Goal: Task Accomplishment & Management: Manage account settings

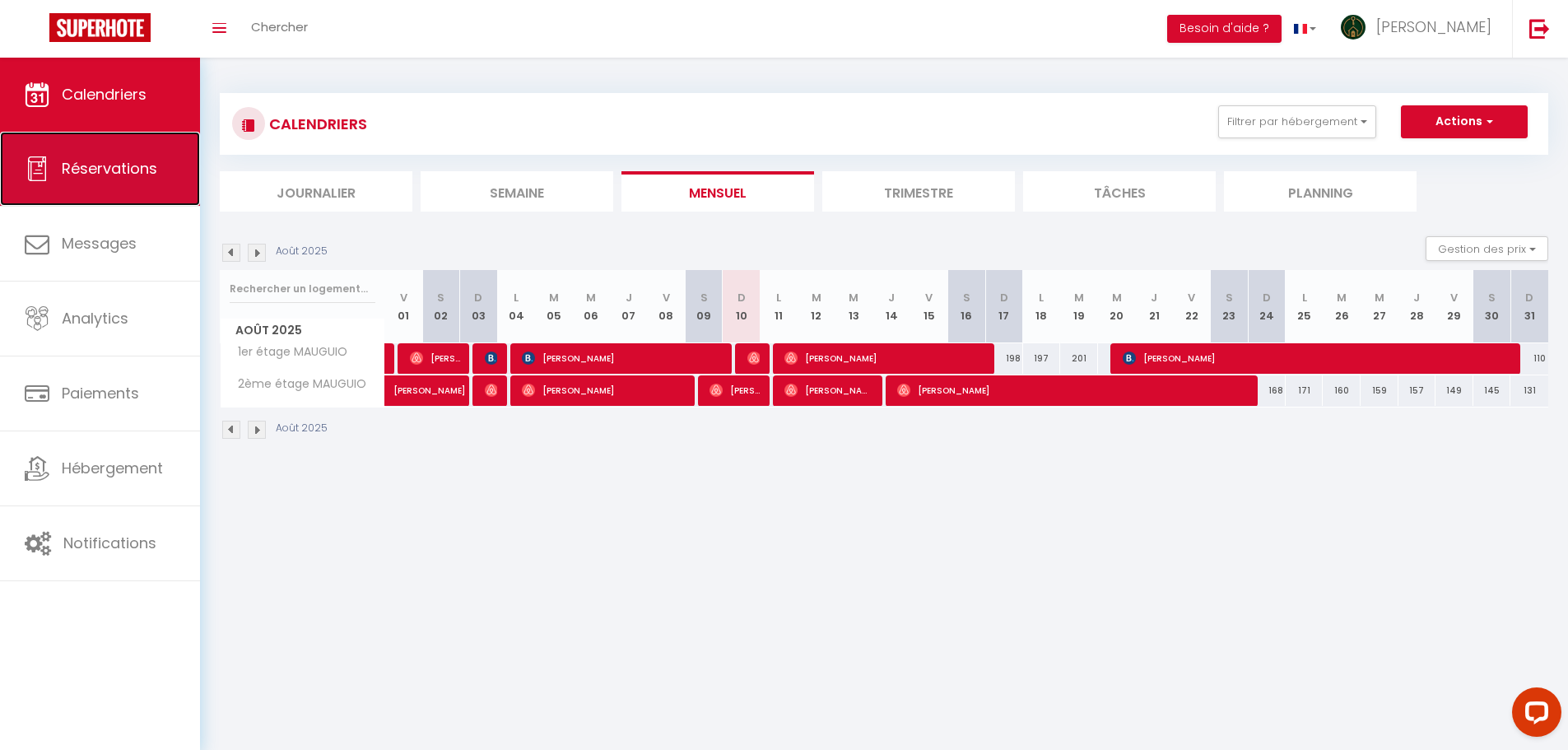
click at [124, 185] on link "Réservations" at bounding box center [100, 169] width 200 height 74
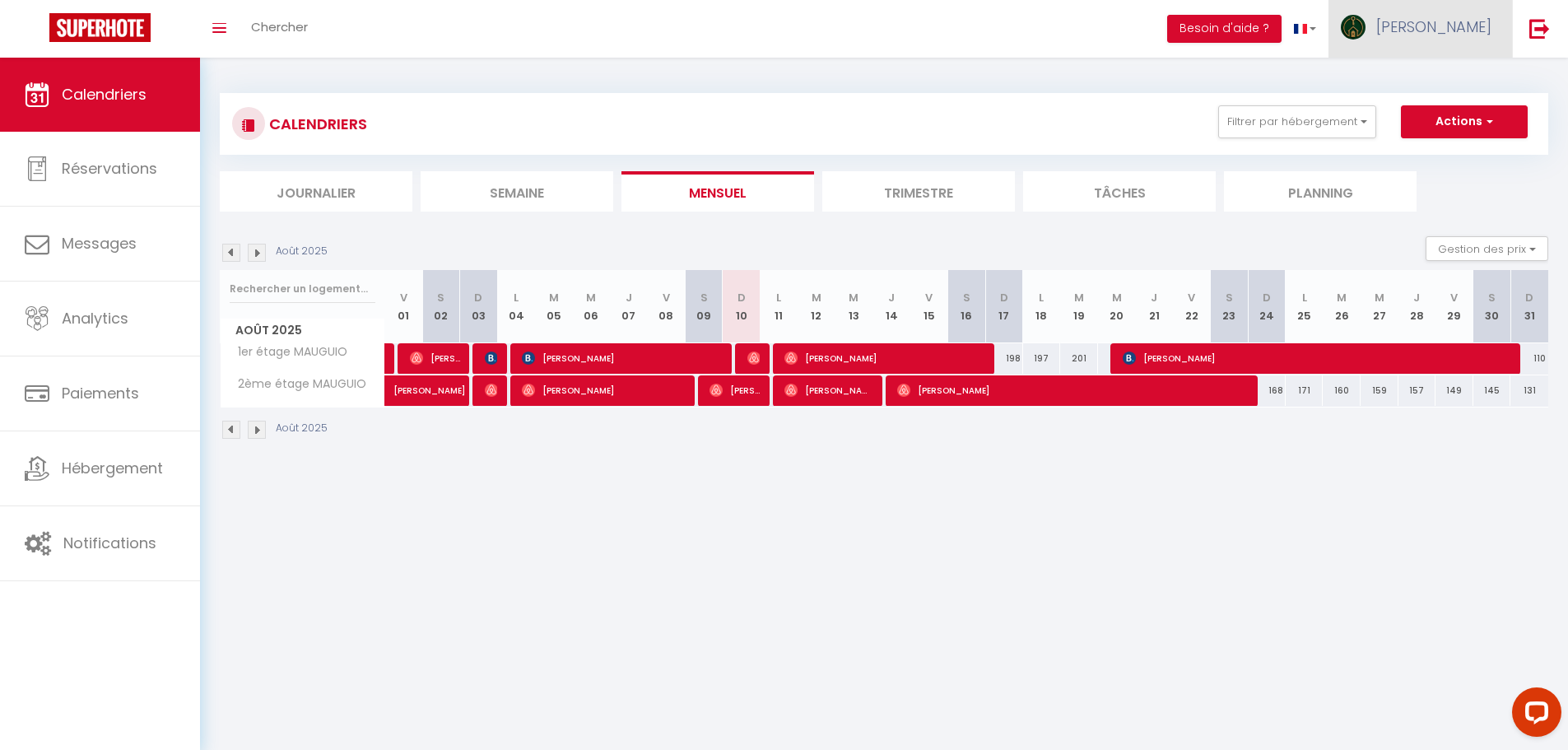
click at [1446, 20] on link "[PERSON_NAME]" at bounding box center [1420, 29] width 184 height 58
click at [1428, 78] on link "Paramètres" at bounding box center [1446, 82] width 122 height 28
select select "fr"
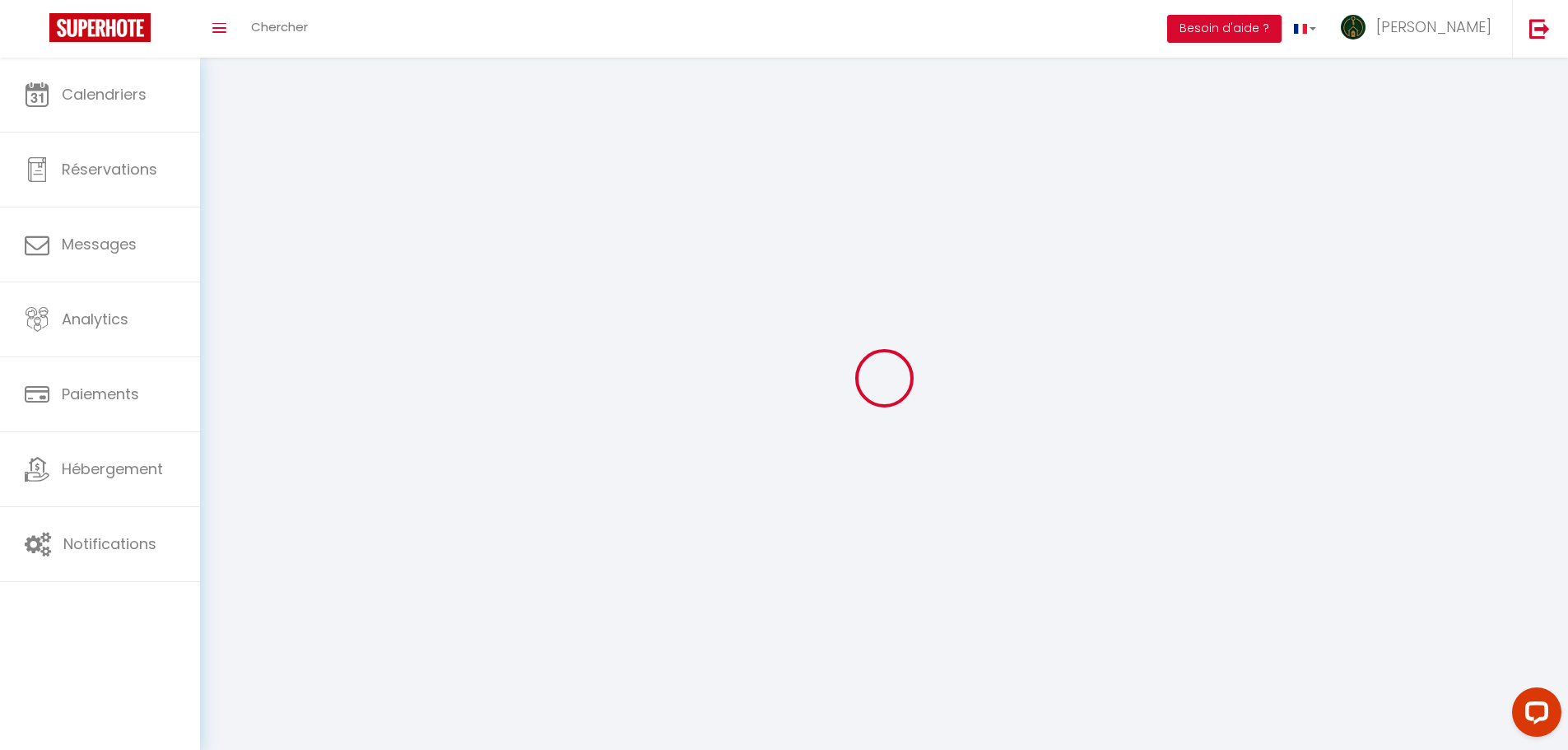
select select
type input "[PERSON_NAME]"
type input "REBUS"
type input "0612293160"
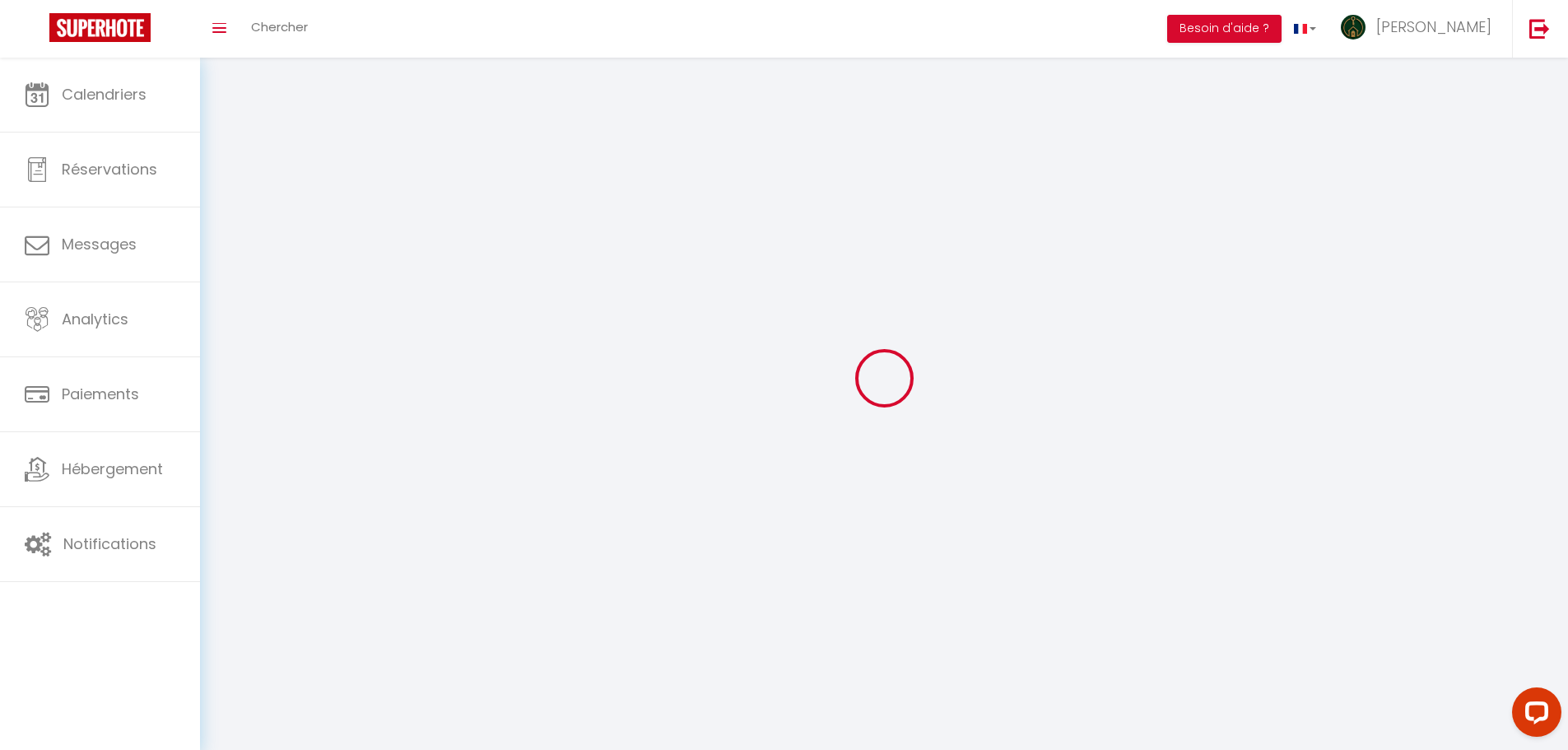
type input "60 allée Antoine Lavoisier"
type input "34170"
type input "CASTELNAU-LE-LEZ"
type input "mmhSgsRNzl3iIFY6wYLRodYnj"
type input "j4d15o6qvkHntZEaXcvALuyOP"
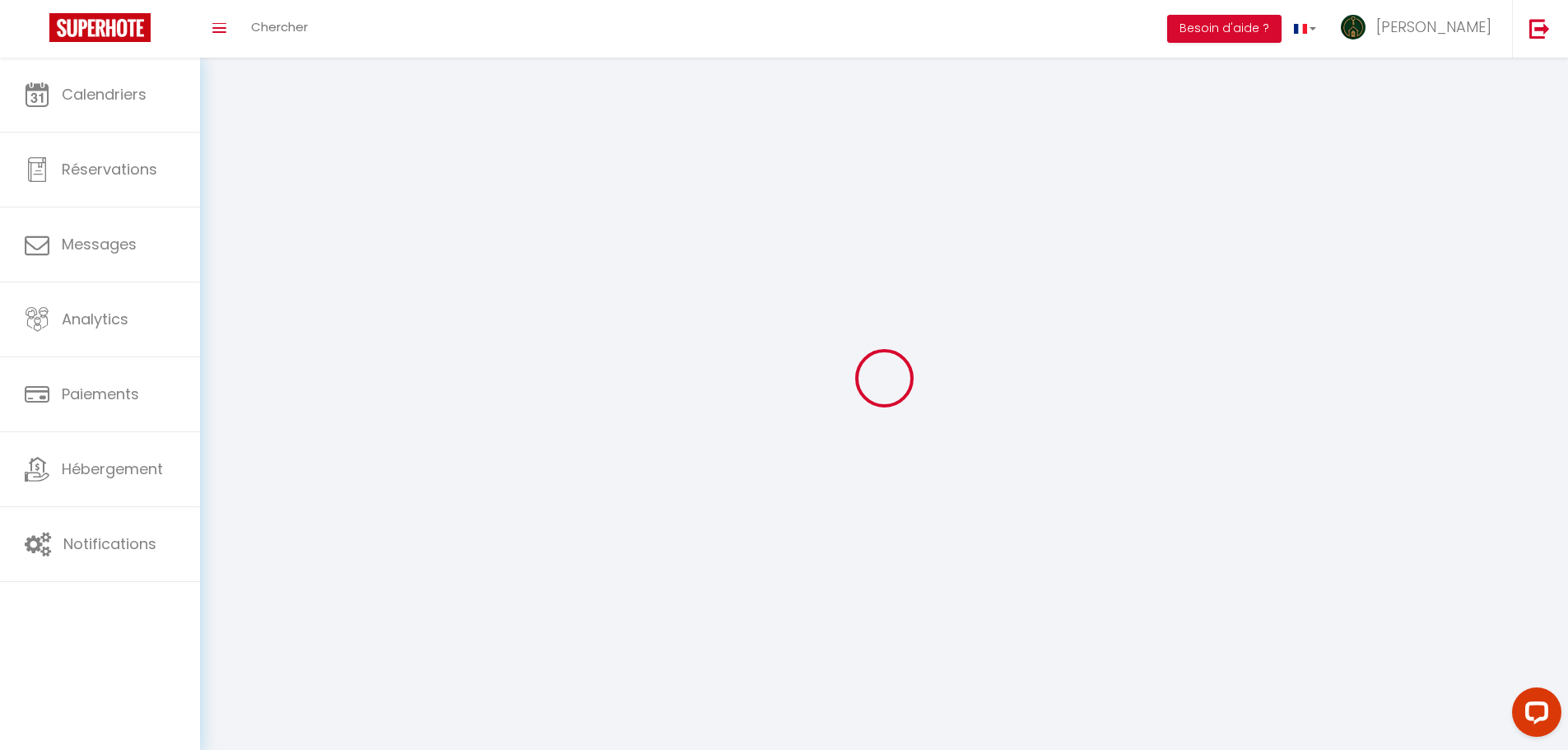
type input "https://app.superhote.com/#/get-available-rentals/j4d15o6qvkHntZEaXcvALuyOP"
select select "28"
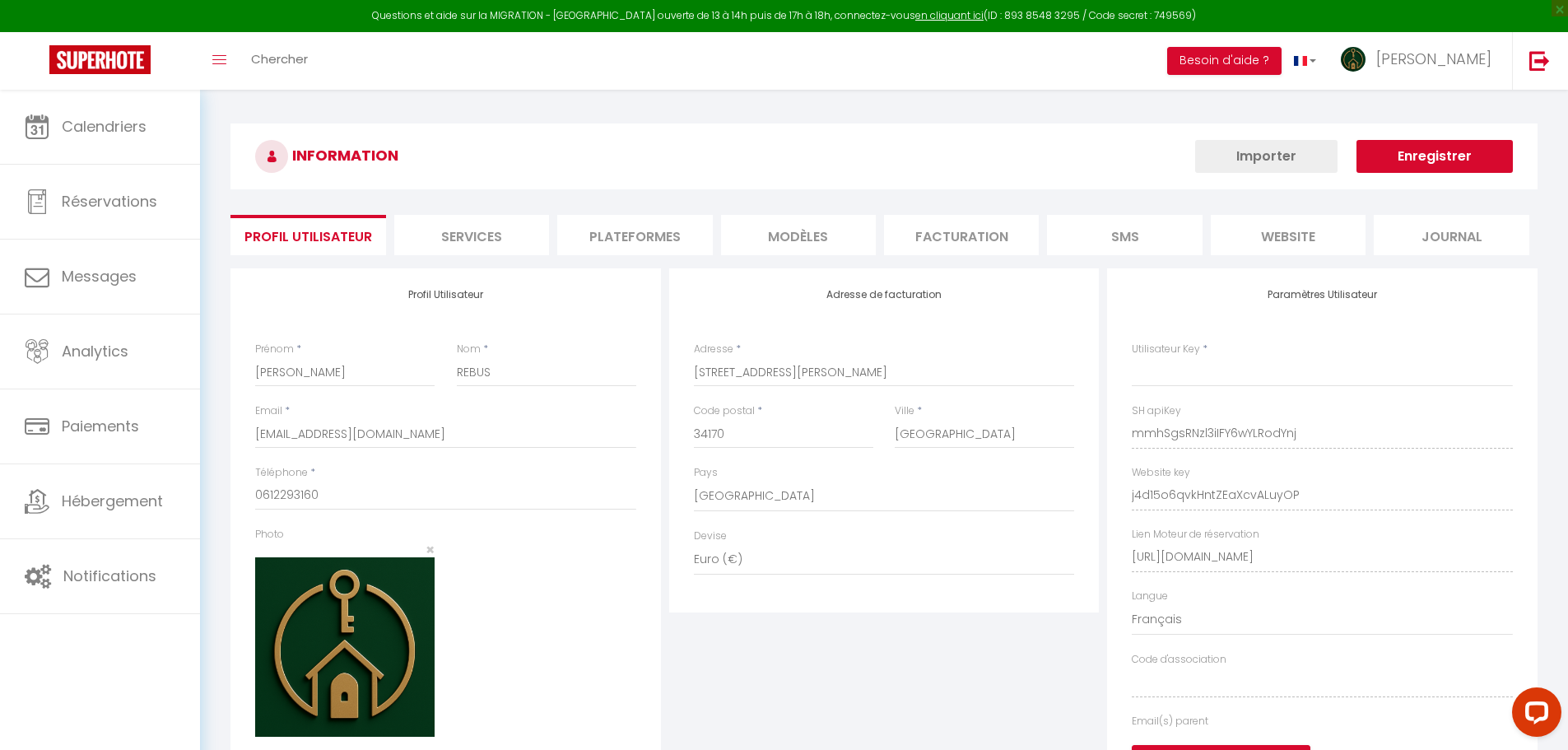
type input "mmhSgsRNzl3iIFY6wYLRodYnj"
type input "j4d15o6qvkHntZEaXcvALuyOP"
type input "https://app.superhote.com/#/get-available-rentals/j4d15o6qvkHntZEaXcvALuyOP"
select select "fr"
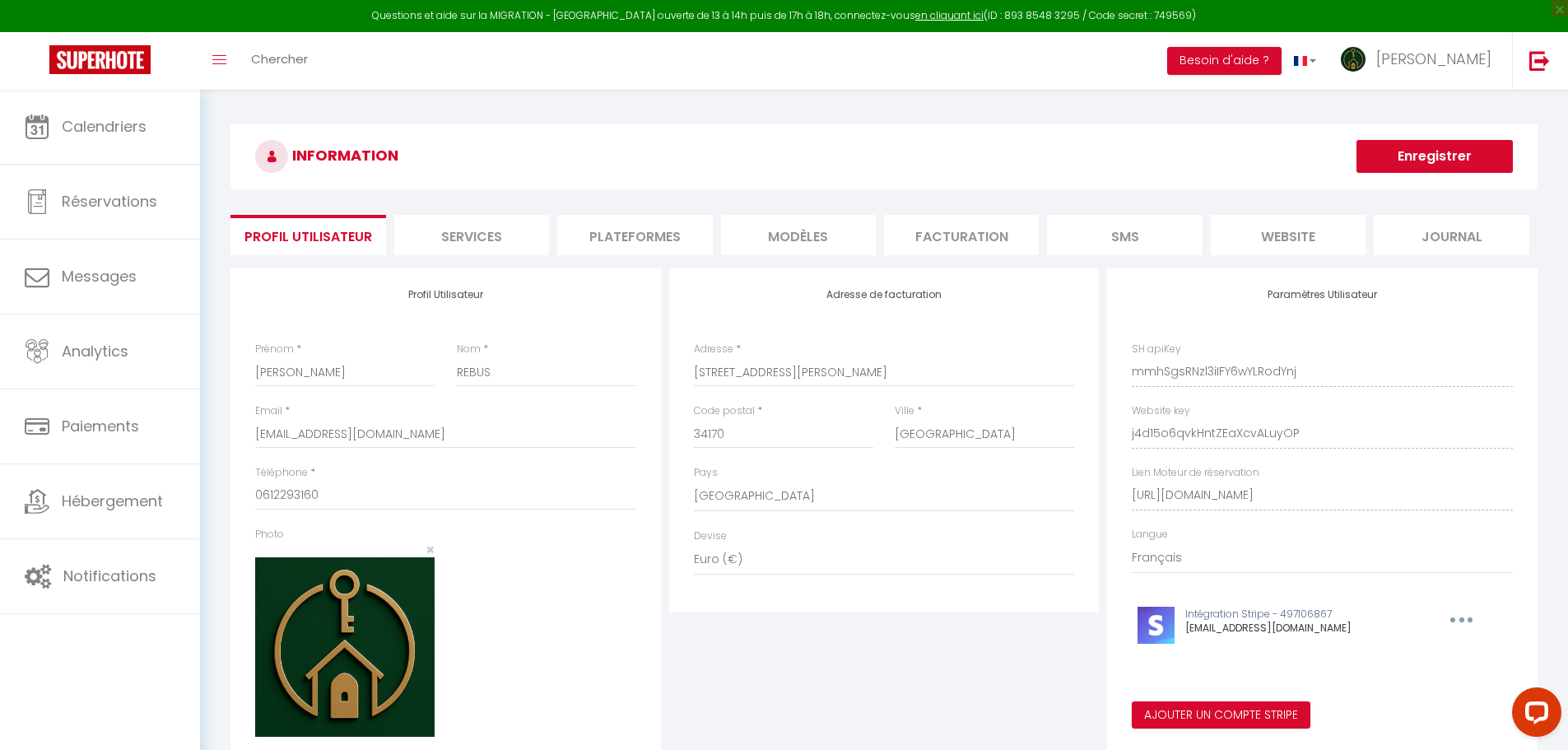
click at [659, 223] on li "Plateformes" at bounding box center [635, 235] width 155 height 40
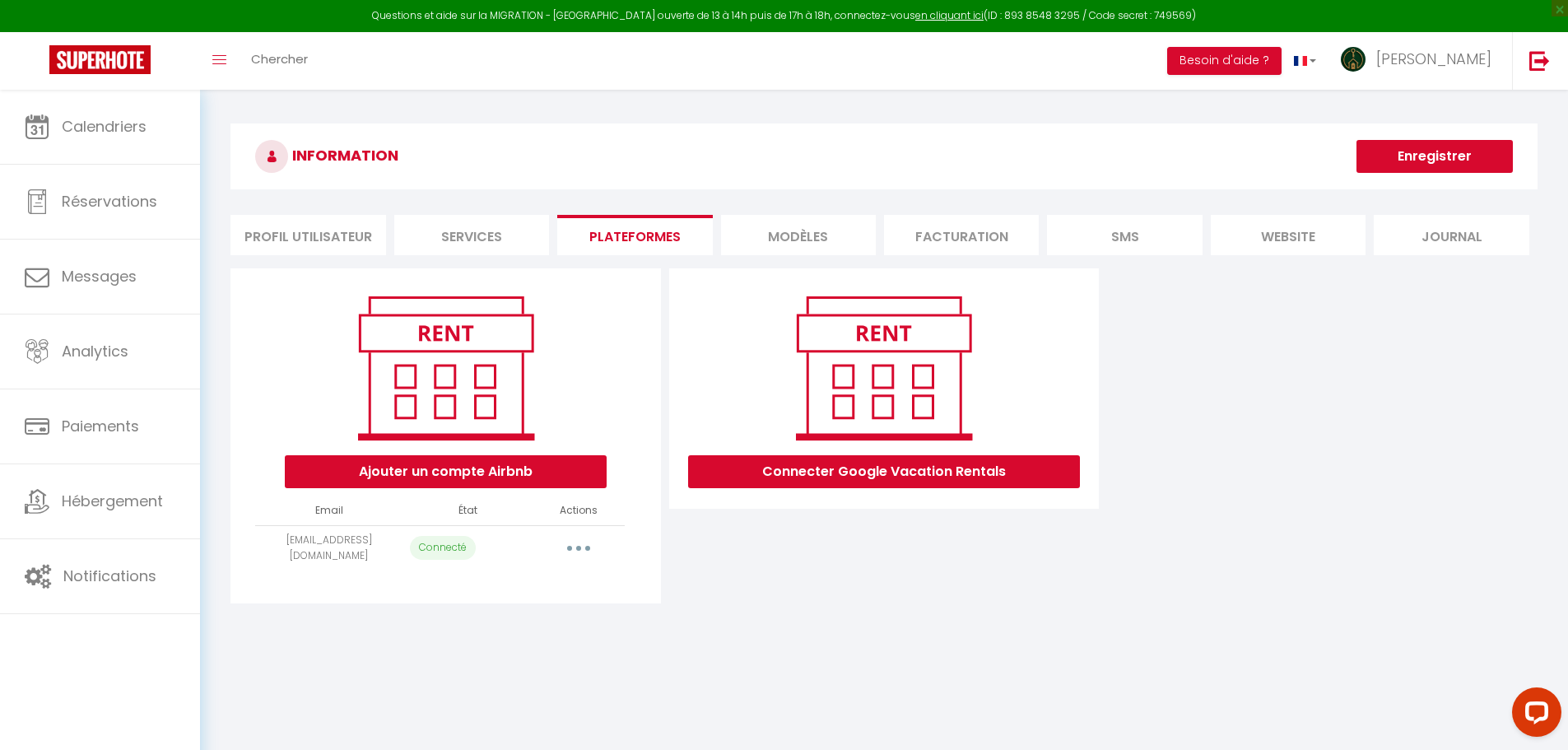
click at [574, 546] on button "button" at bounding box center [579, 548] width 46 height 26
click at [552, 587] on link "Importer les appartements" at bounding box center [505, 585] width 182 height 28
select select "42941"
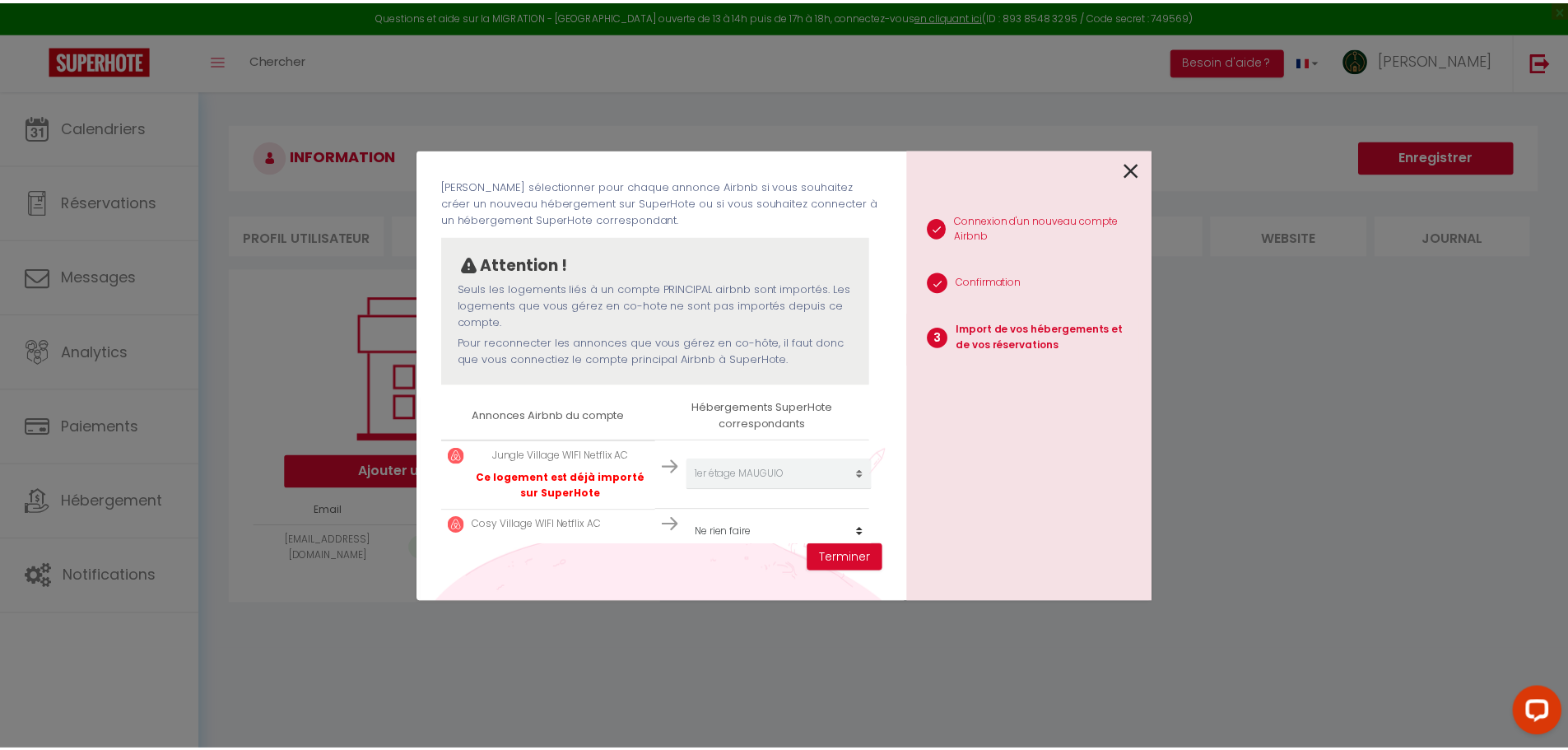
scroll to position [94, 0]
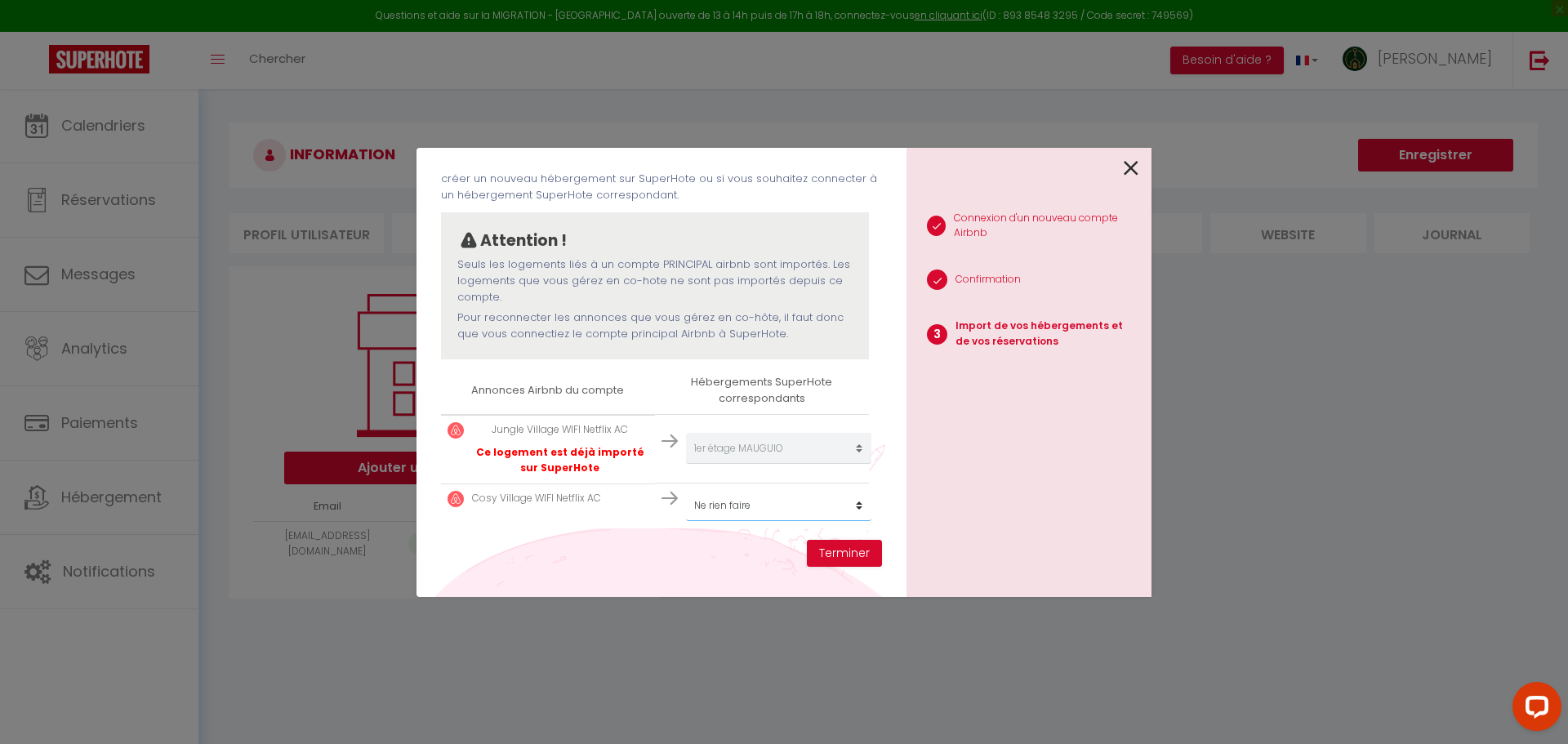
click at [728, 464] on select "Créer un nouveau hébergement Ne rien faire 1er étage MAUGUIO 2ème étage MAUGUIO" at bounding box center [779, 448] width 186 height 31
select select "42942"
click at [686, 464] on select "Créer un nouveau hébergement Ne rien faire 1er étage MAUGUIO 2ème étage MAUGUIO" at bounding box center [779, 448] width 186 height 31
click at [834, 555] on button "Terminer" at bounding box center [844, 554] width 75 height 28
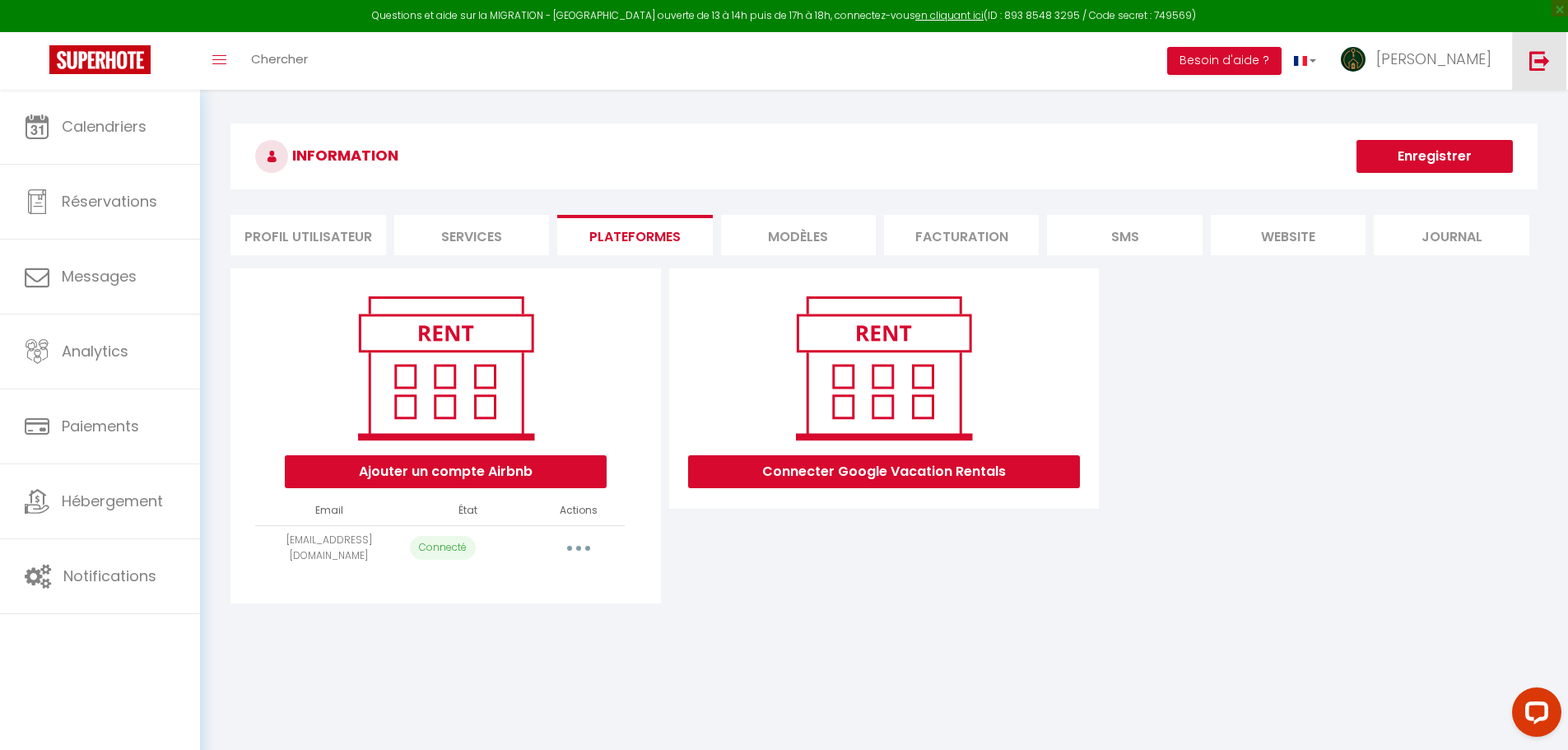
click at [1538, 67] on img at bounding box center [1539, 60] width 21 height 21
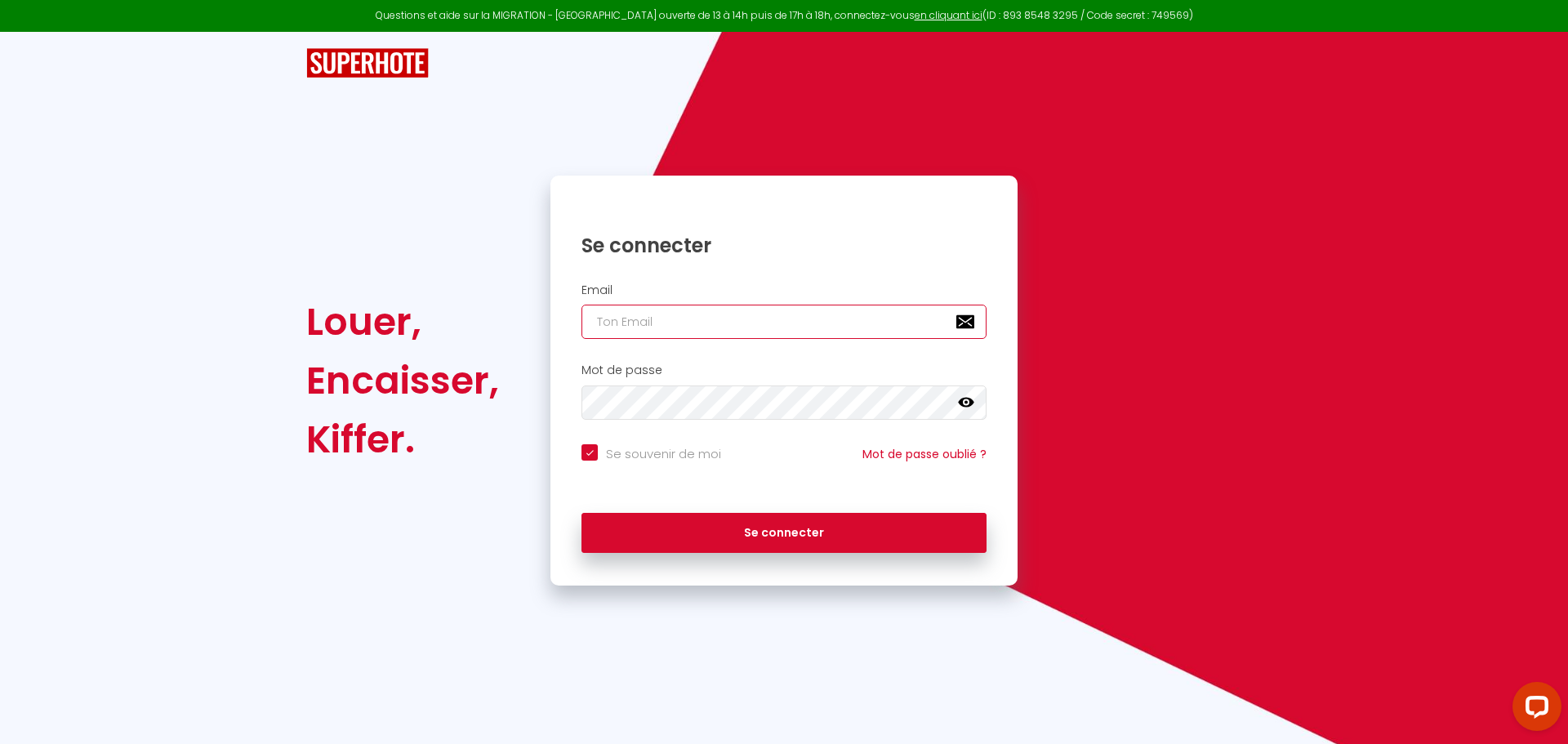
type input "daniel@superhote.com"
checkbox input "true"
drag, startPoint x: 780, startPoint y: 331, endPoint x: 465, endPoint y: 318, distance: 315.3
click at [467, 318] on div "Louer, Encaisser, Kiffer. Se connecter Email daniel@superhote.com Mot de passe …" at bounding box center [784, 380] width 977 height 410
paste input "couderc.maxime@outlook.fr"
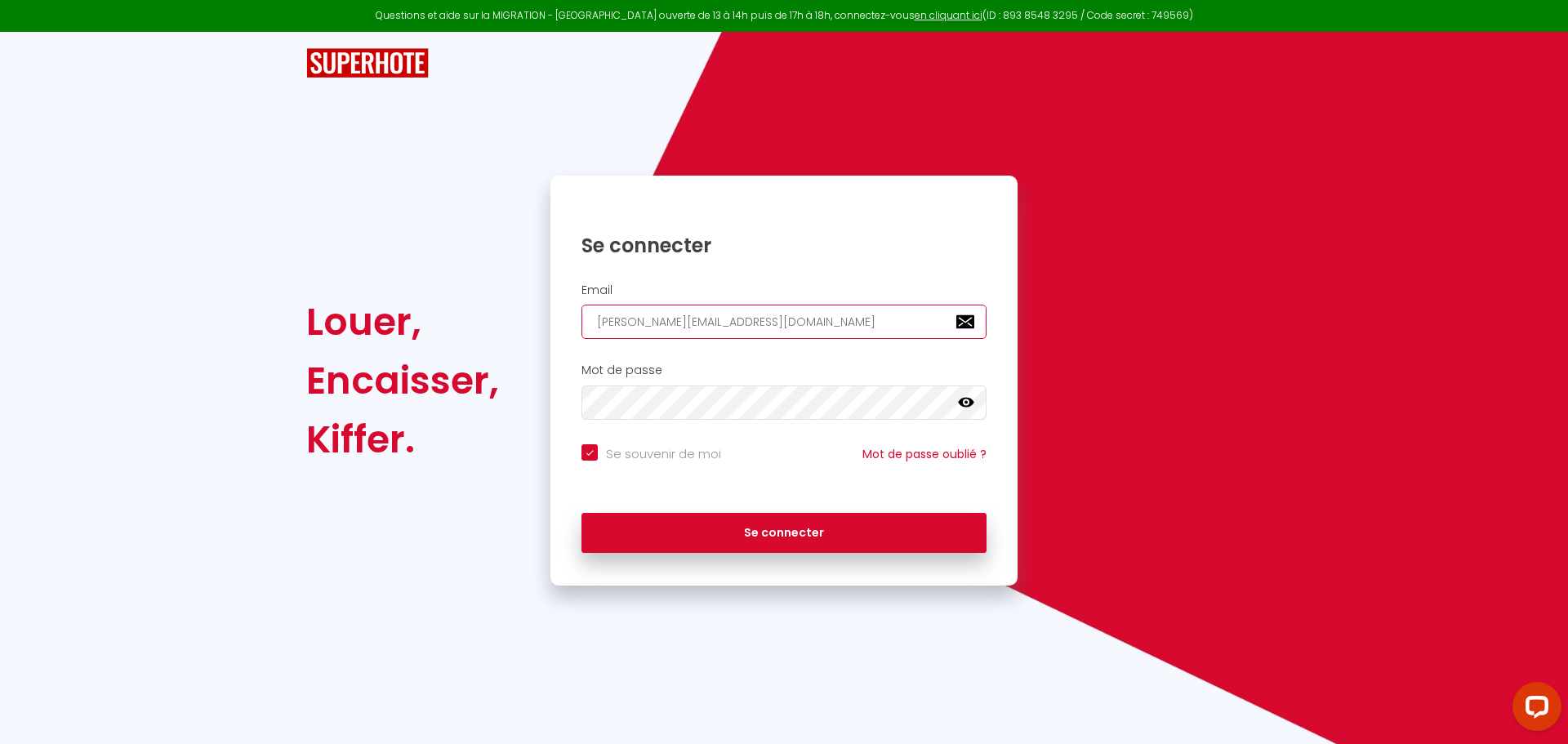
type input "couderc.maxime@outlook.fr"
checkbox input "true"
type input "couderc.maxime@outlook.fr"
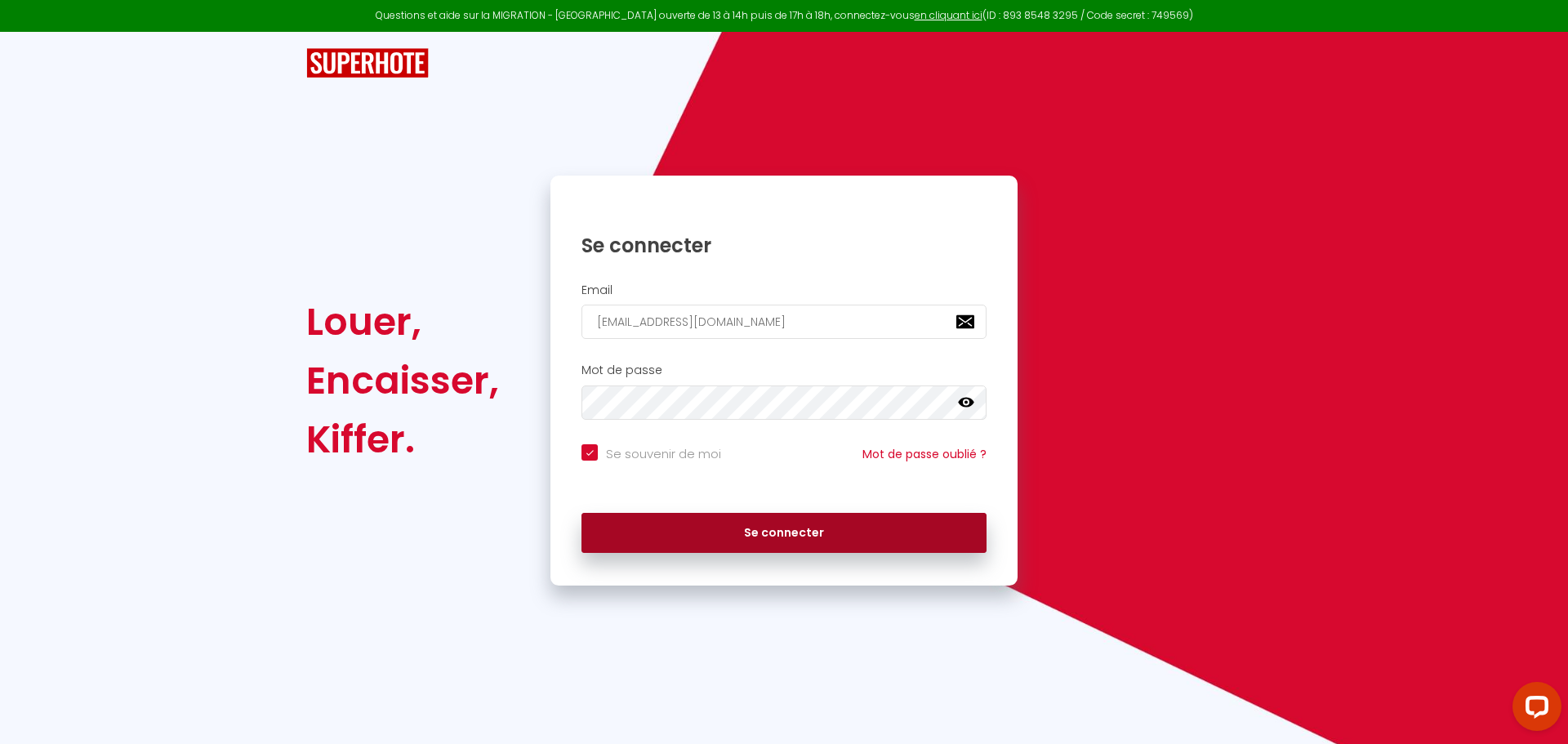
click at [747, 533] on button "Se connecter" at bounding box center [784, 533] width 405 height 41
checkbox input "true"
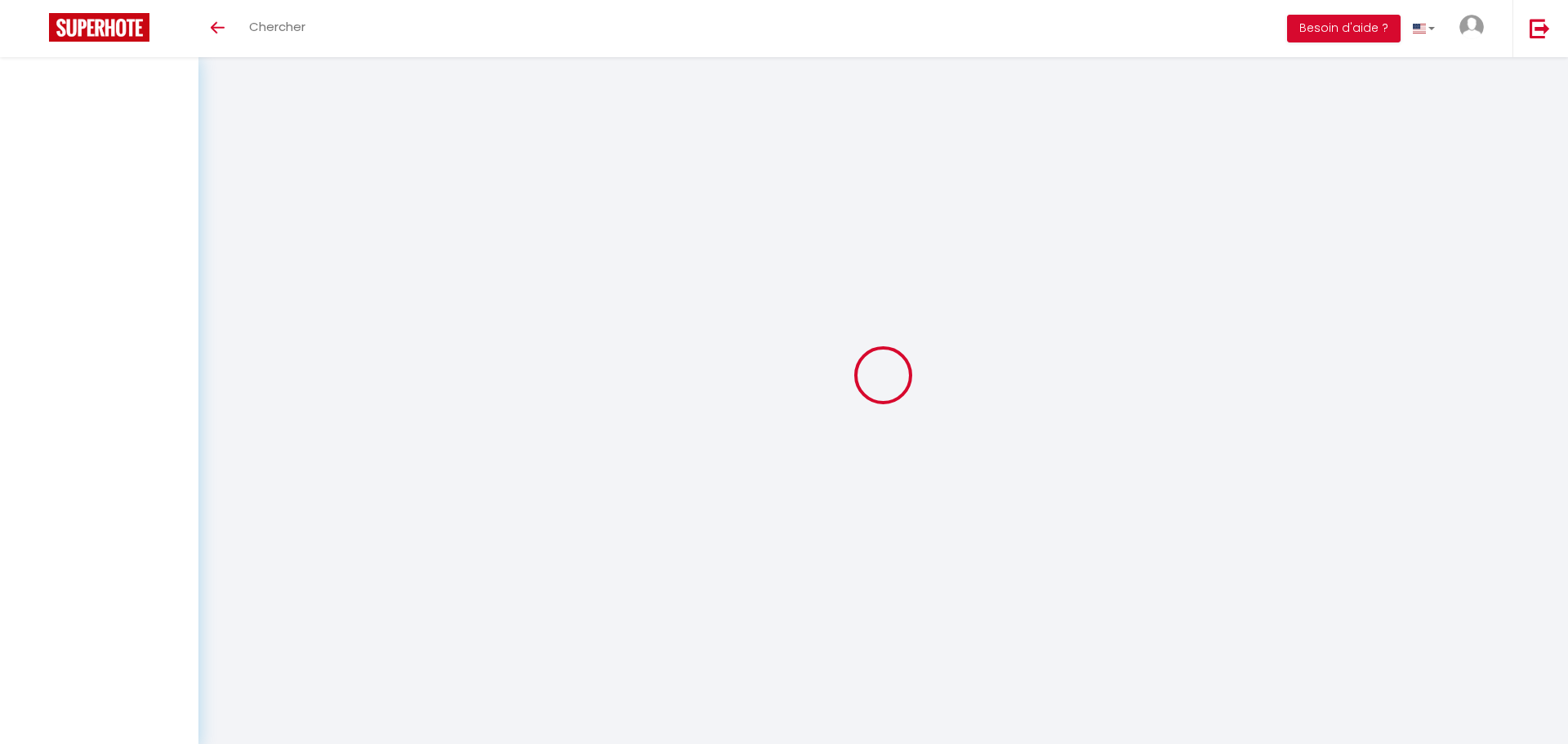
select select "not_cancelled"
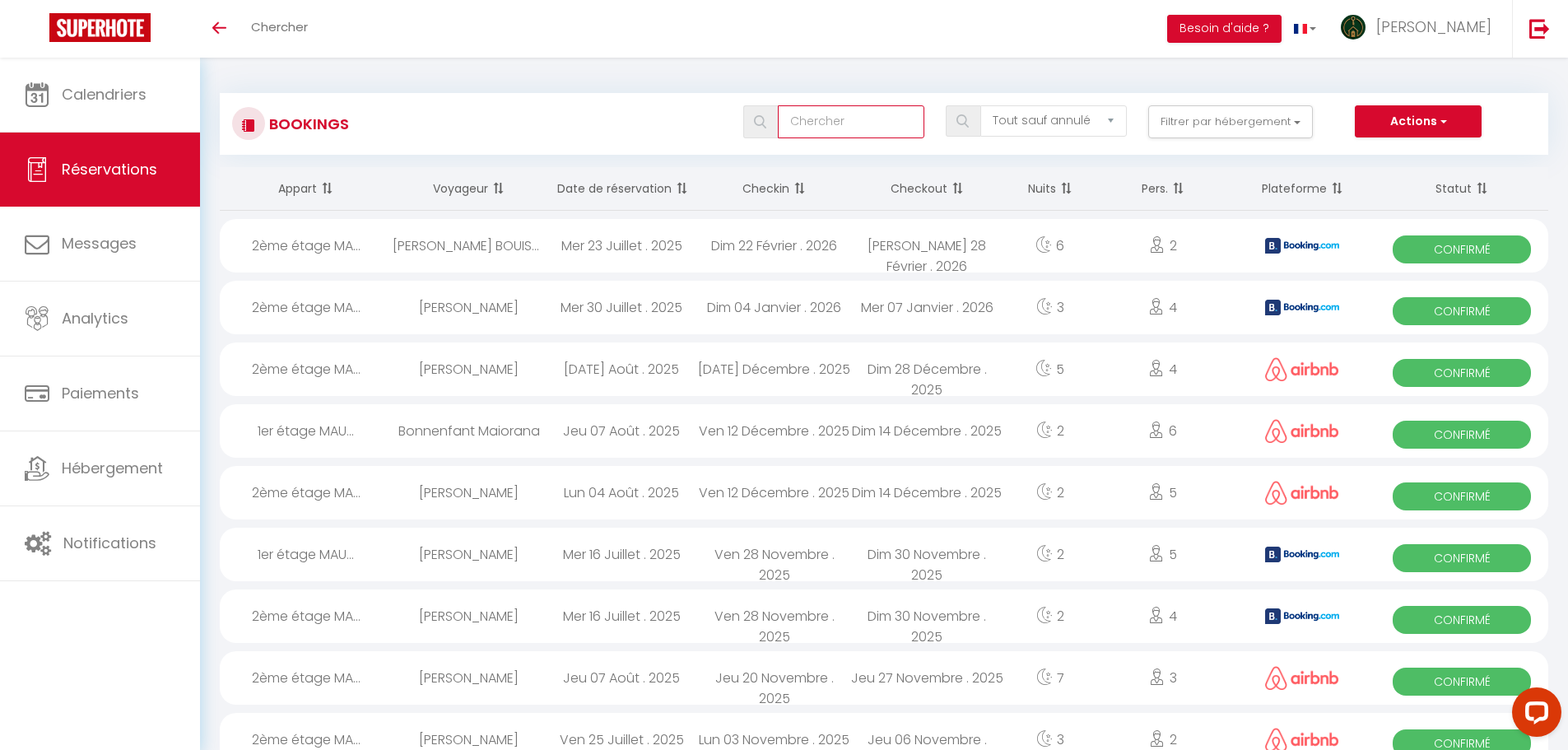
click at [831, 125] on input "text" at bounding box center [852, 122] width 147 height 33
paste input "6110205"
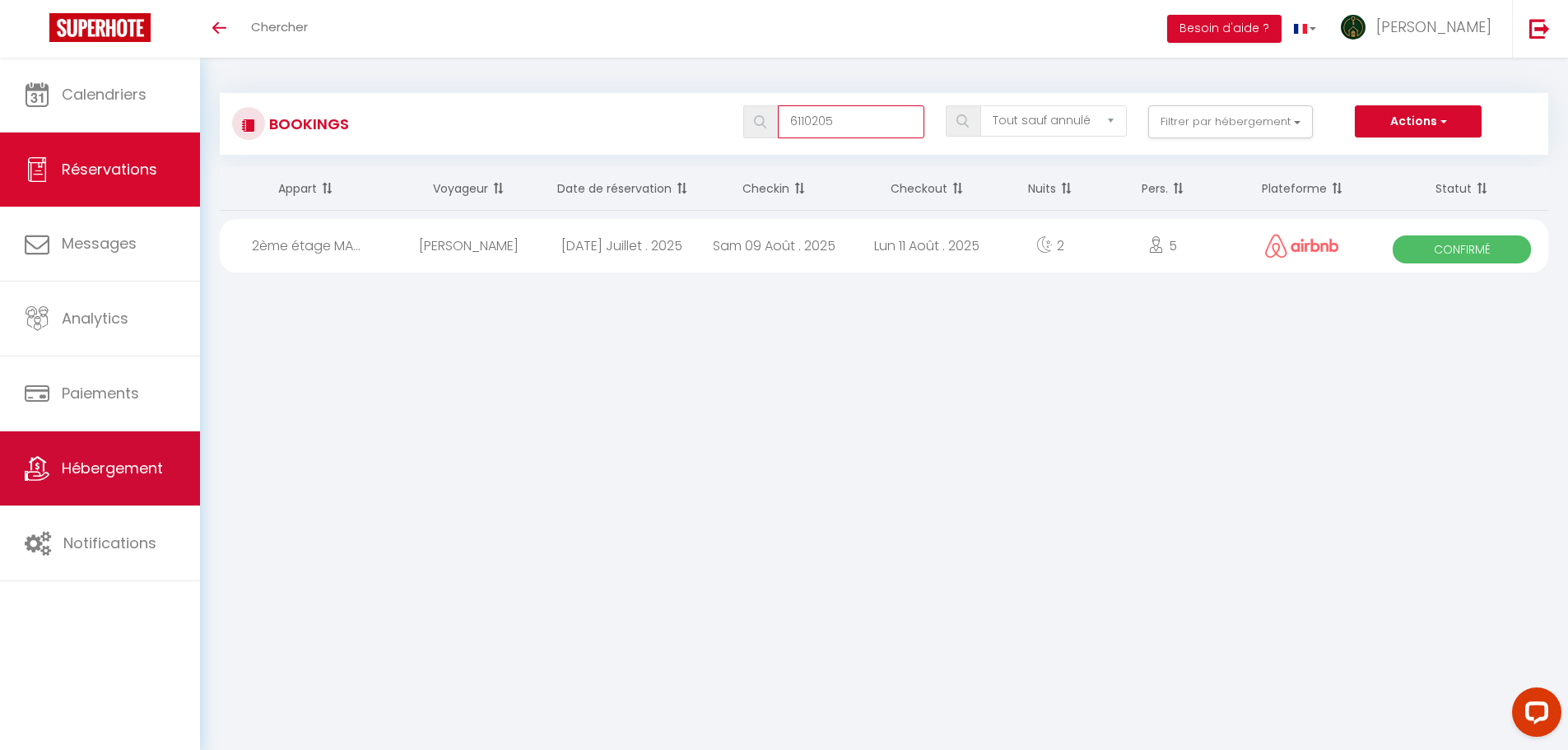
type input "6110205"
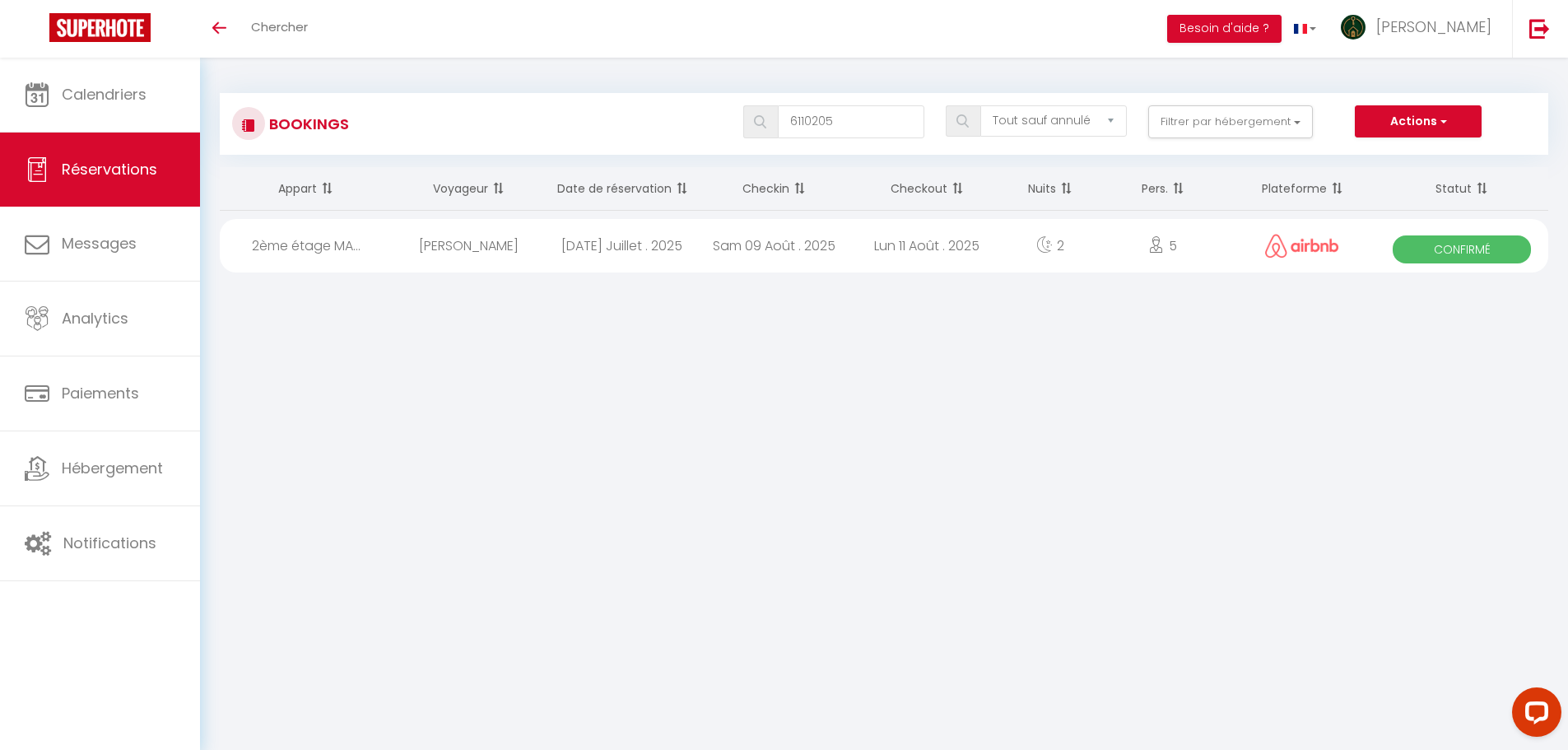
click at [514, 261] on div "[PERSON_NAME]" at bounding box center [469, 246] width 153 height 54
select select "OK"
select select "0"
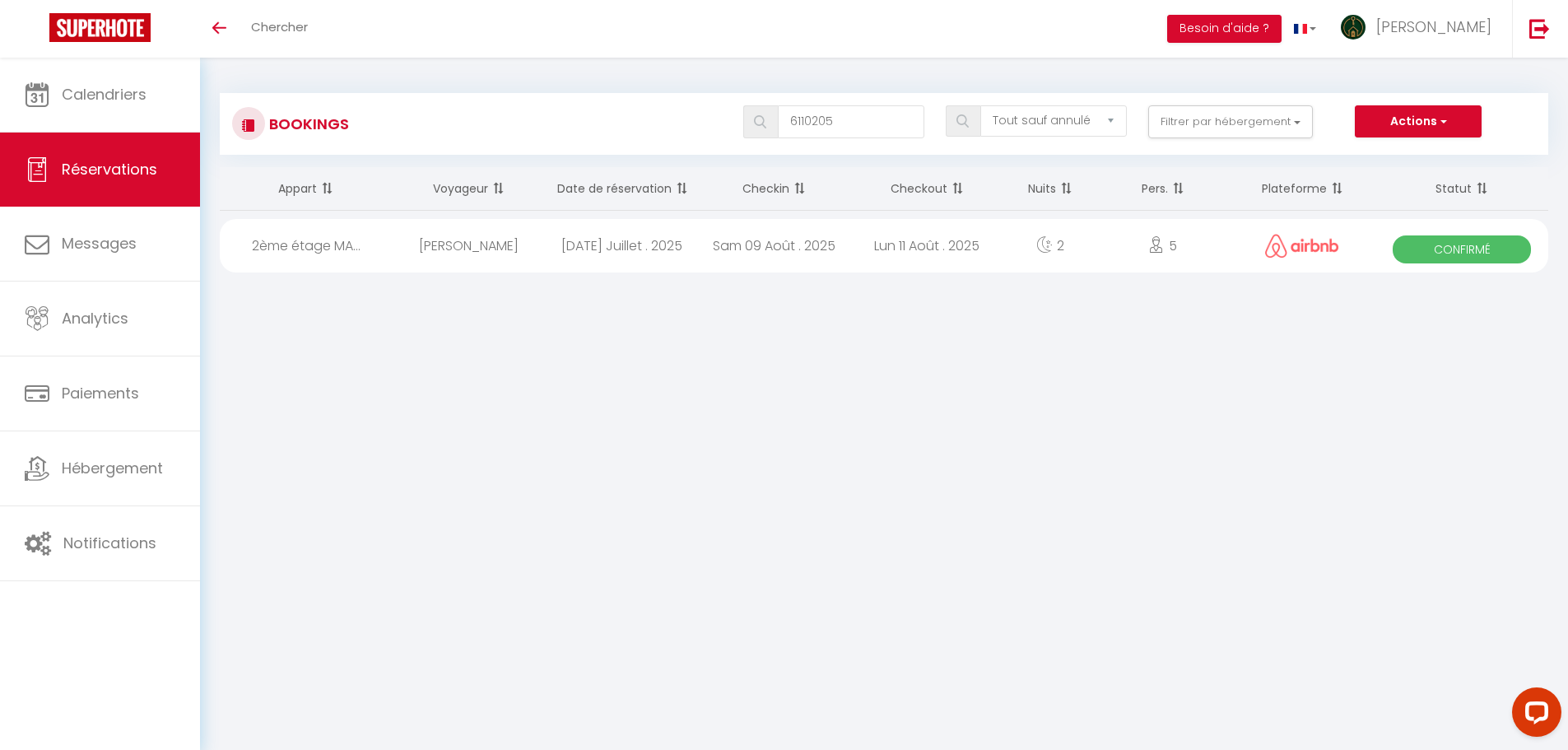
select select "1"
select select
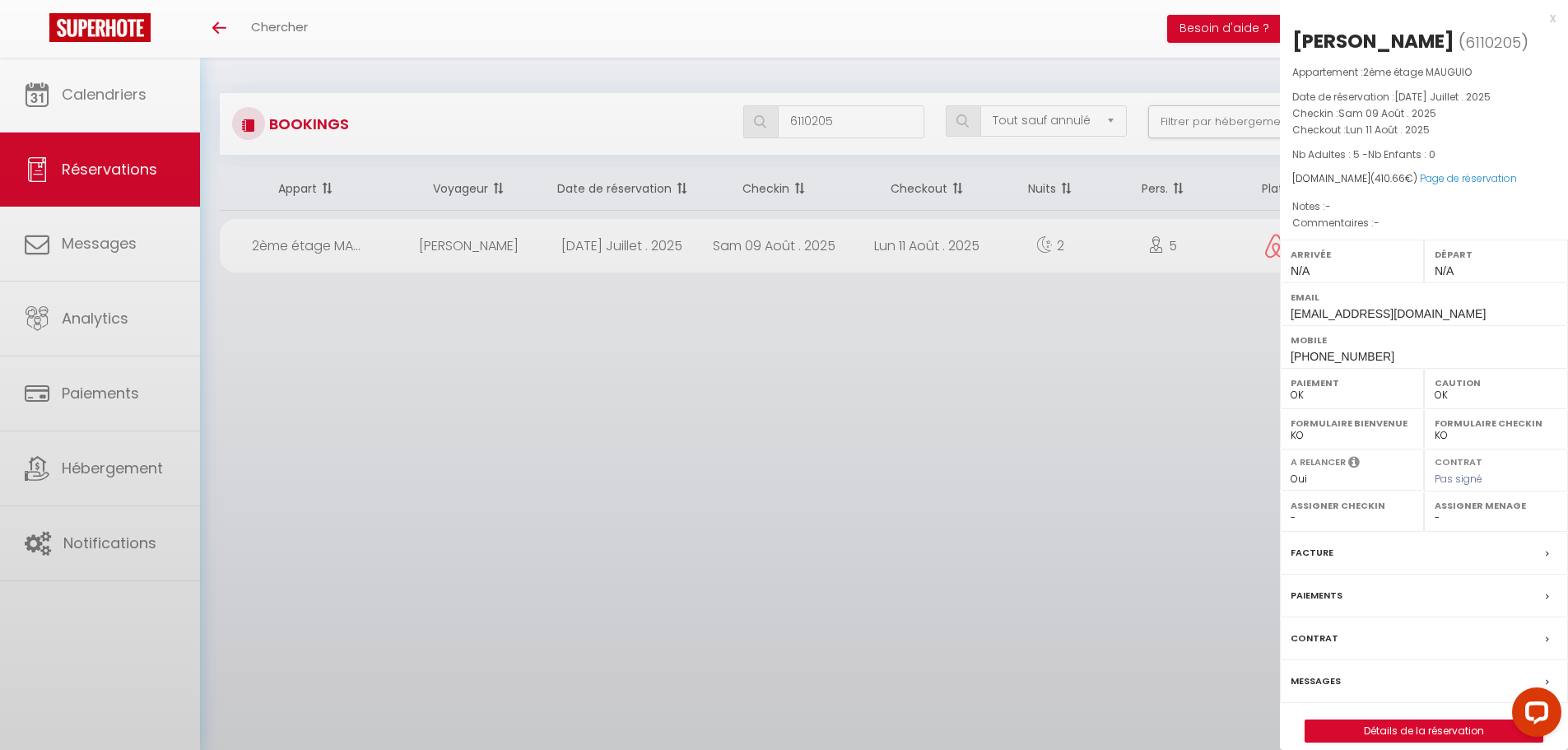
select select "30668"
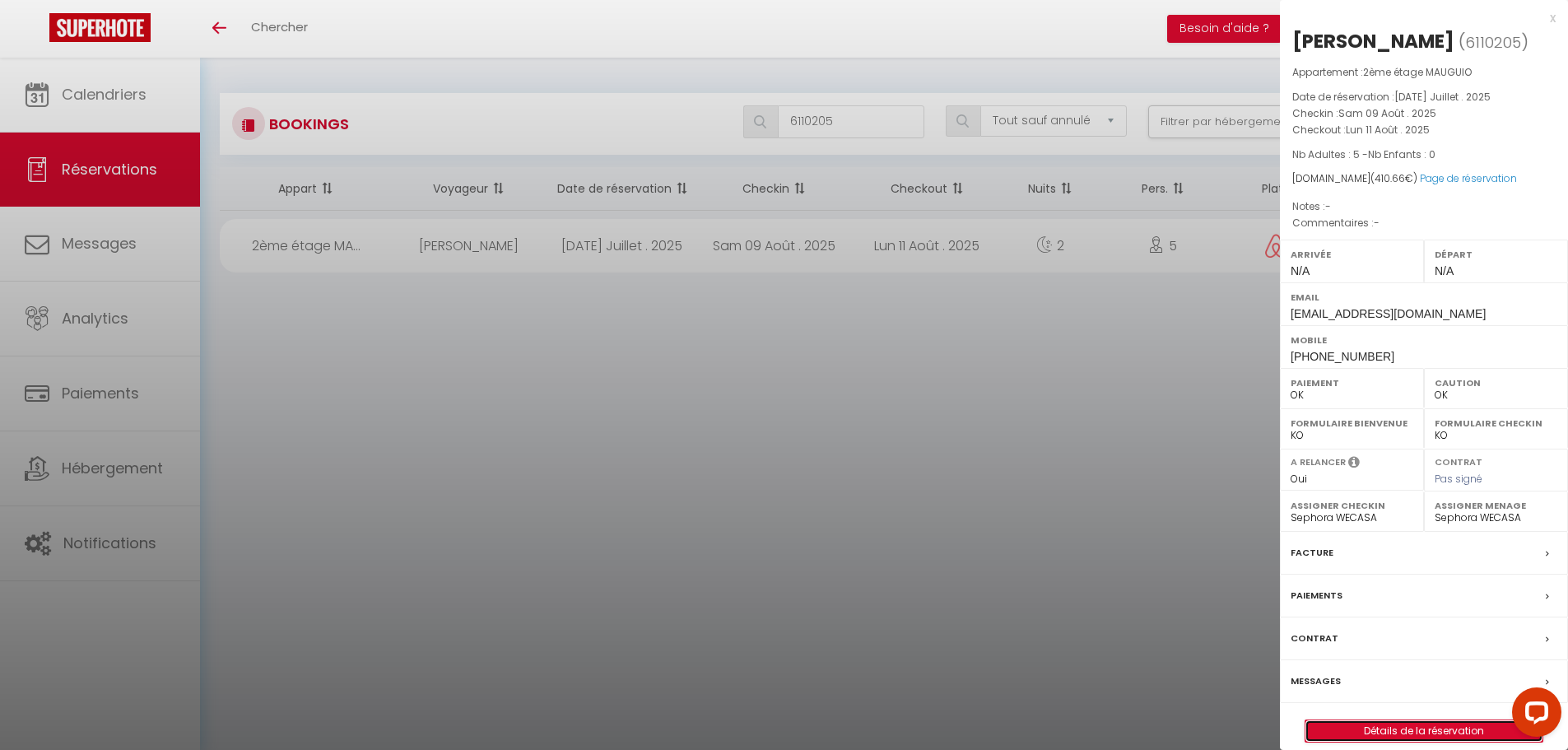
click at [1320, 724] on link "Détails de la réservation" at bounding box center [1425, 731] width 237 height 21
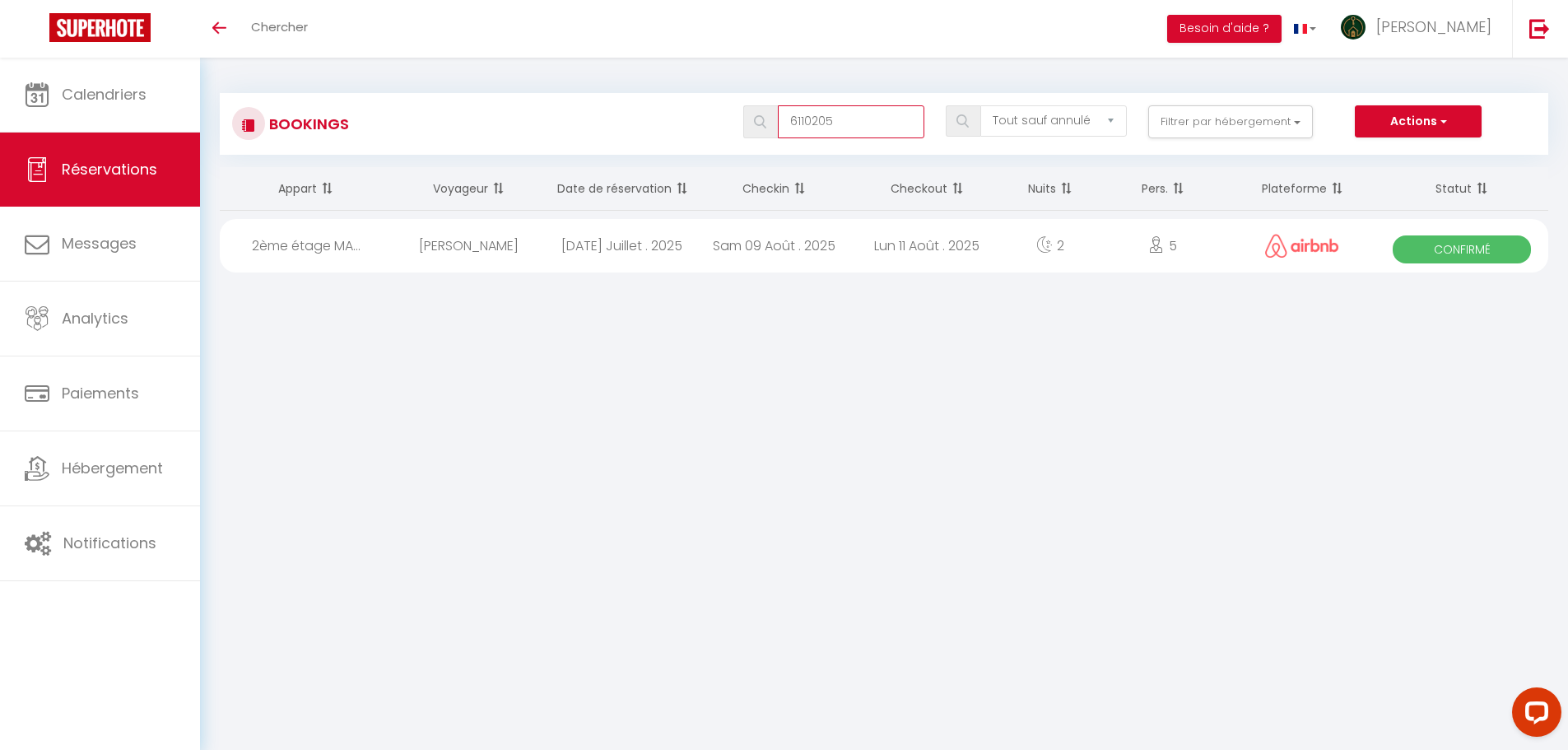
drag, startPoint x: 859, startPoint y: 126, endPoint x: 714, endPoint y: 121, distance: 145.1
click at [714, 121] on div "6110205 Tous les statuts Annulé Confirmé Non Confirmé Tout sauf annulé No Show …" at bounding box center [939, 122] width 1215 height 33
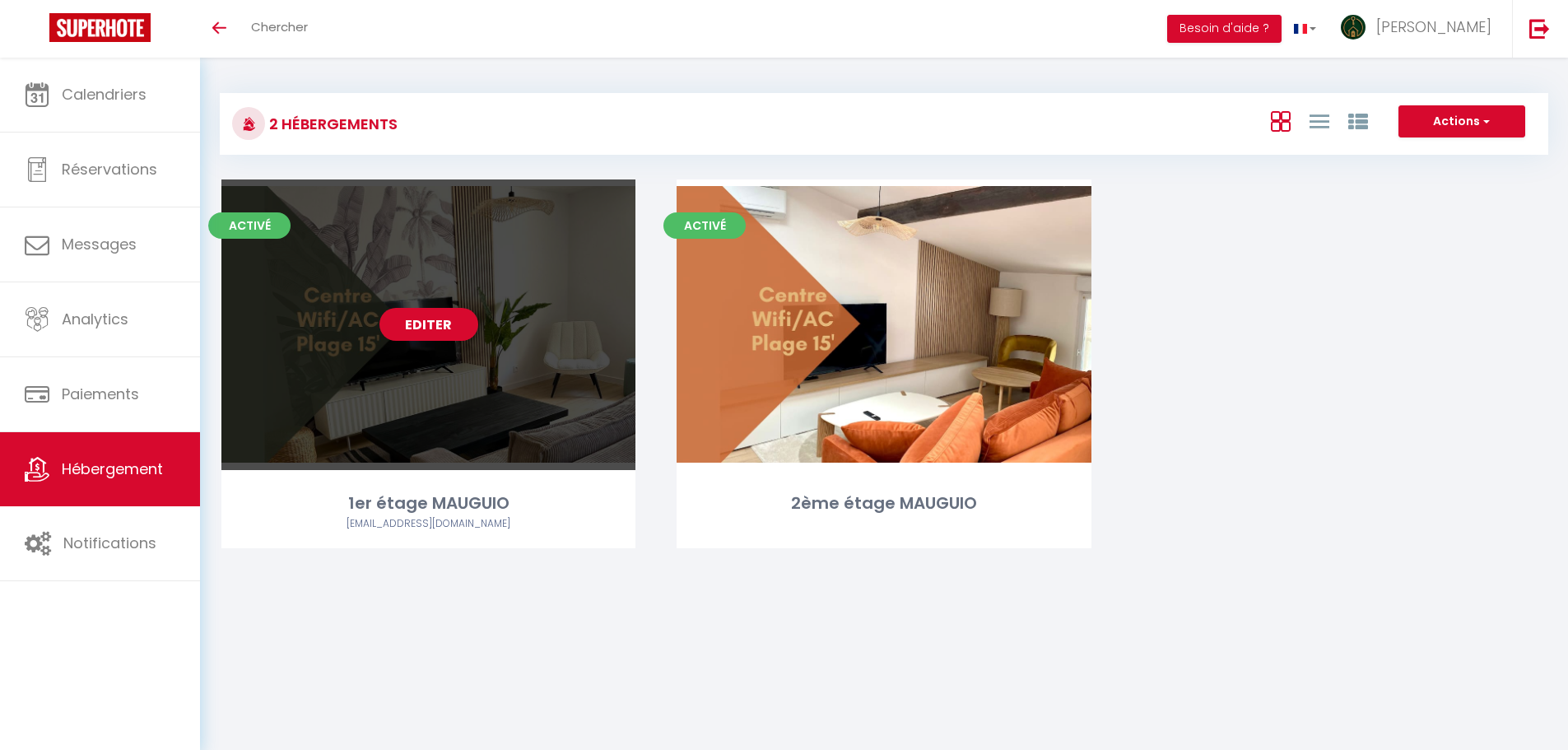
click at [428, 330] on link "Editer" at bounding box center [429, 324] width 99 height 33
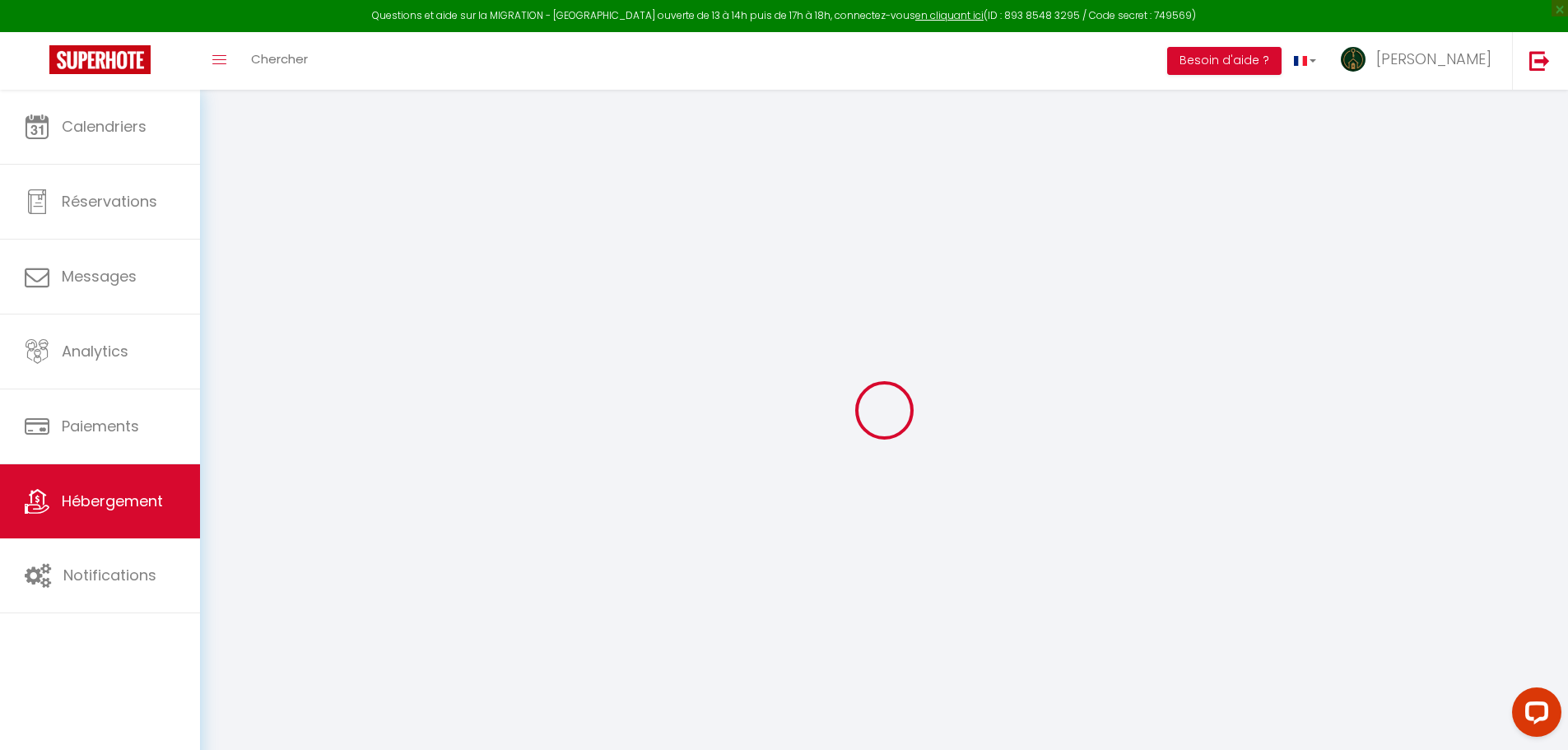
select select
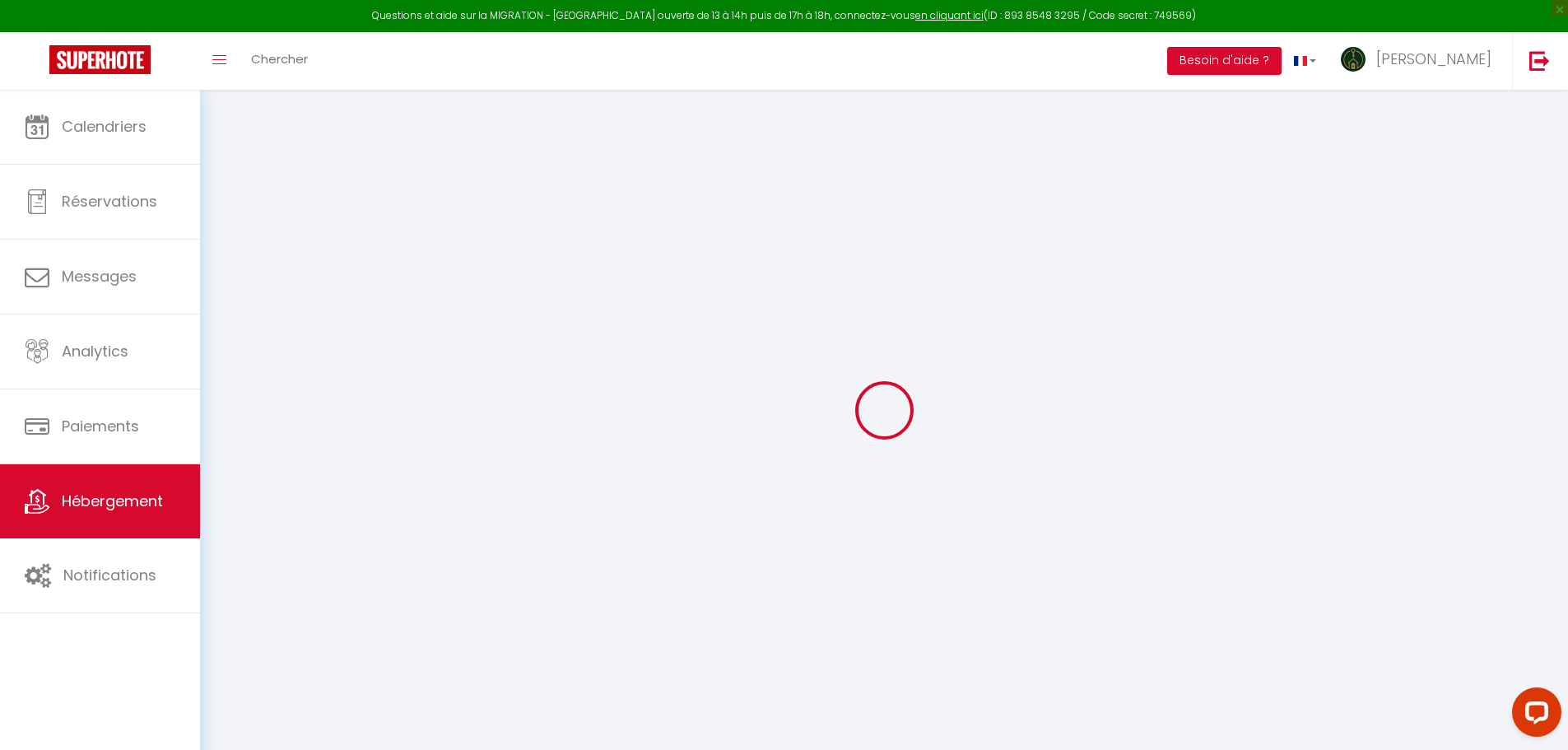
select select
checkbox input "false"
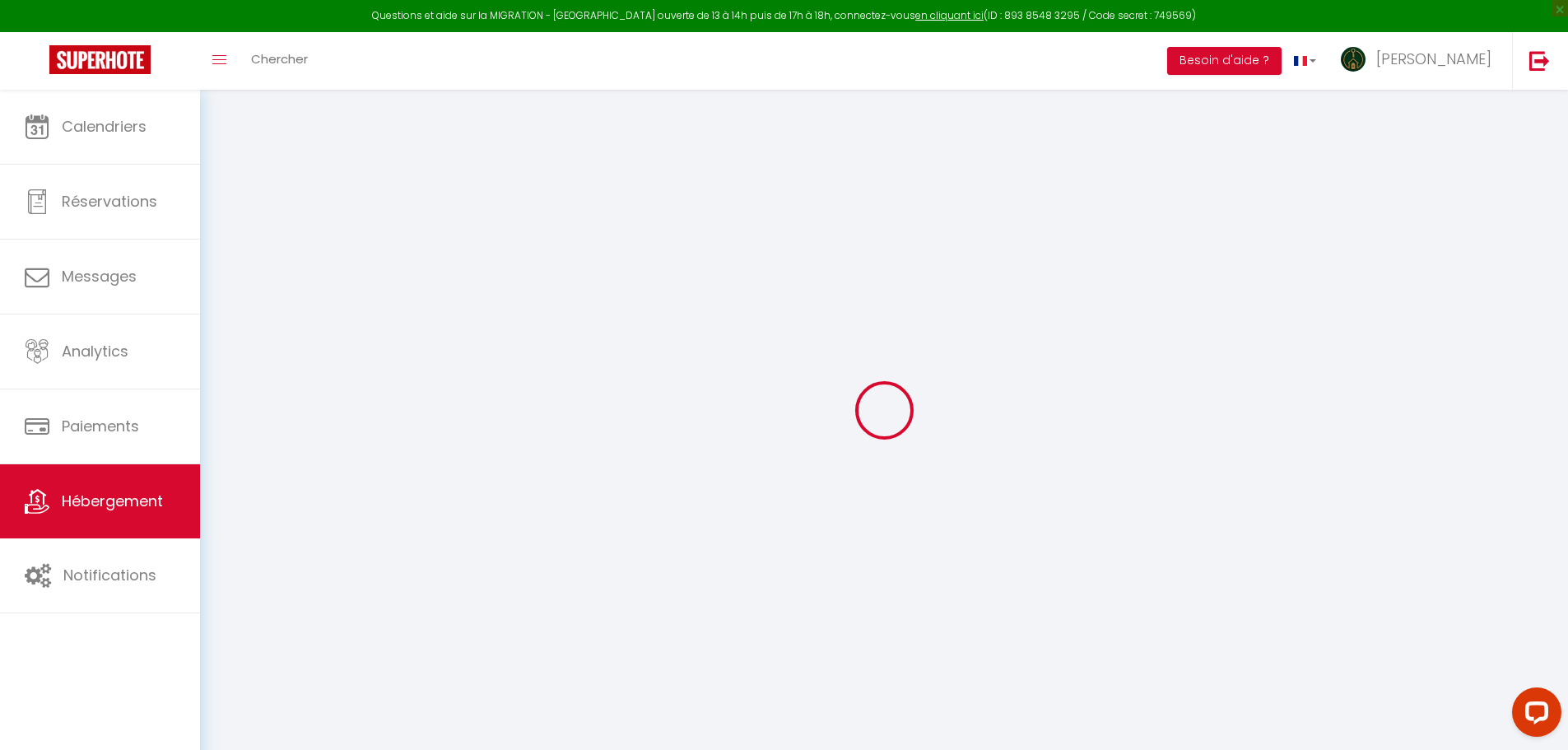
select select
type input "1er étage MAUGUIO"
type input "SCI"
type input "BAM"
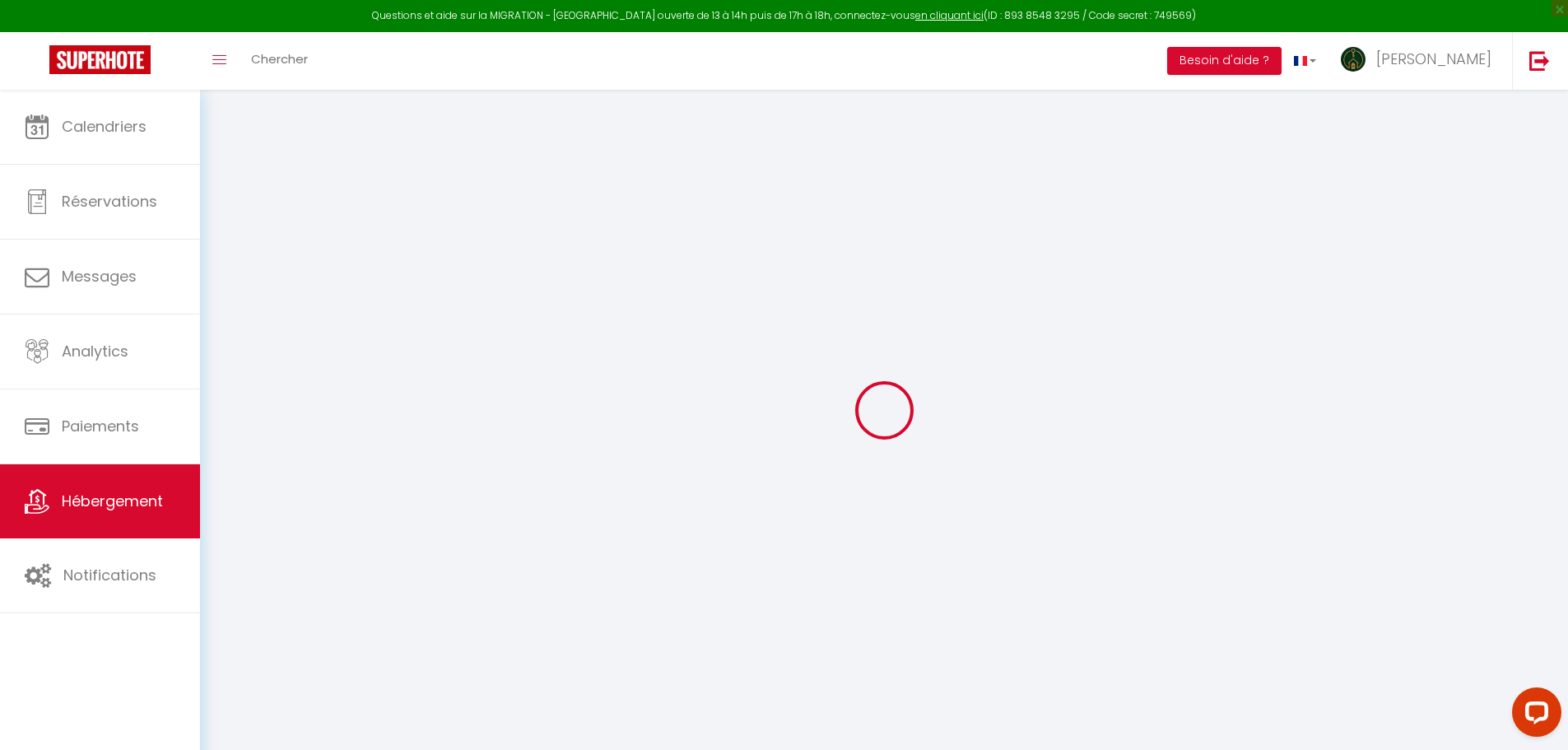
type input "[STREET_ADDRESS]"
type input "34170"
type input "Castelnau Le Lez"
select select "8"
select select "4"
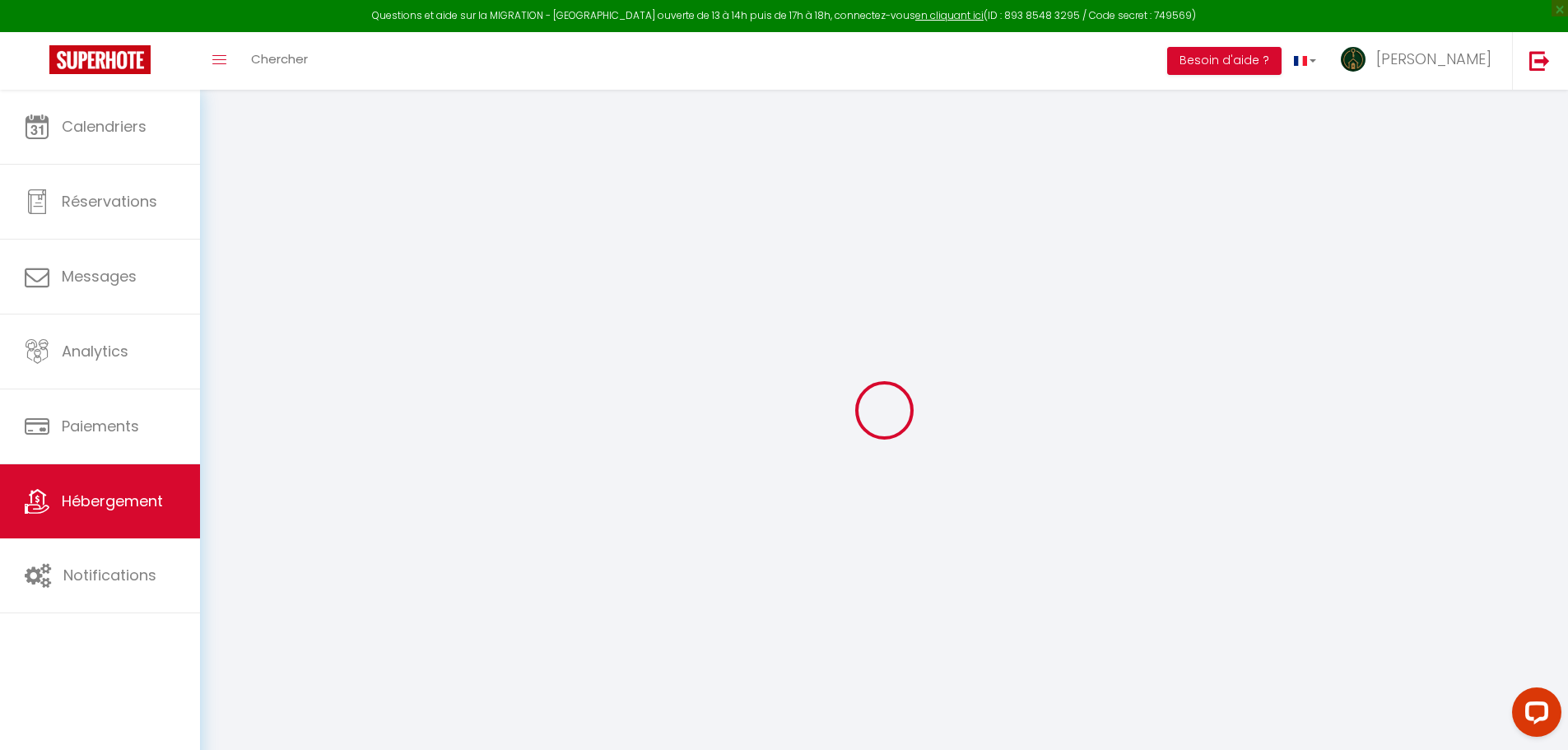
select select "3"
type input "70"
type input "10"
type input "60"
type input "500"
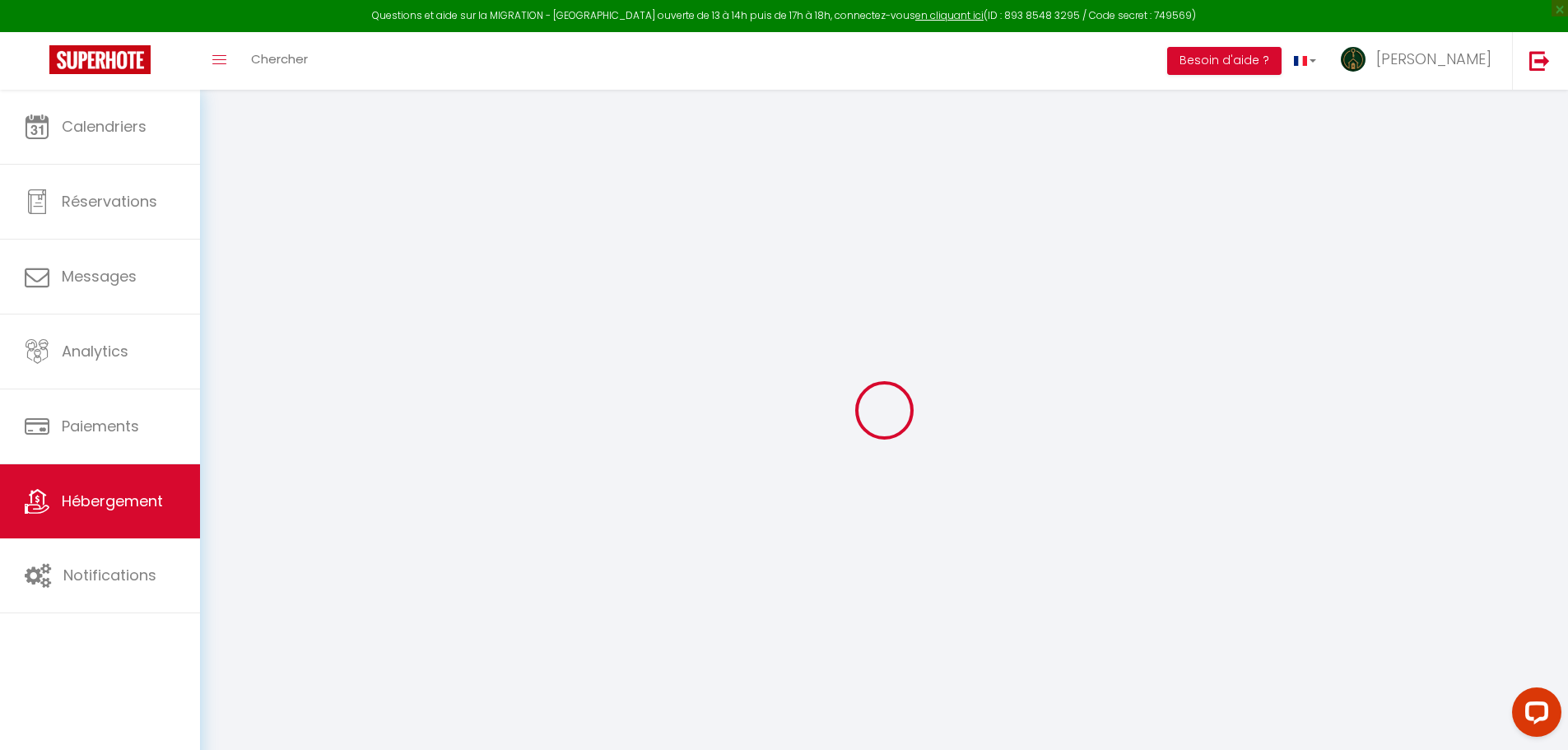
type input "10"
select select
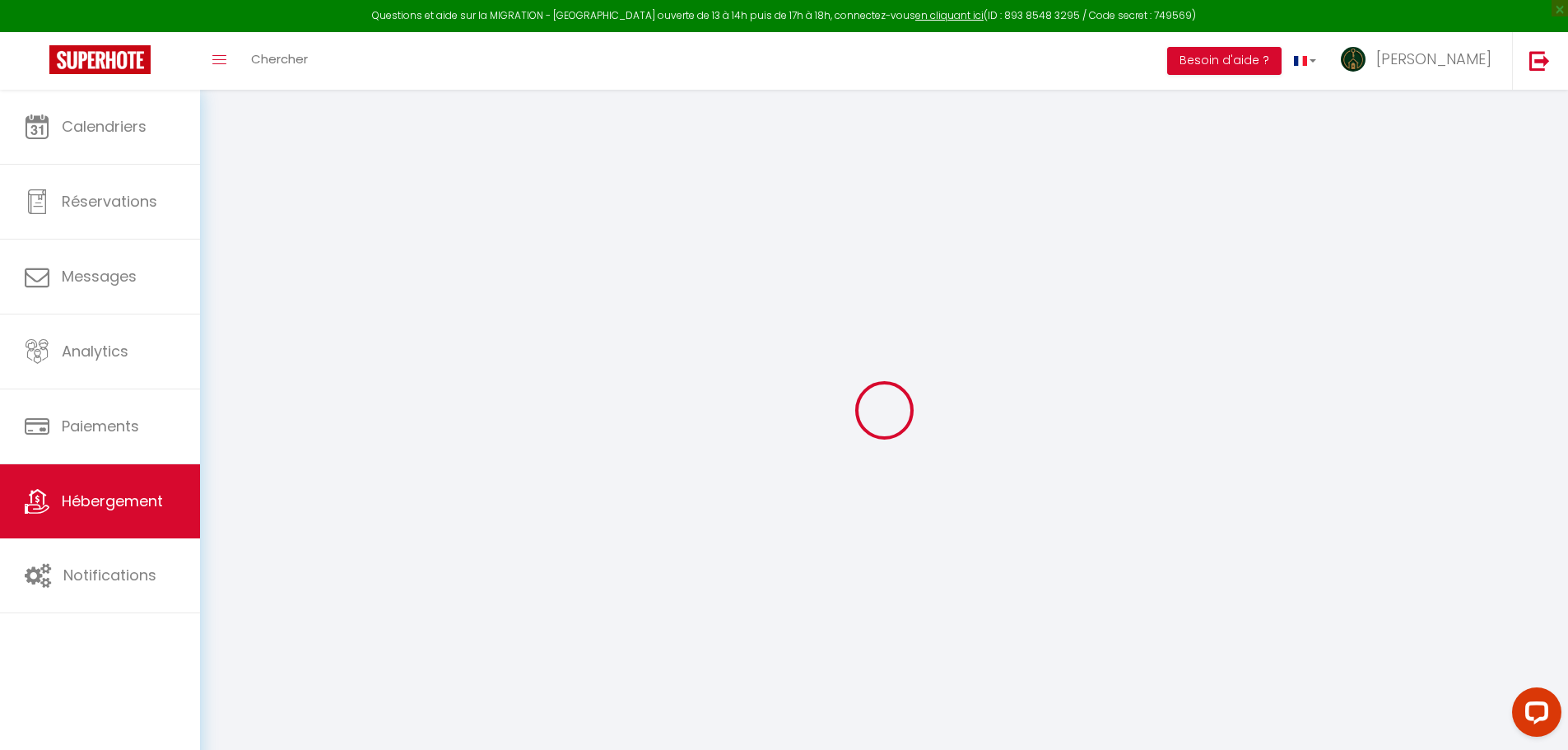
select select
type input "[STREET_ADDRESS][DATE]"
type input "34130"
type input "Mauguio"
type input "[EMAIL_ADDRESS][DOMAIN_NAME]"
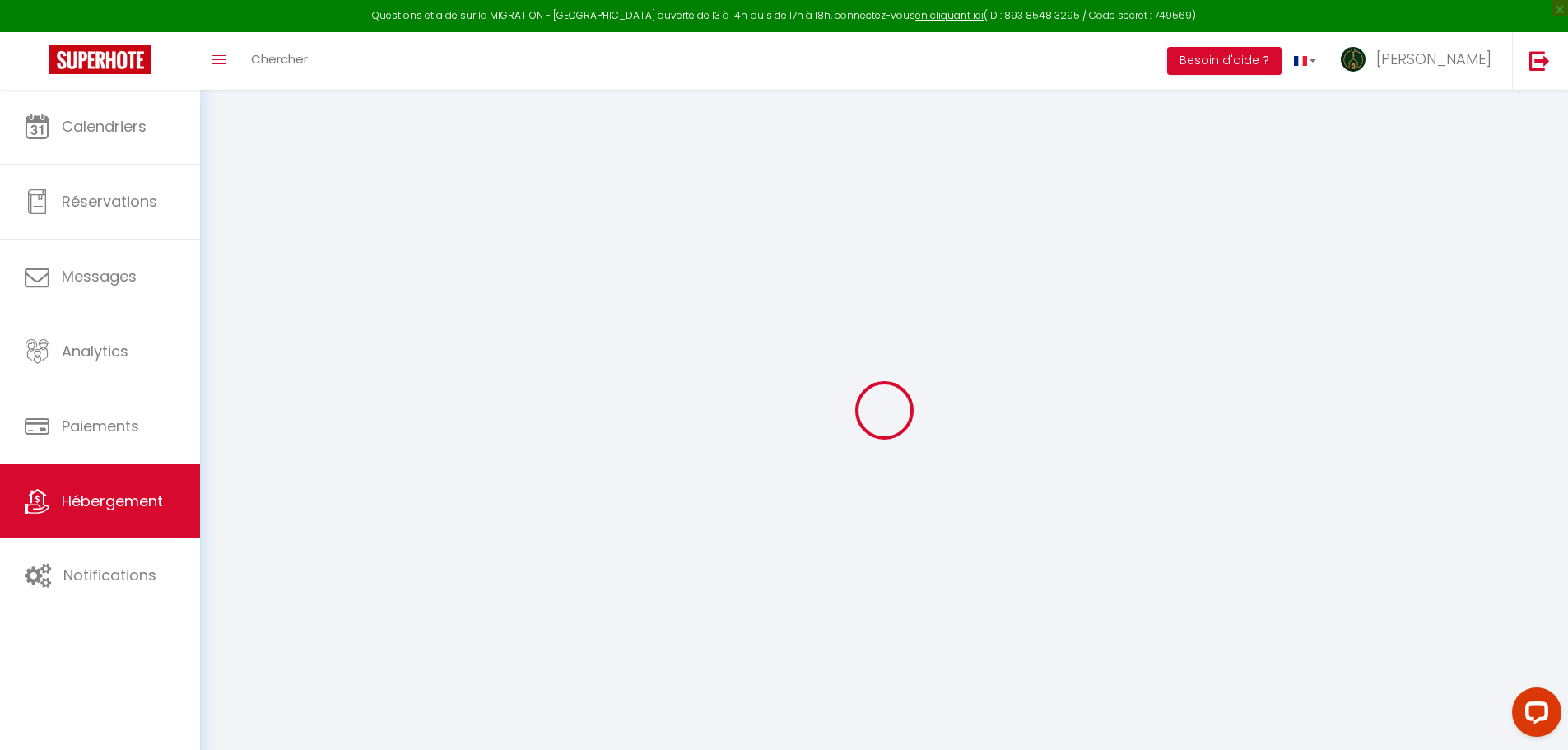
select select
checkbox input "false"
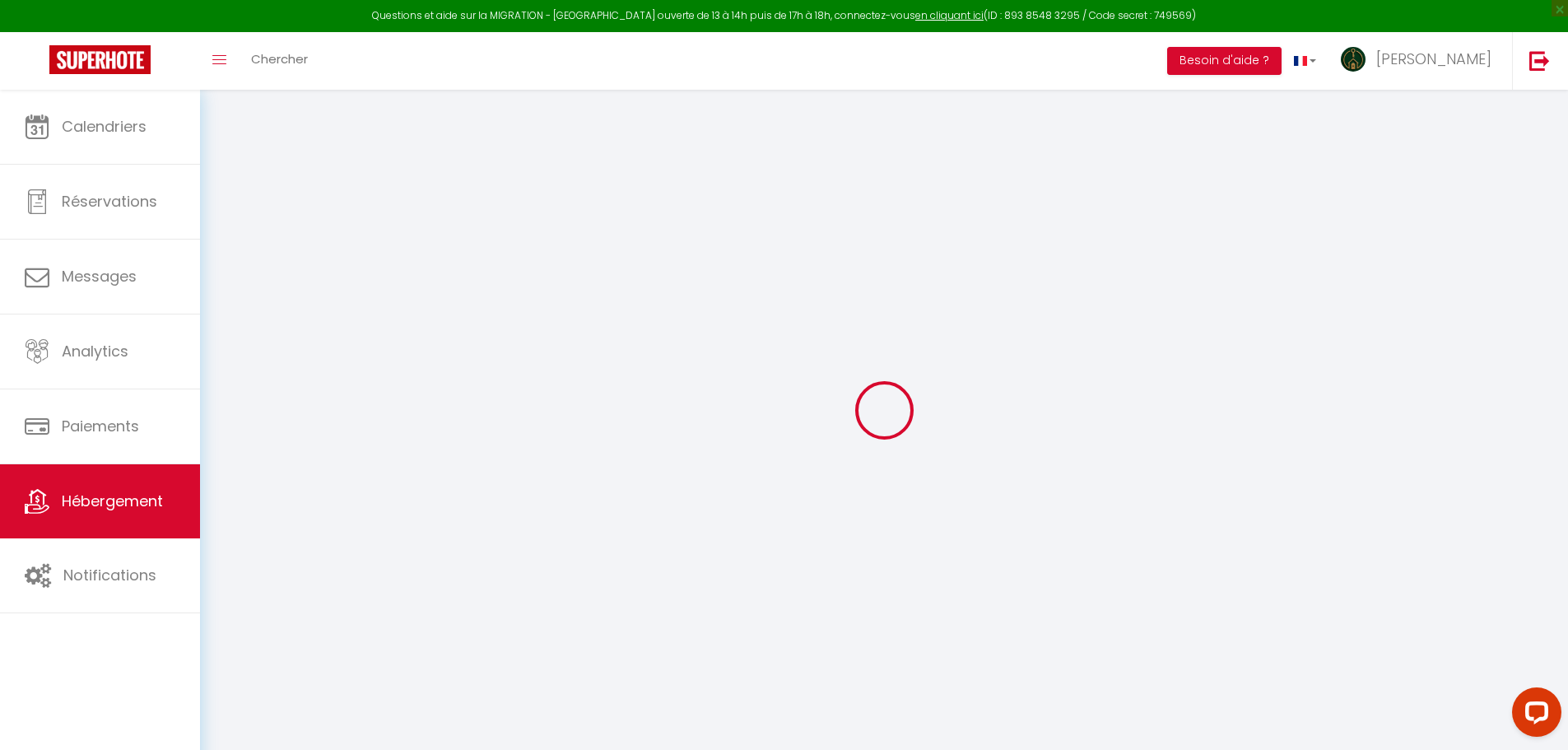
type input "0"
select select
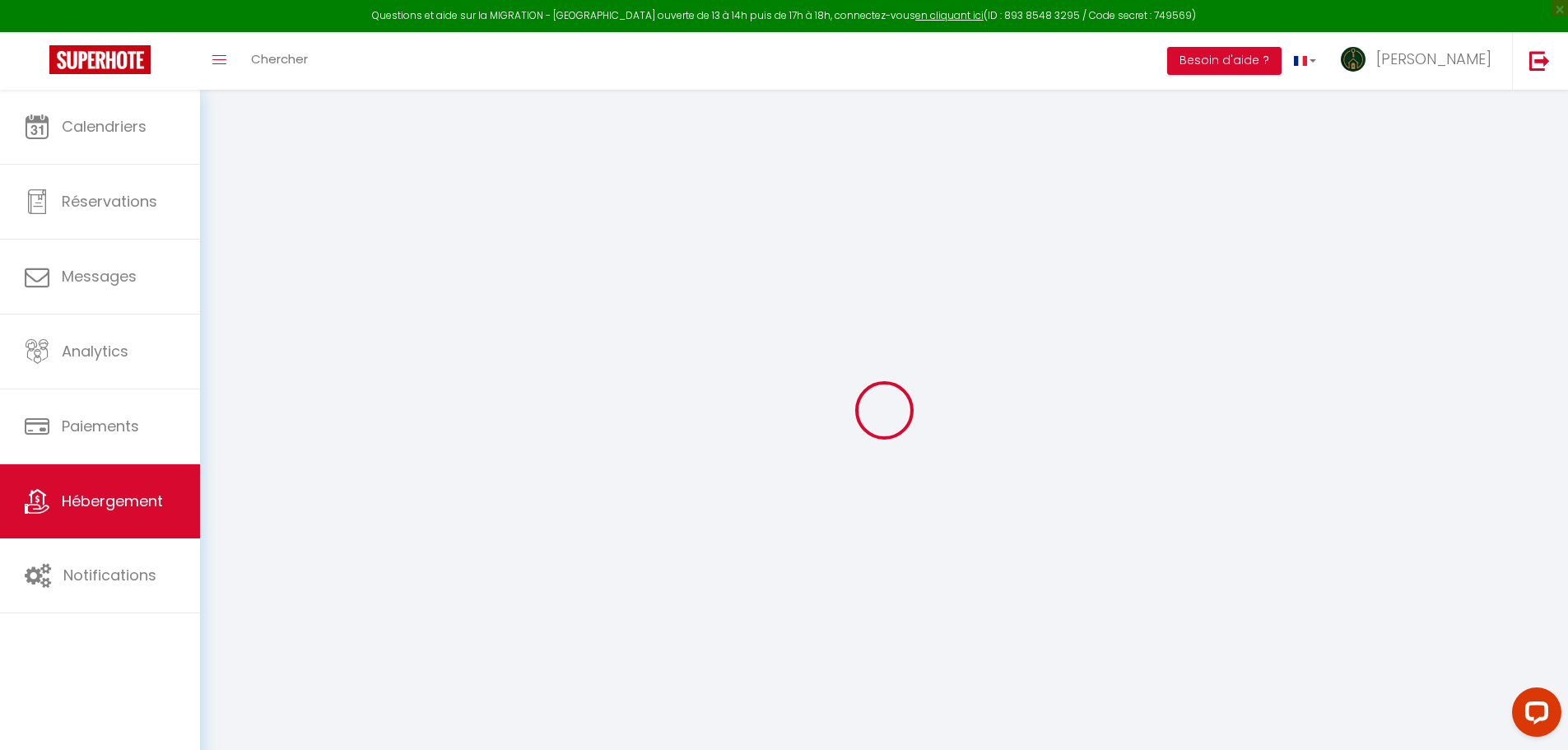
select select
checkbox input "false"
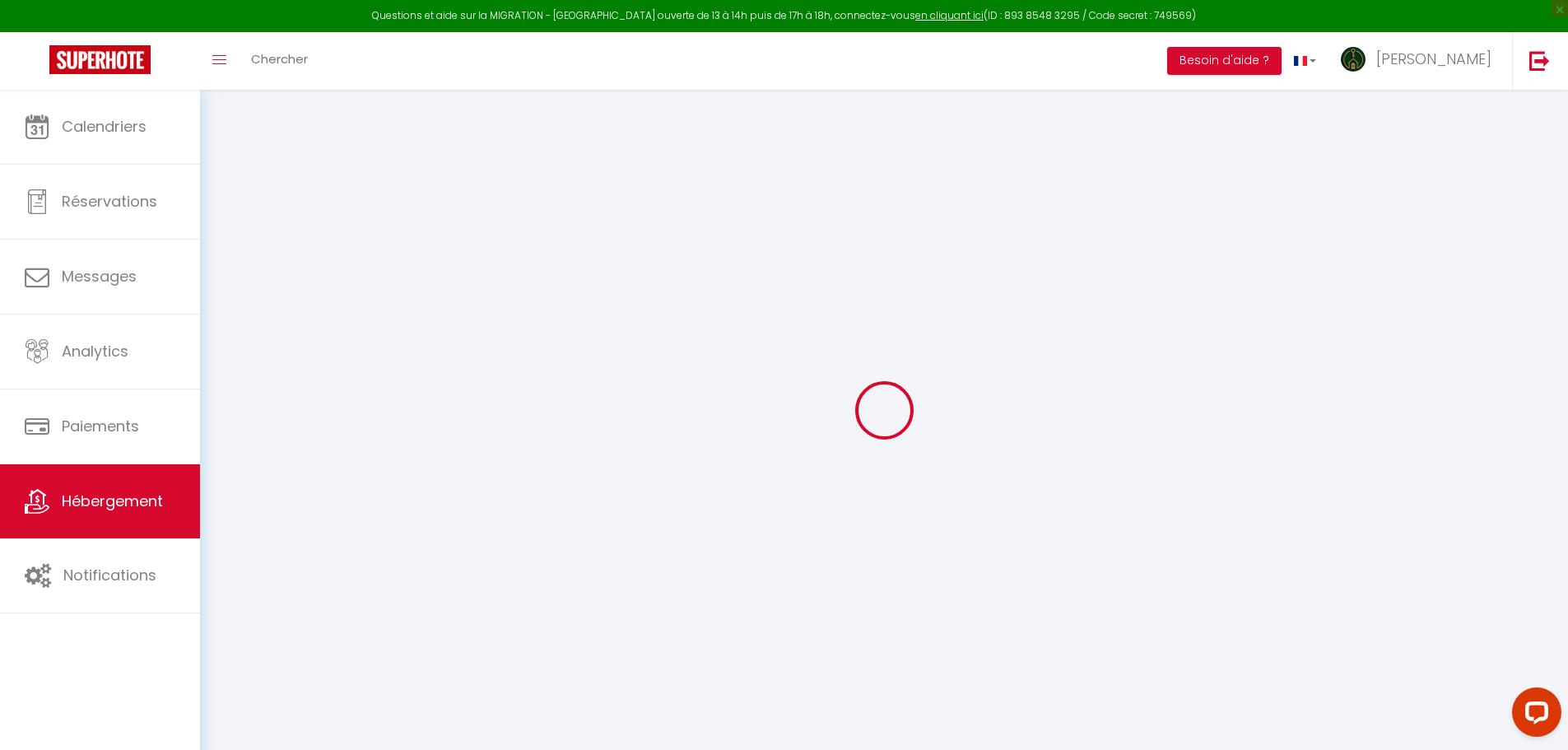
checkbox input "false"
select select
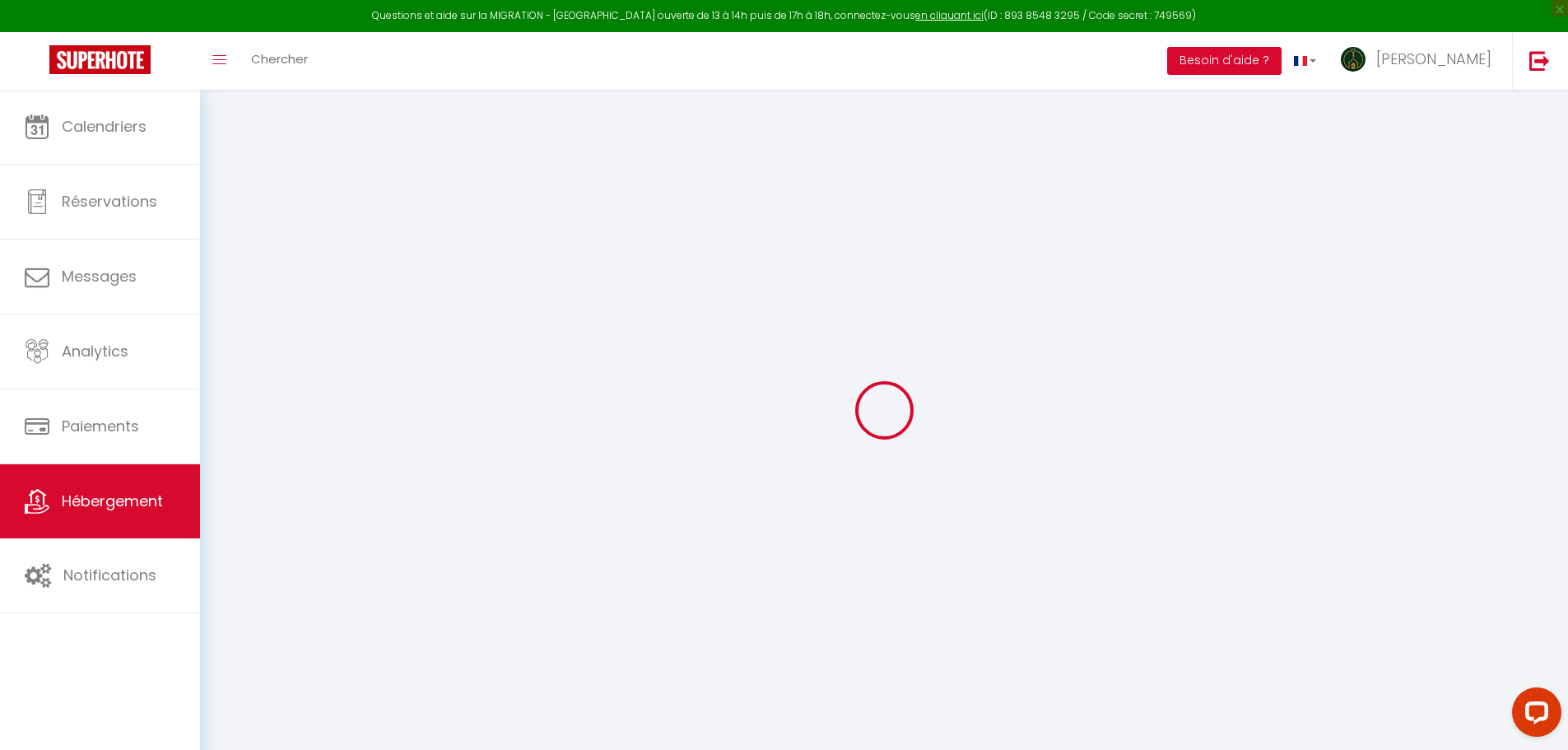
select select
checkbox input "false"
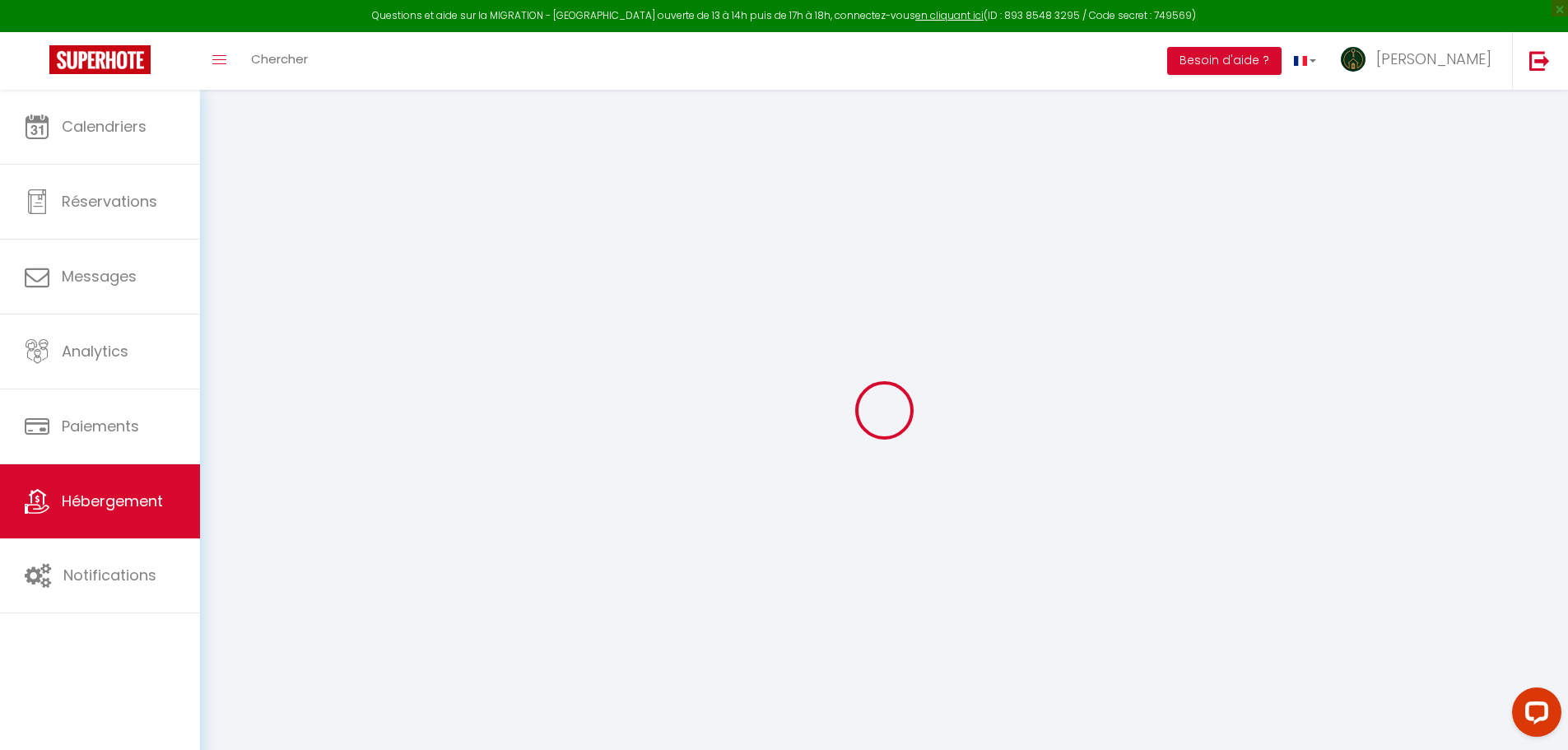
checkbox input "false"
select select
checkbox input "false"
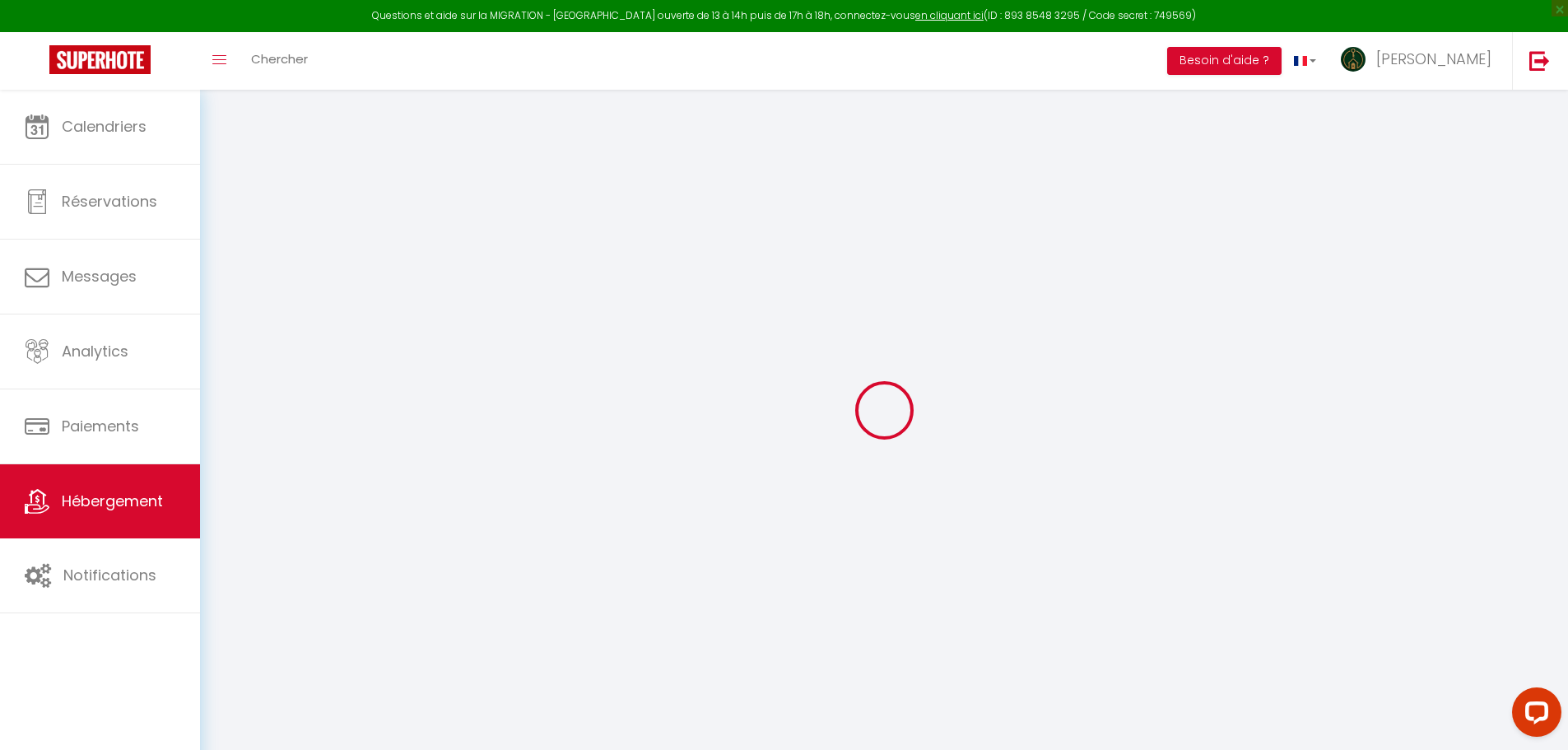
checkbox input "false"
select select "15:00"
select select "23:45"
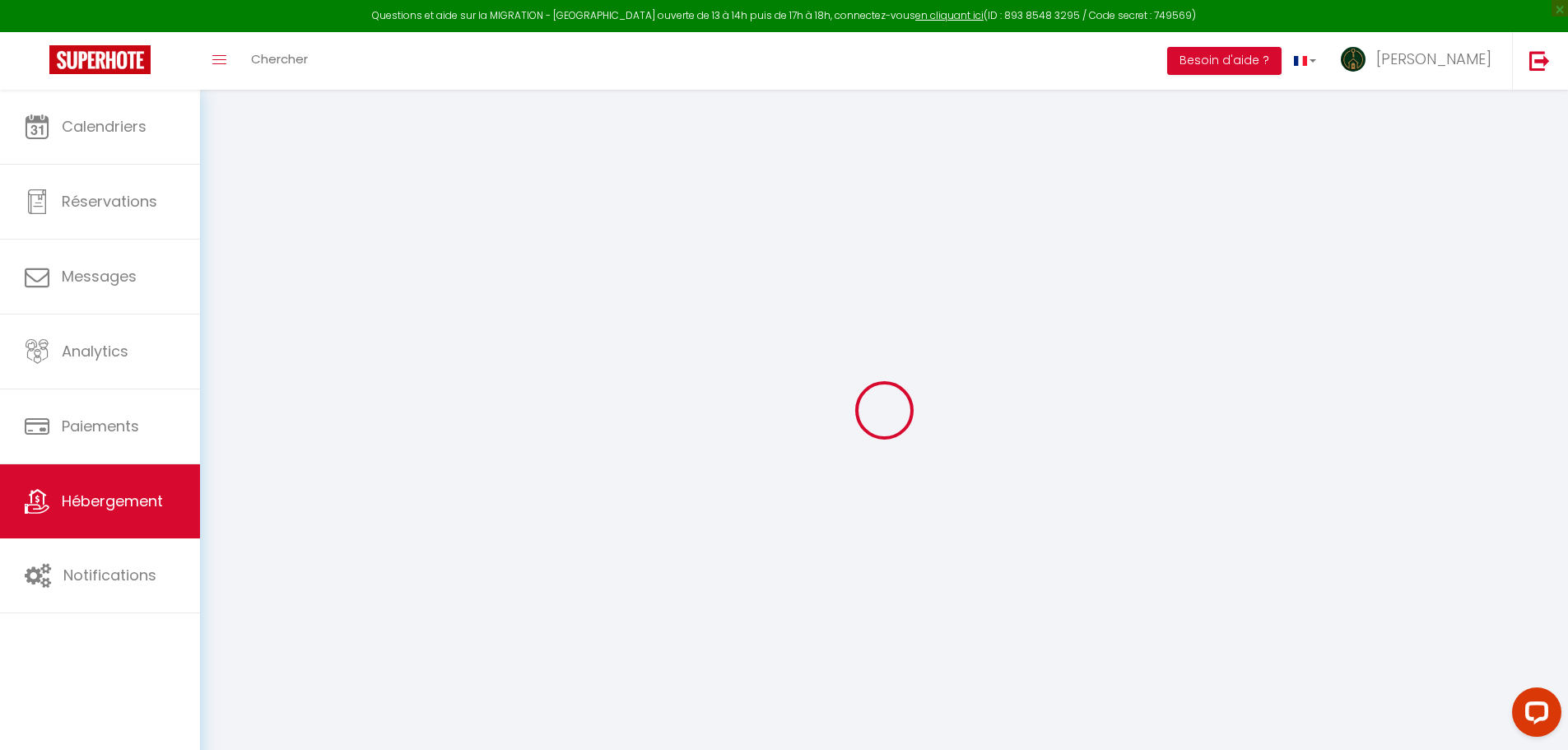
select select "11:00"
select select "30"
select select "120"
select select
checkbox input "false"
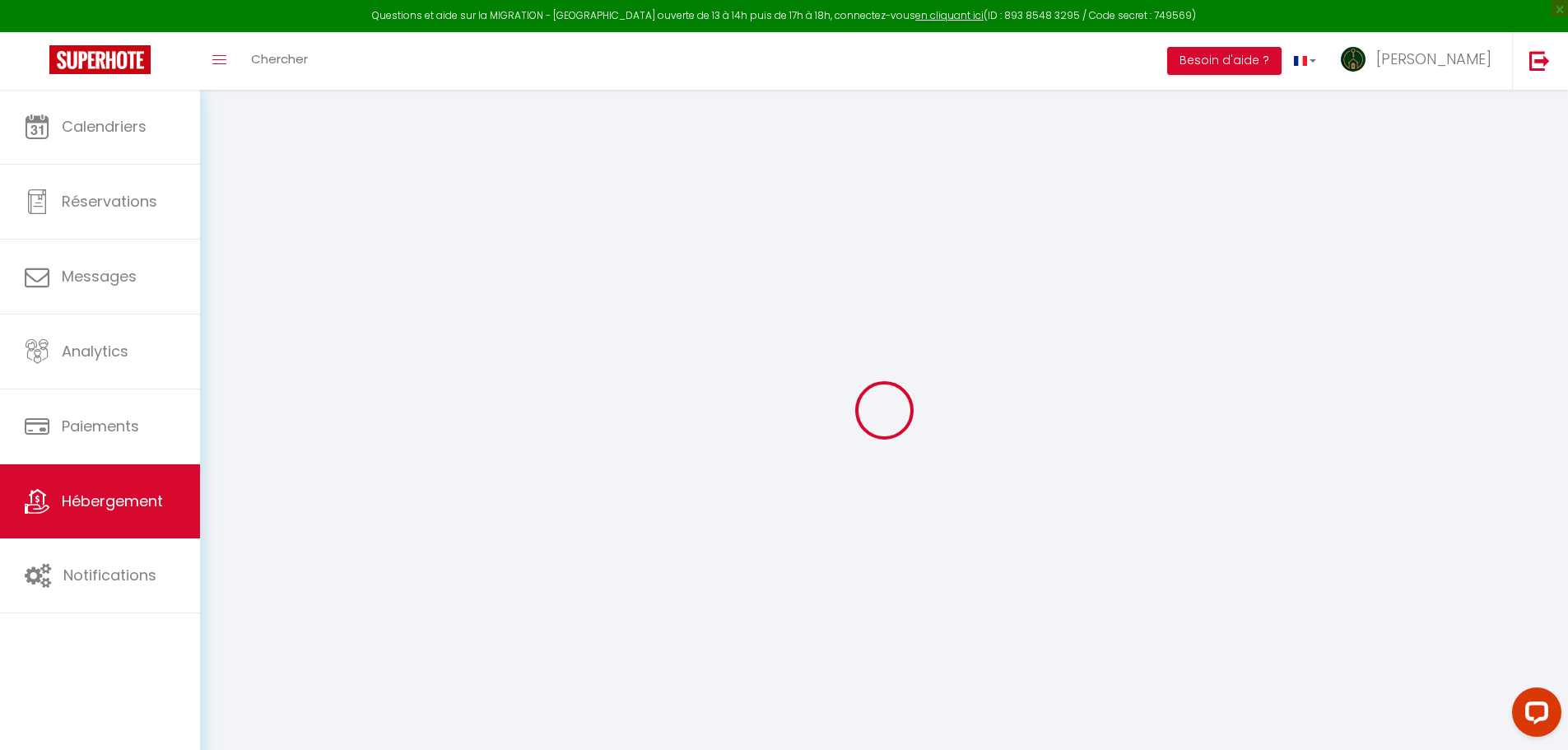
checkbox input "false"
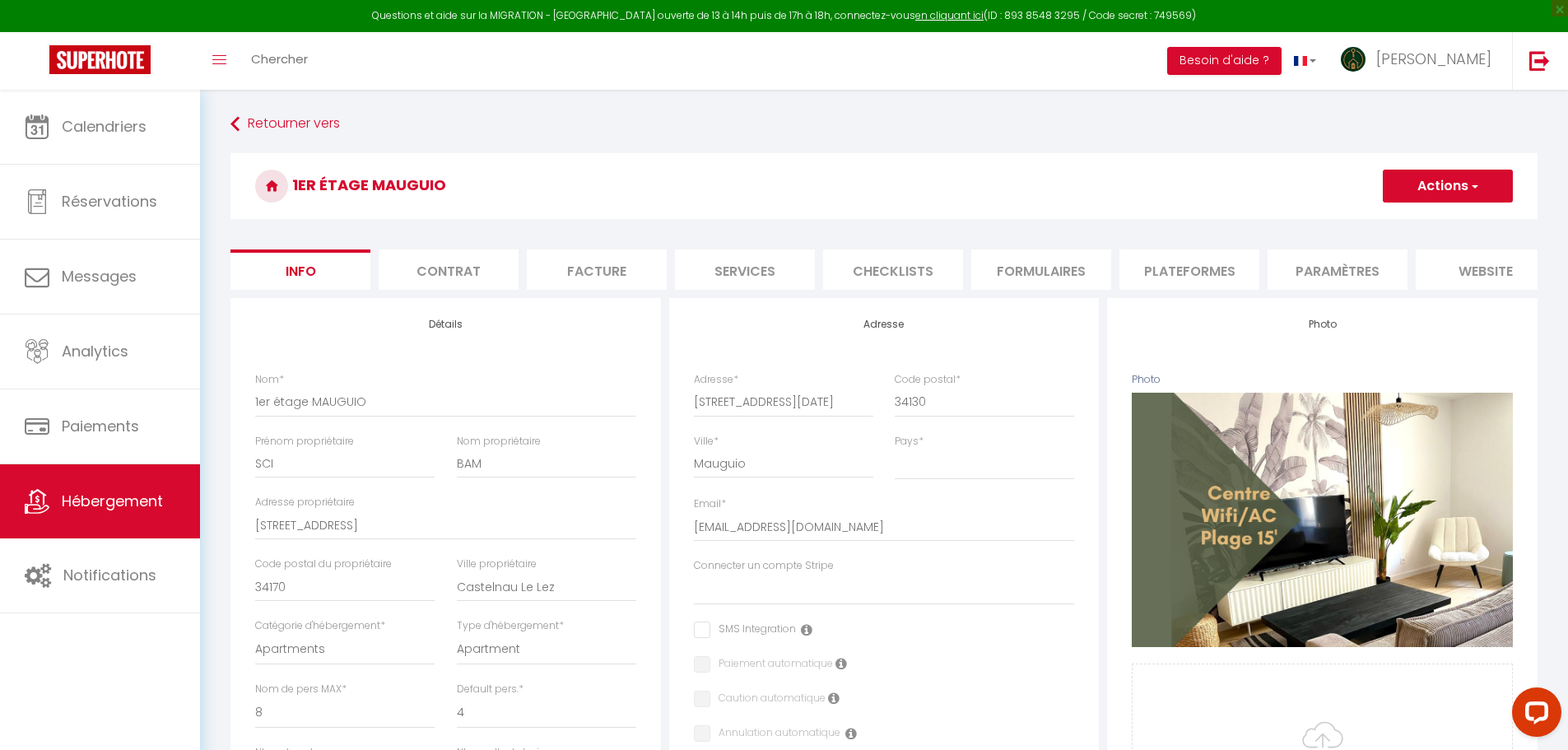
click at [1165, 264] on li "Plateformes" at bounding box center [1190, 270] width 140 height 40
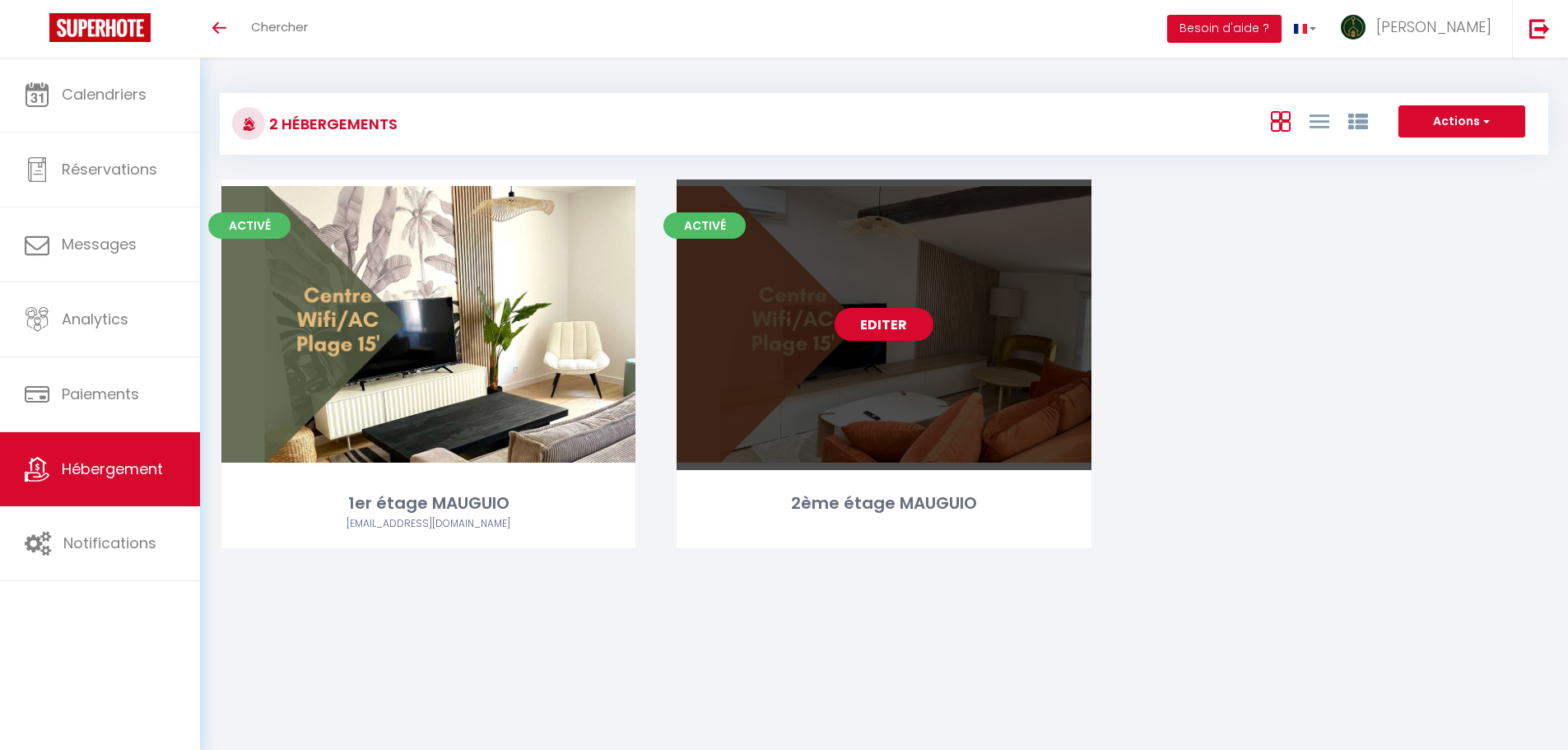
click at [896, 333] on link "Editer" at bounding box center [884, 324] width 99 height 33
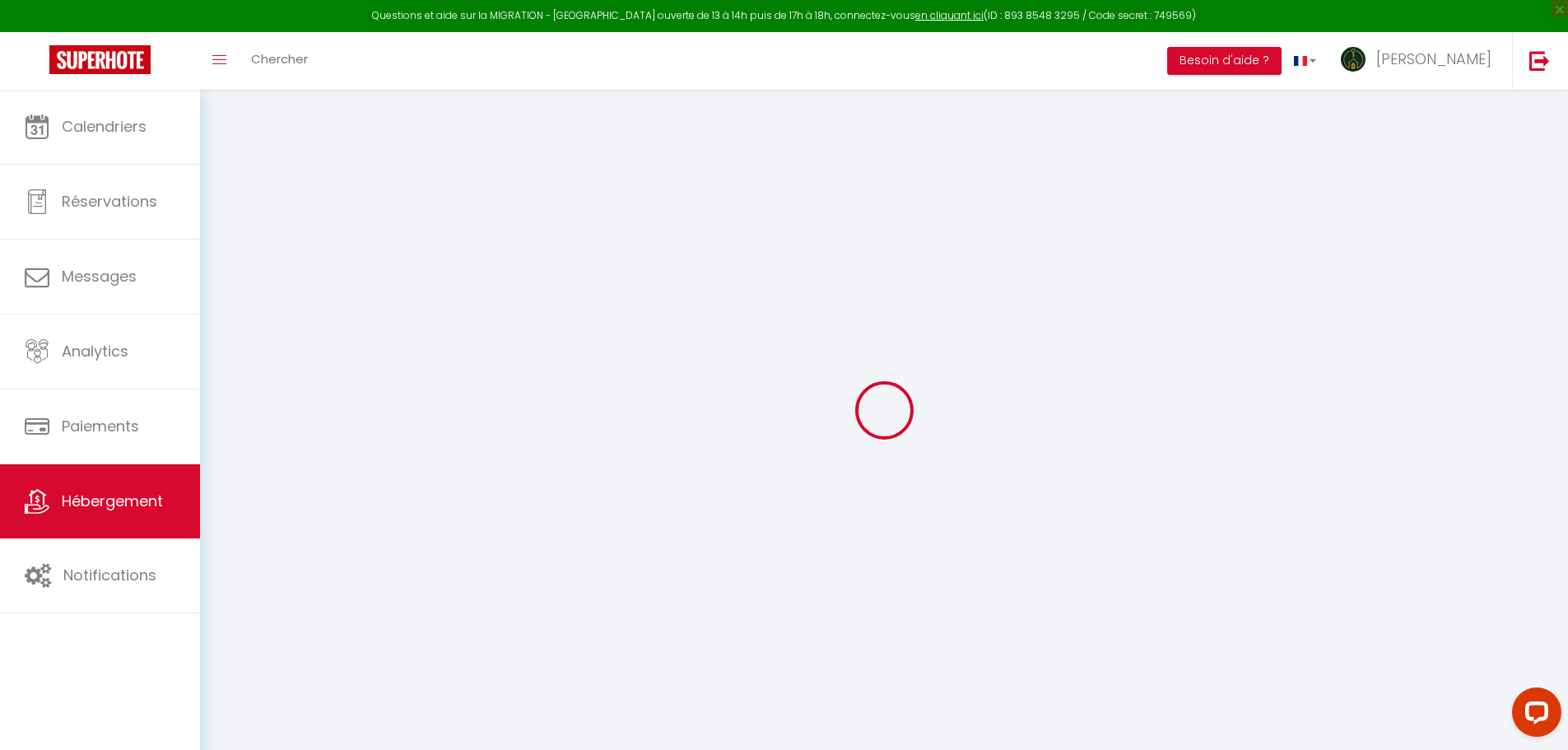
select select
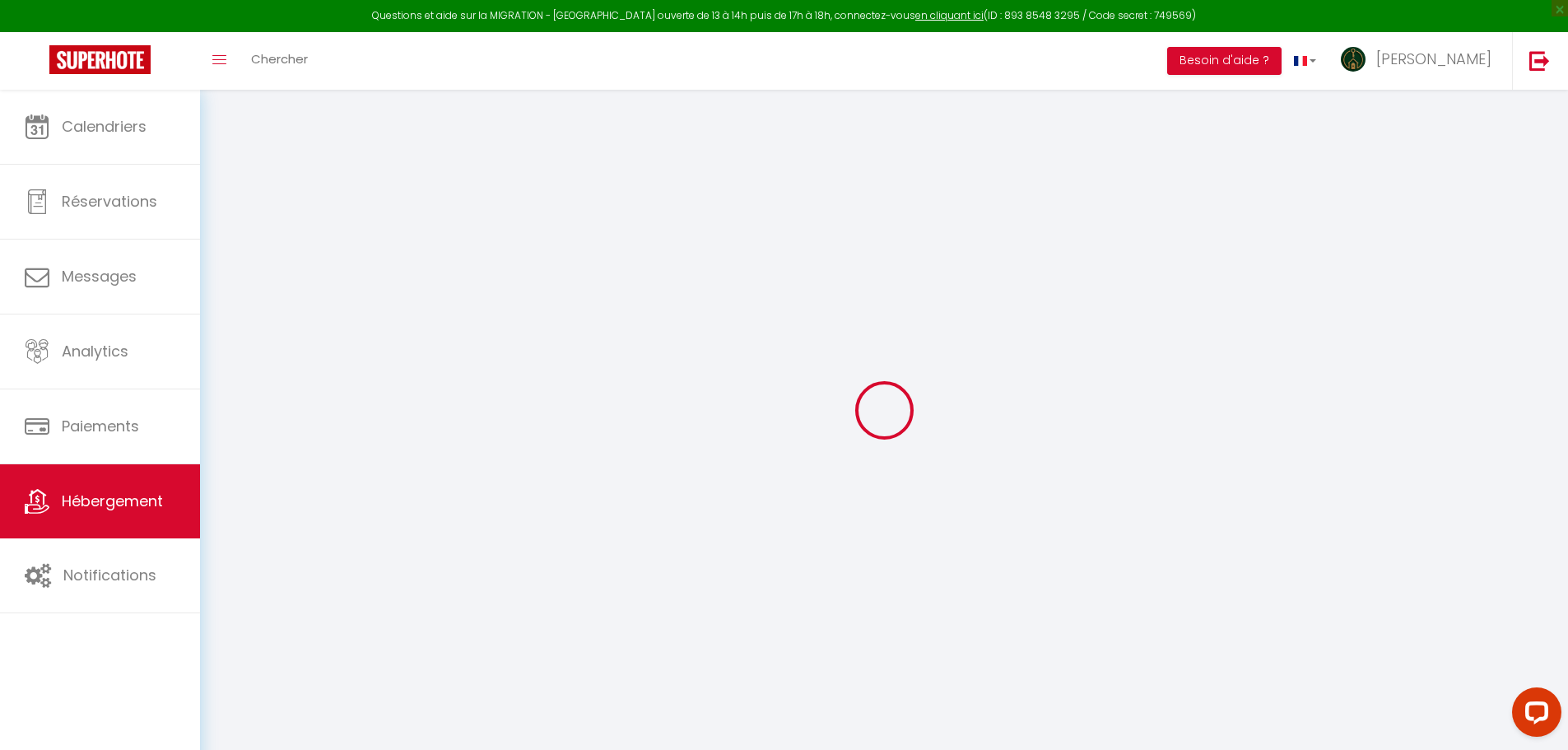
select select
checkbox input "false"
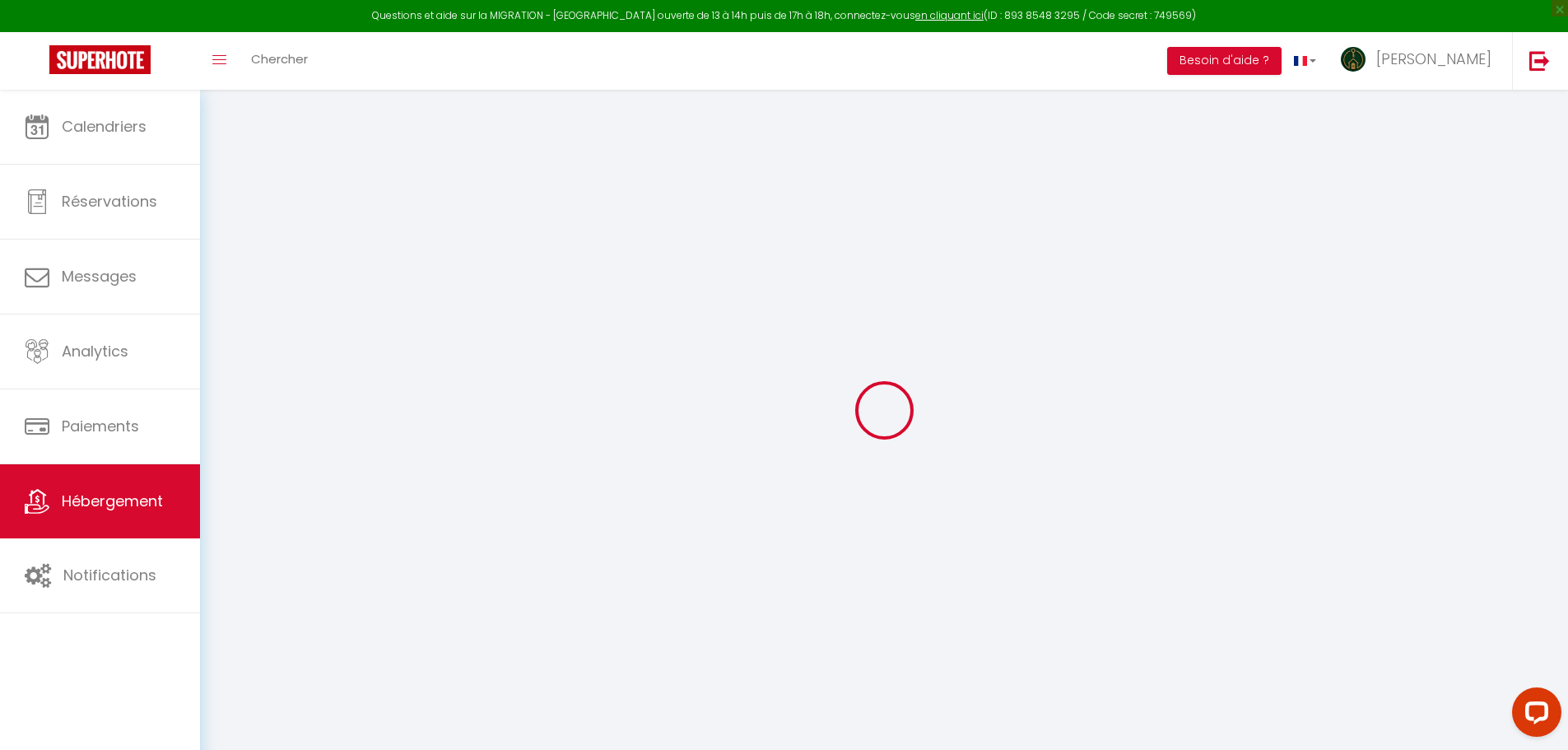
select select
type input "2ème étage MAUGUIO"
type input "SCI"
type input "BAM"
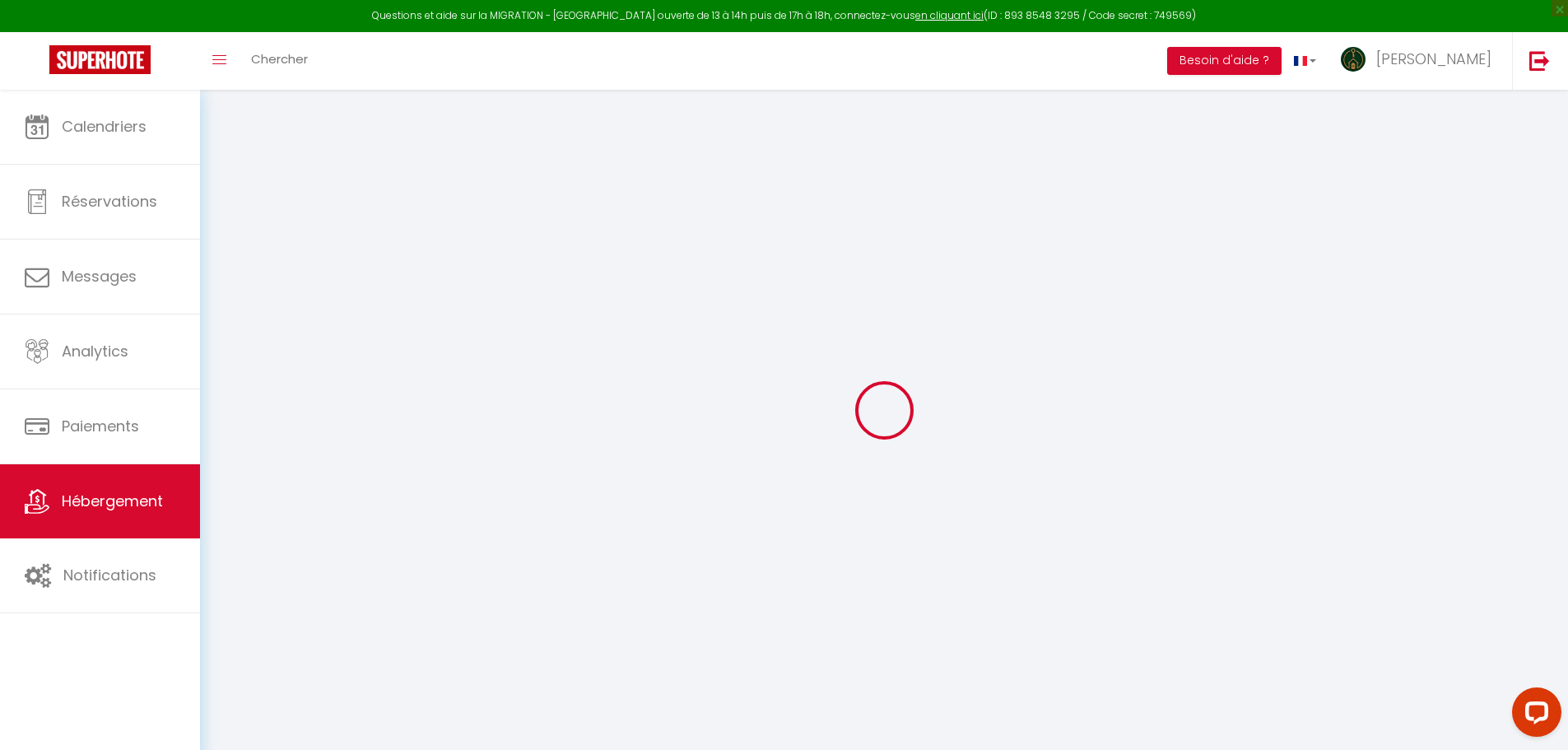
type input "[STREET_ADDRESS]"
type input "34170"
type input "Castelnau Le Lez"
select select "8"
select select "3"
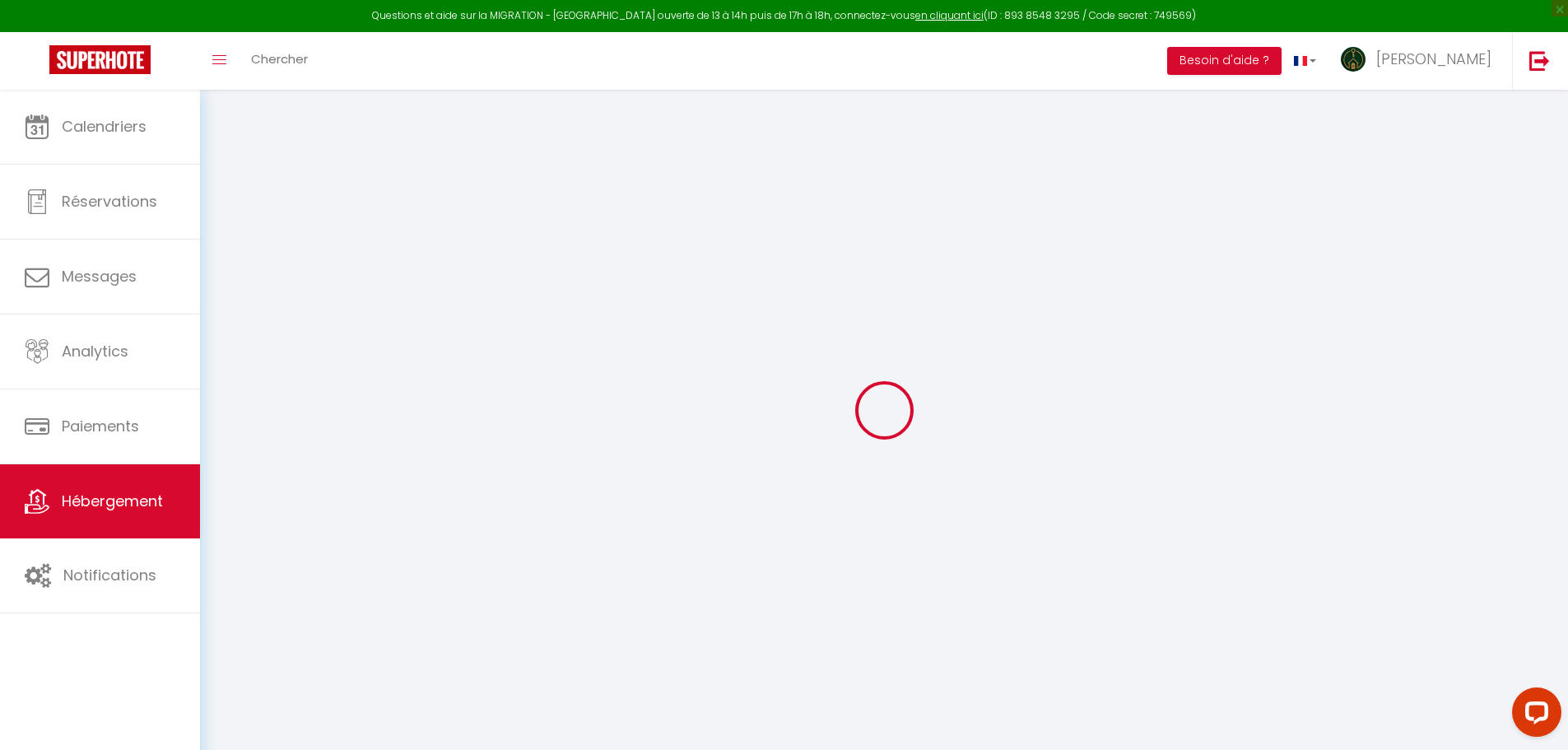
select select "2"
type input "80"
type input "10"
type input "60"
type input "500"
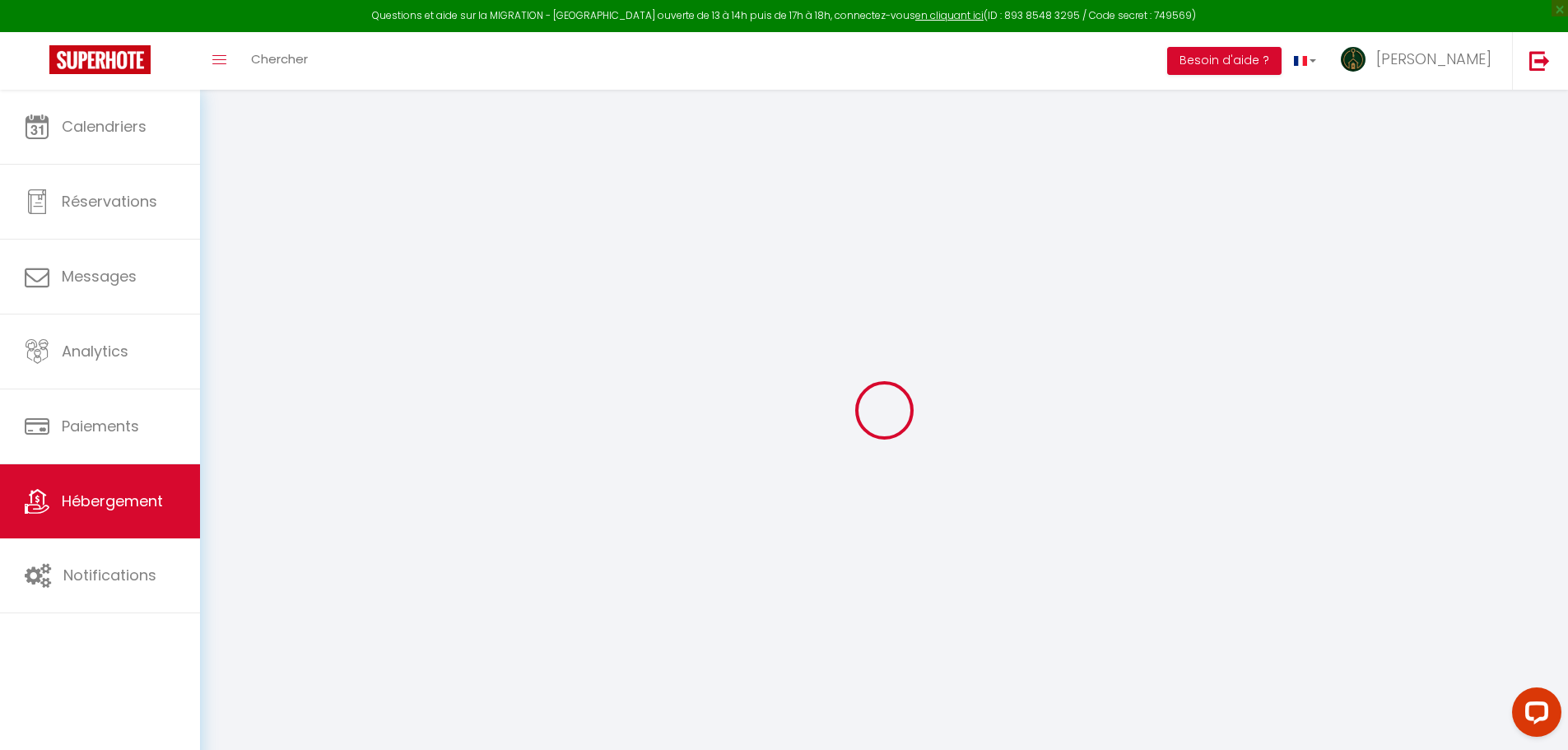
type input "10"
select select
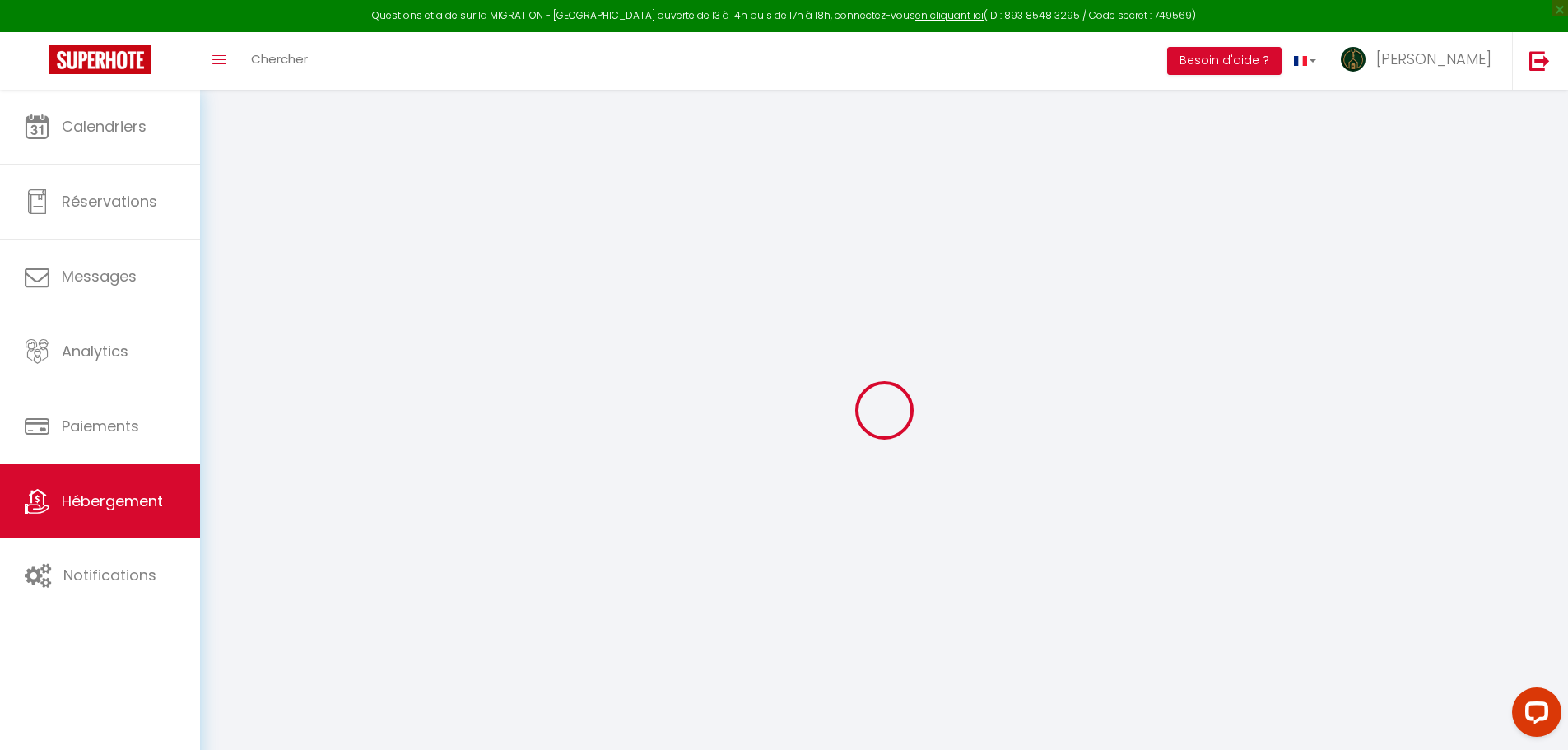
select select
type input "24 Rue du 4 Septembre 1870"
type input "34130"
type input "Mauguio"
type input "scibam2023@gmail.com"
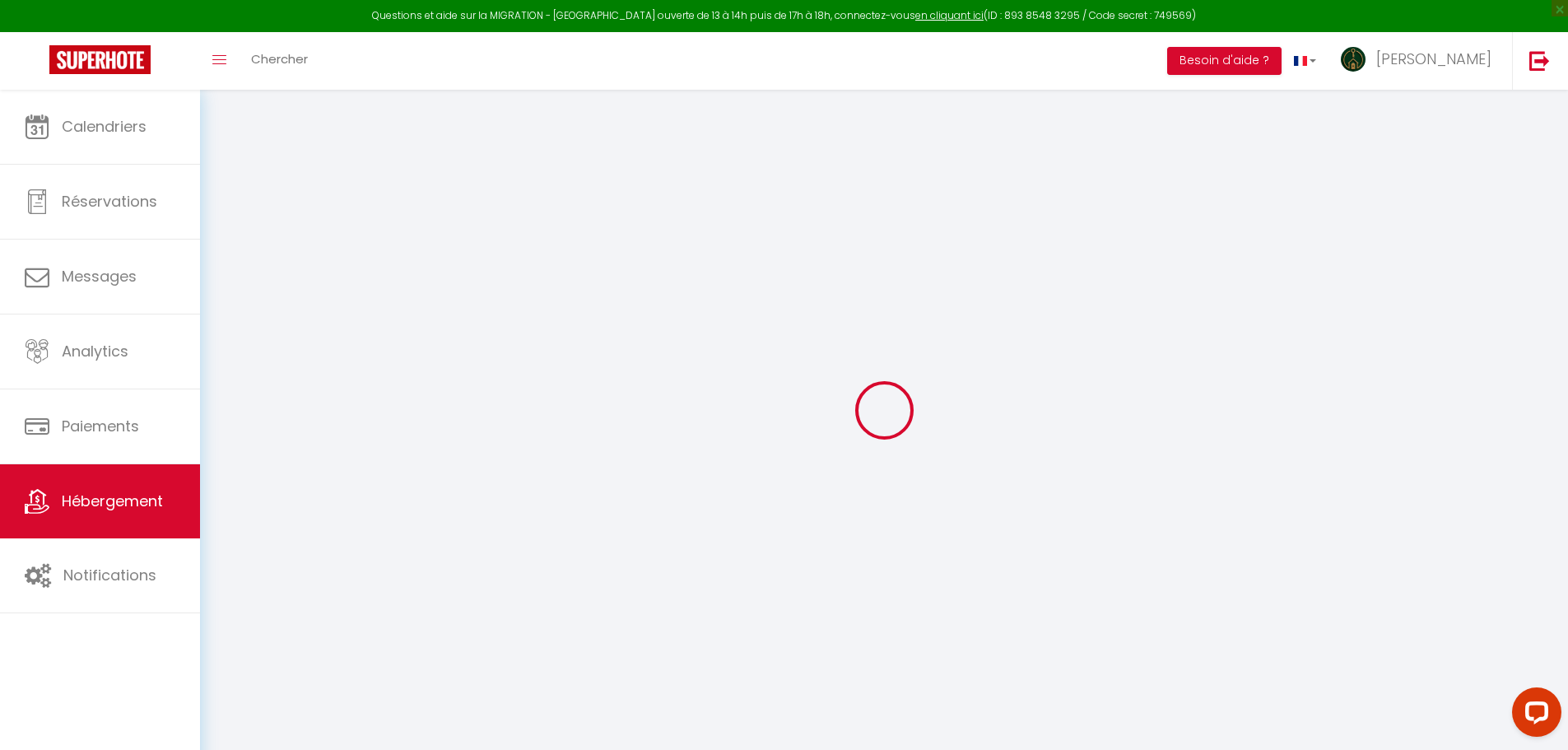
select select
checkbox input "false"
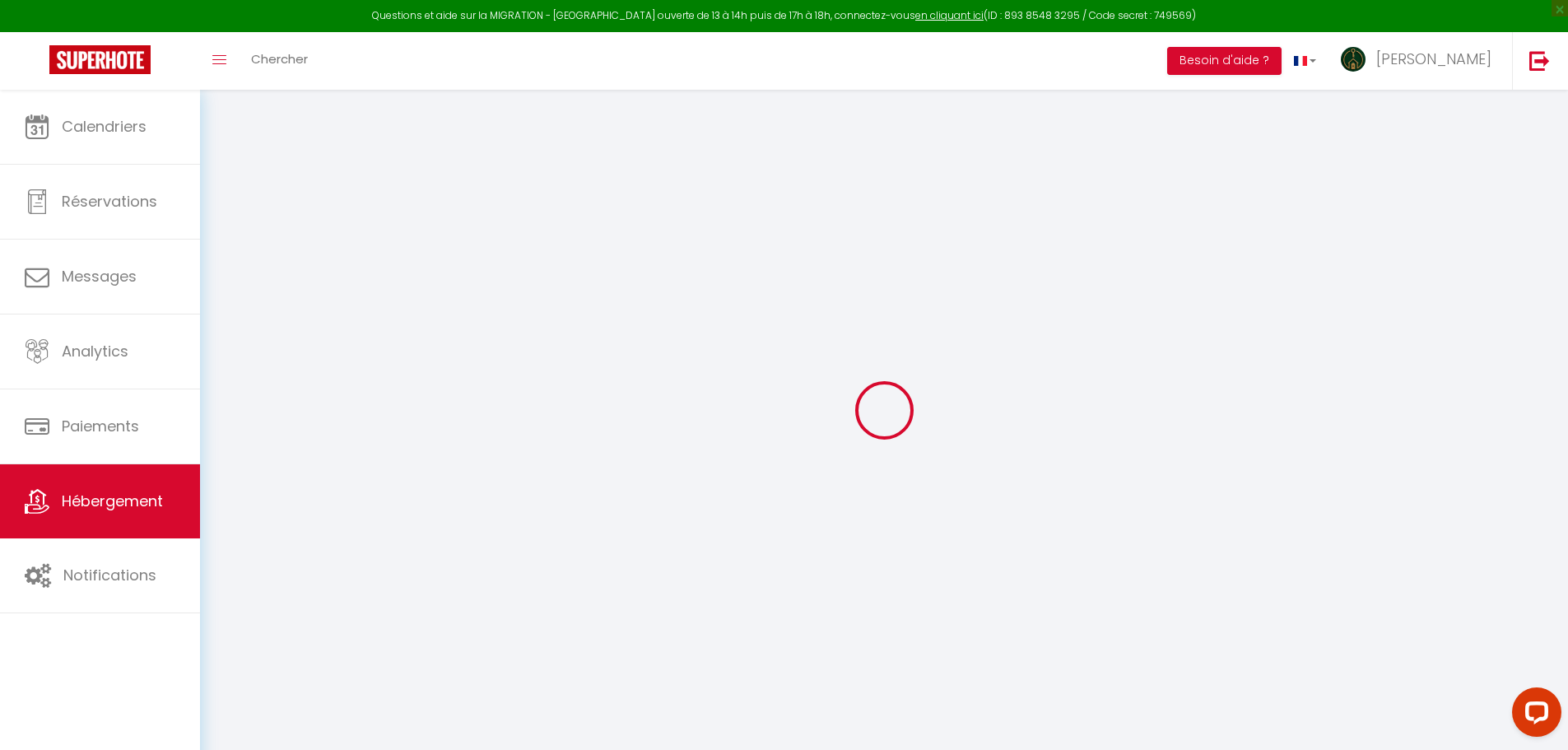
type input "0"
select select
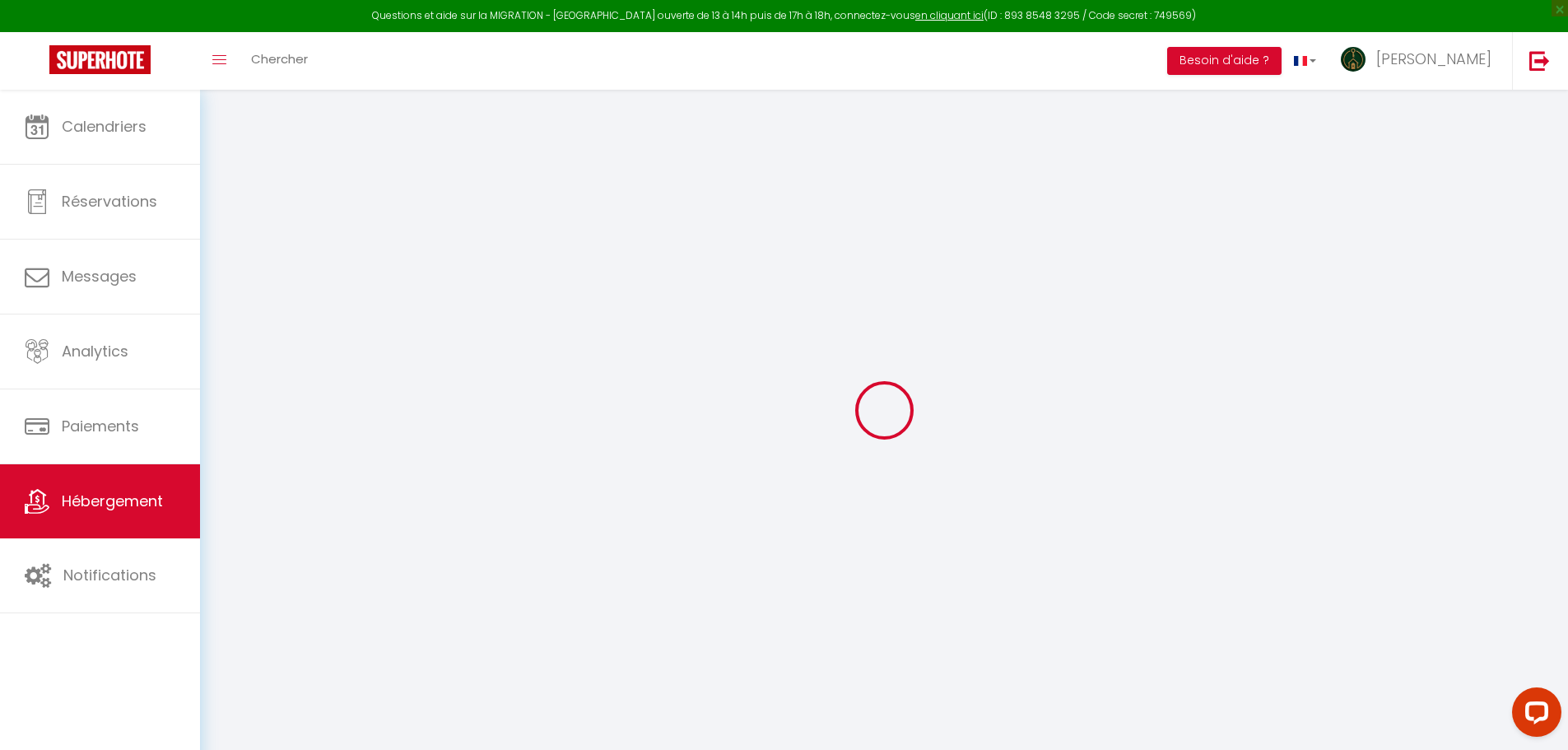
select select
checkbox input "false"
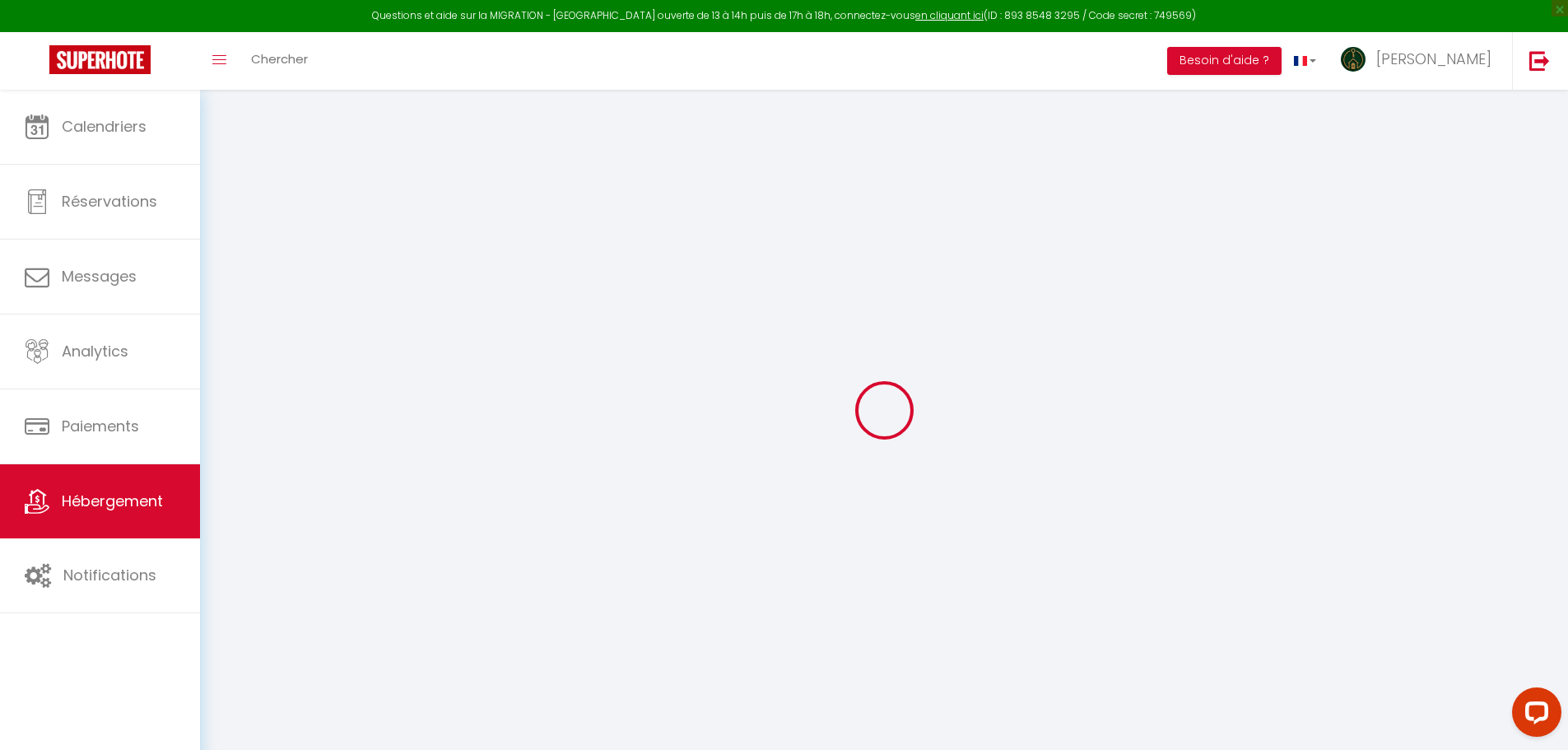
checkbox input "false"
select select
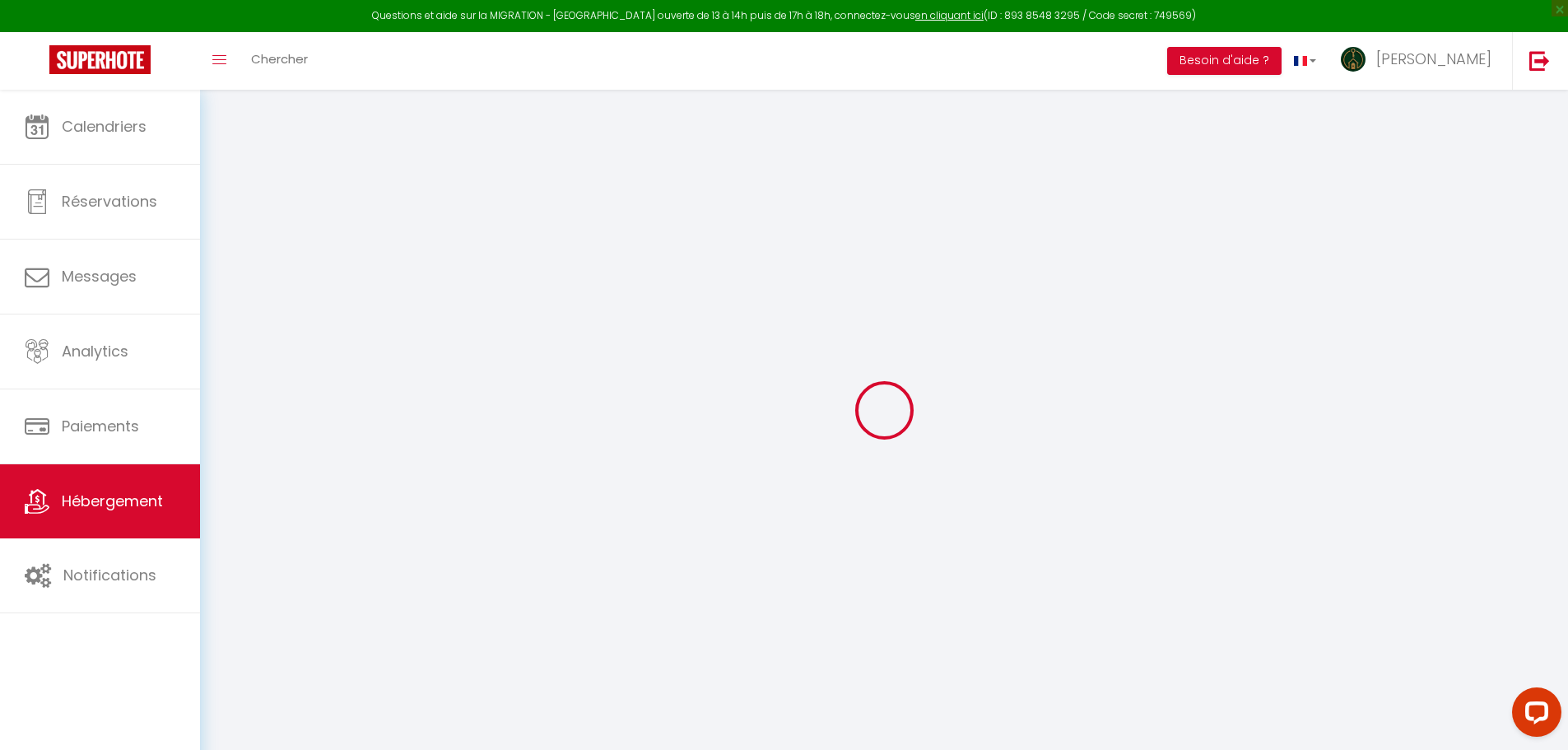
select select
checkbox input "false"
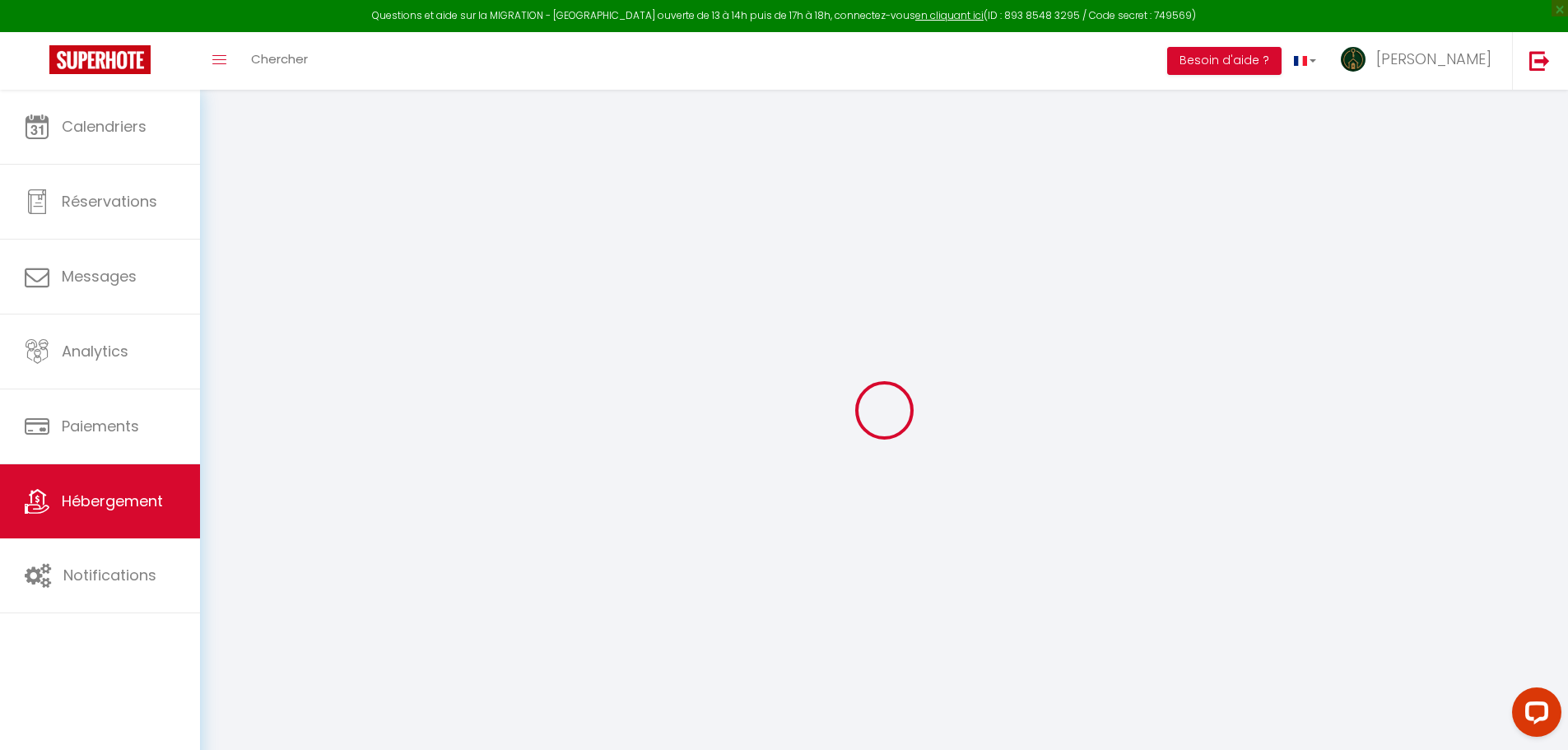
checkbox input "false"
select select
checkbox input "false"
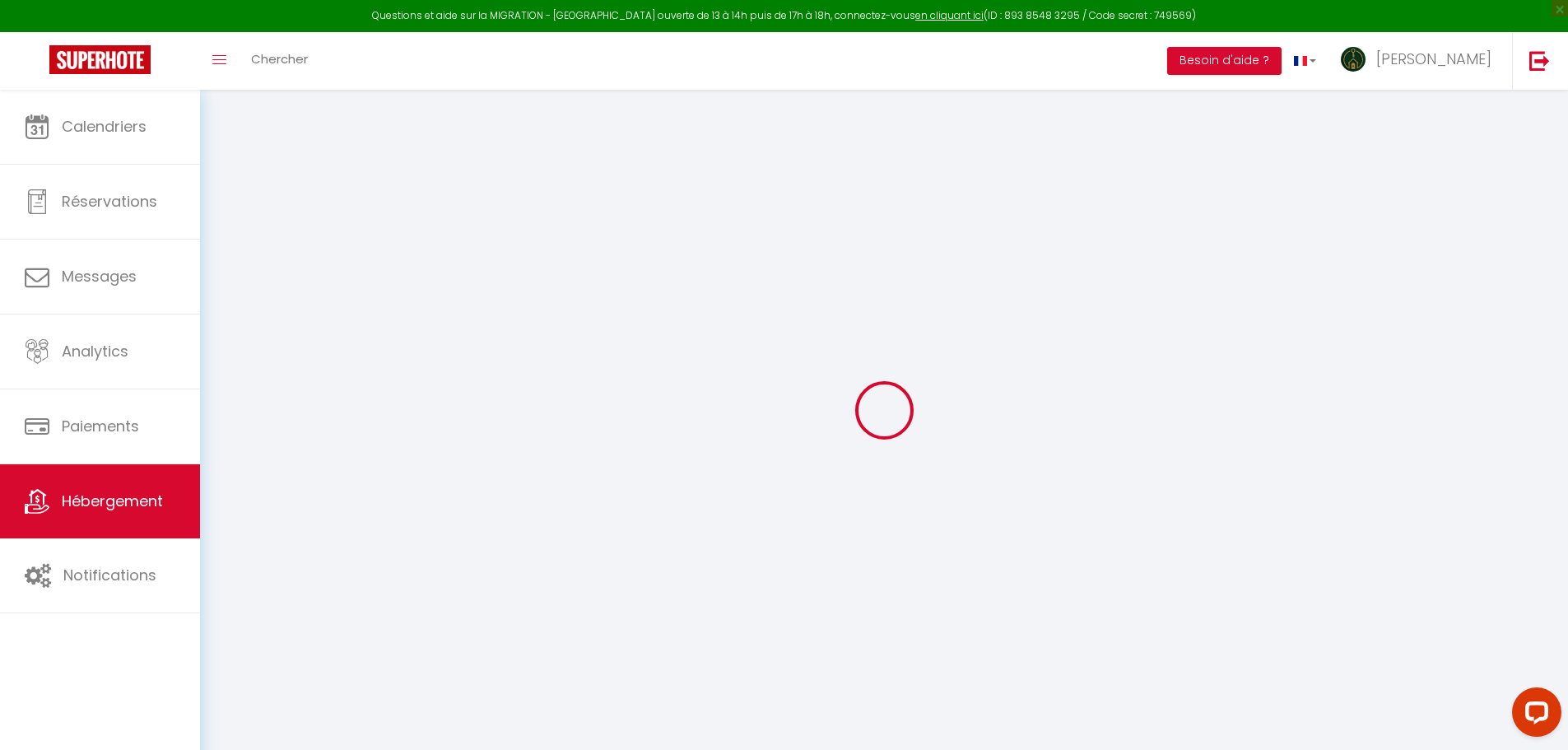
checkbox input "false"
select select "15:00"
select select "23:45"
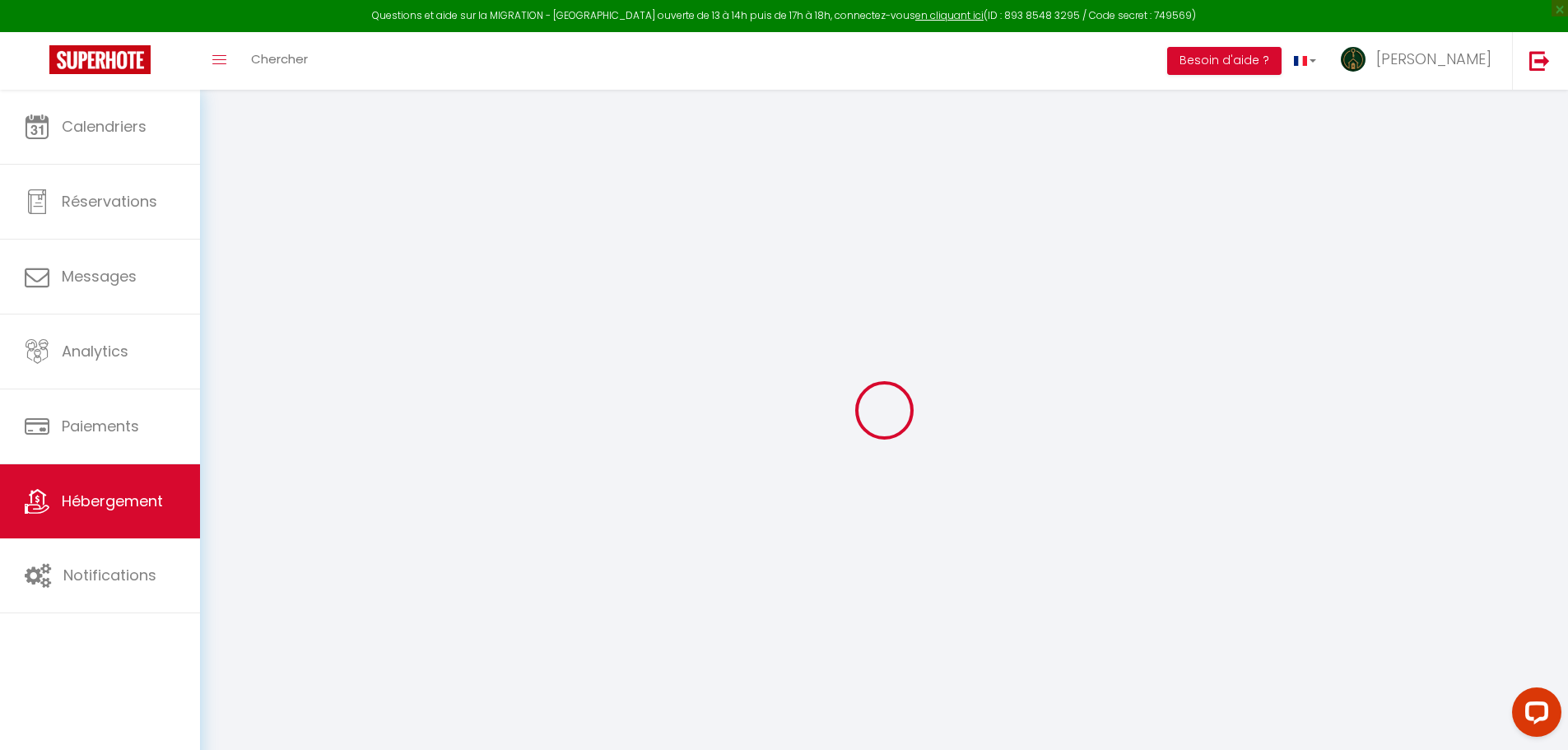
select select "11:00"
select select "30"
select select "120"
select select
checkbox input "false"
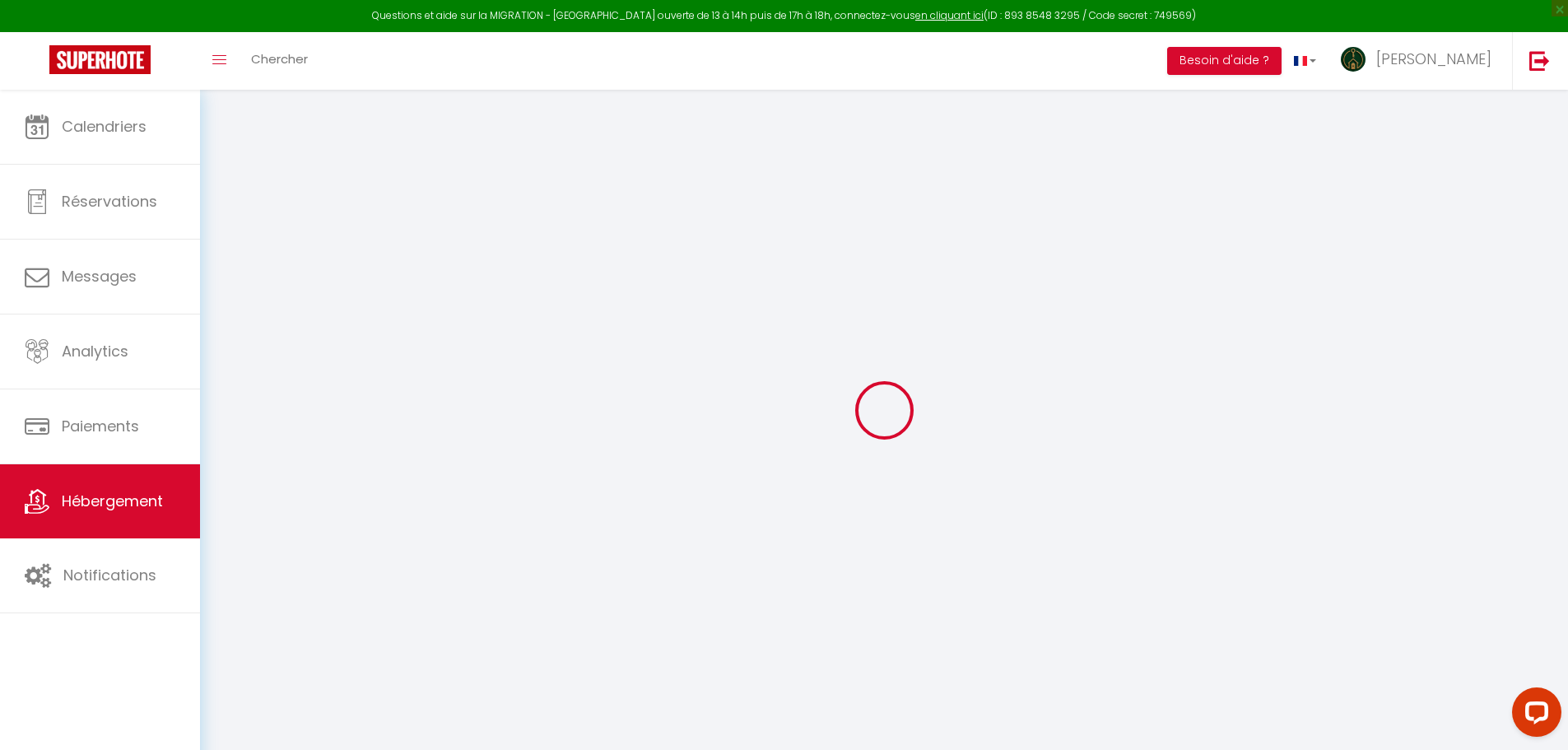
checkbox input "false"
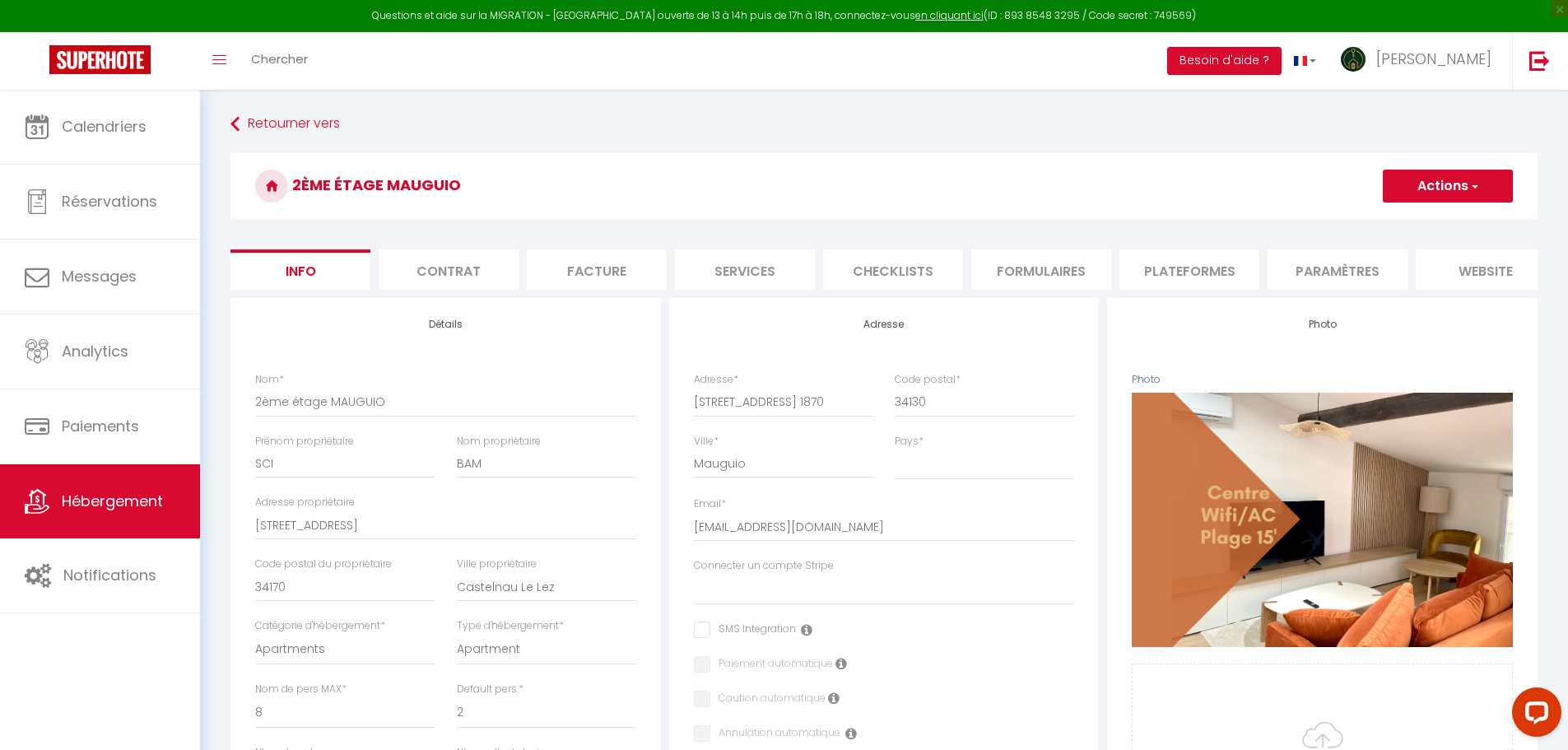
click at [1225, 268] on li "Plateformes" at bounding box center [1190, 270] width 140 height 40
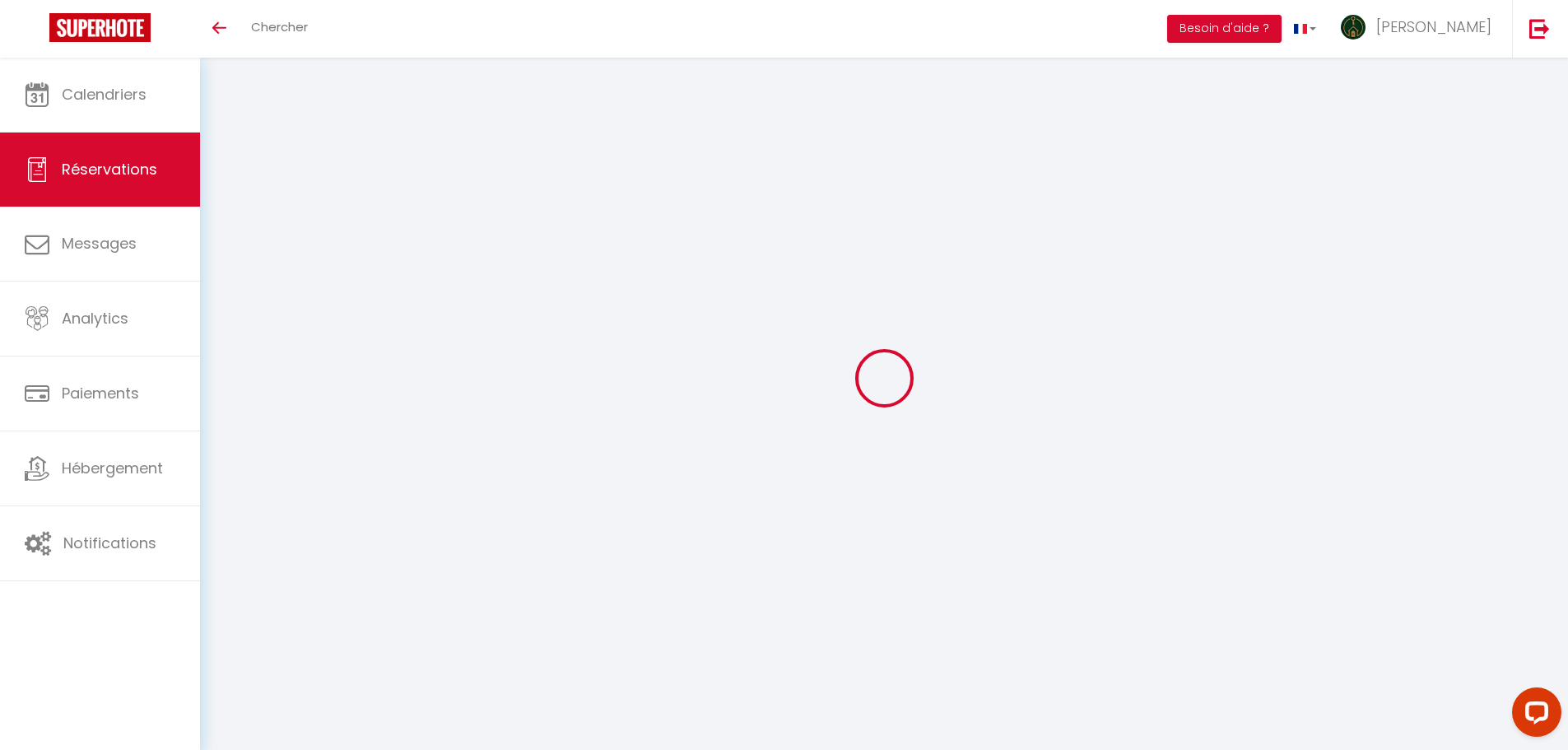
select select "not_cancelled"
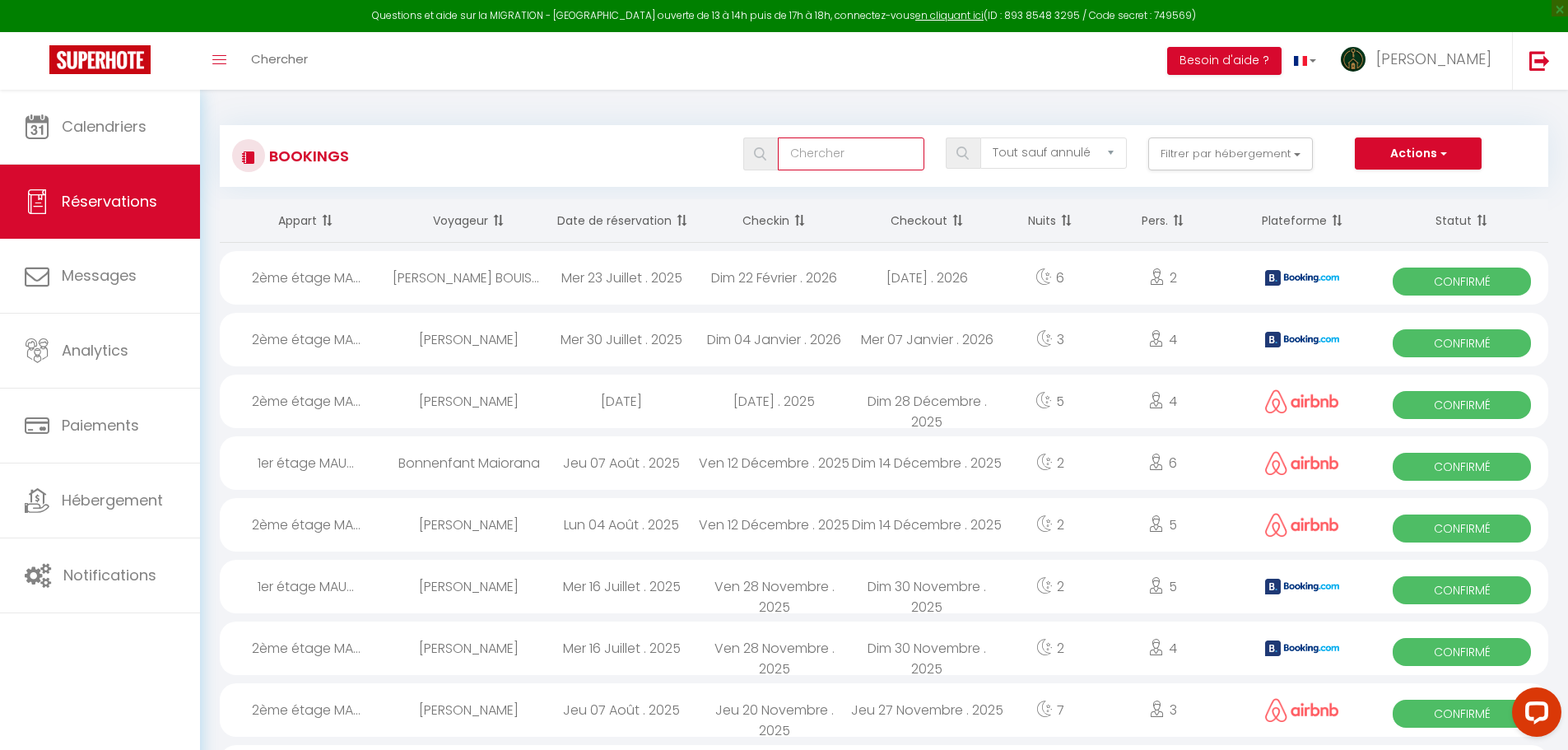
click at [813, 166] on input "text" at bounding box center [852, 154] width 147 height 33
paste input "6110205"
type input "6110205"
select select
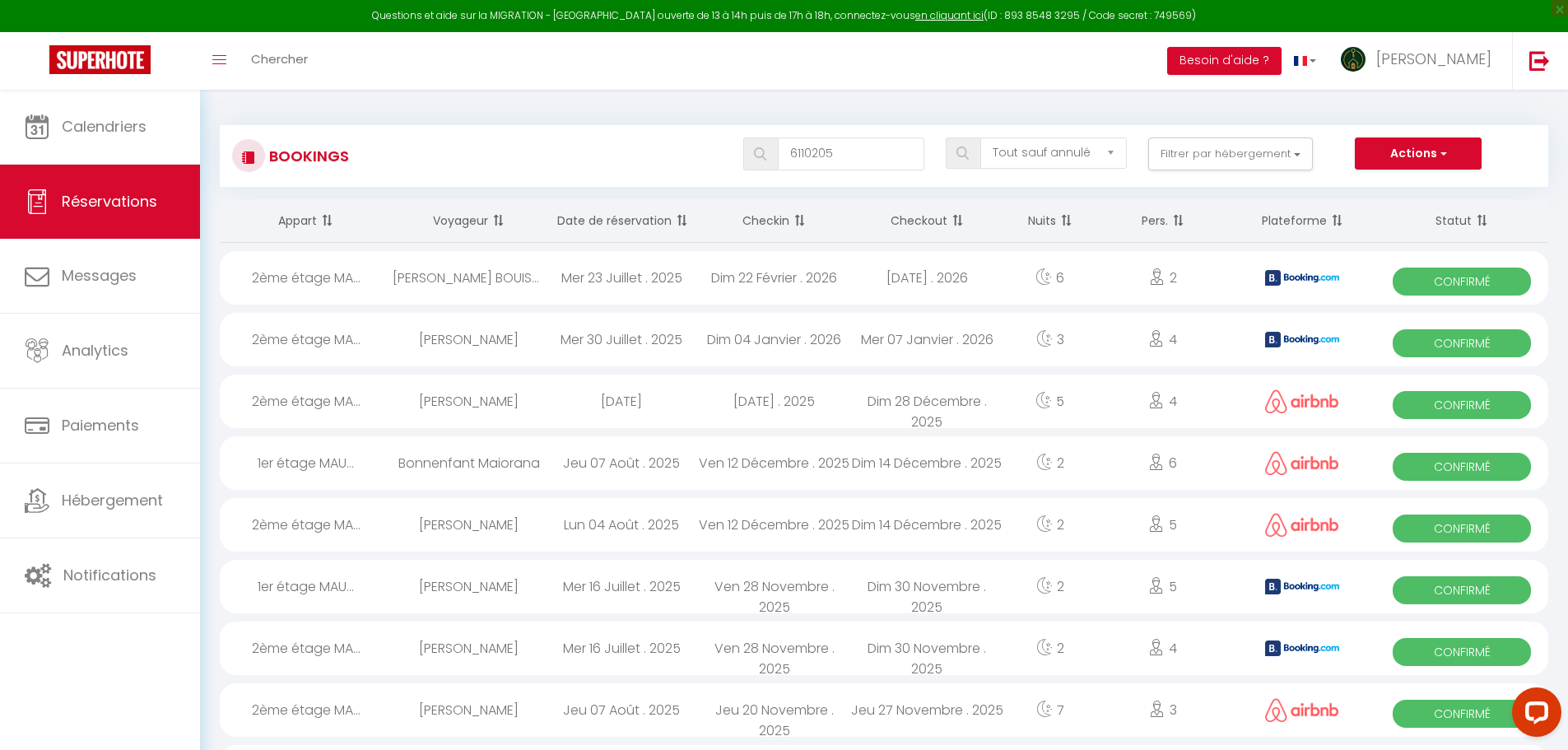
select select
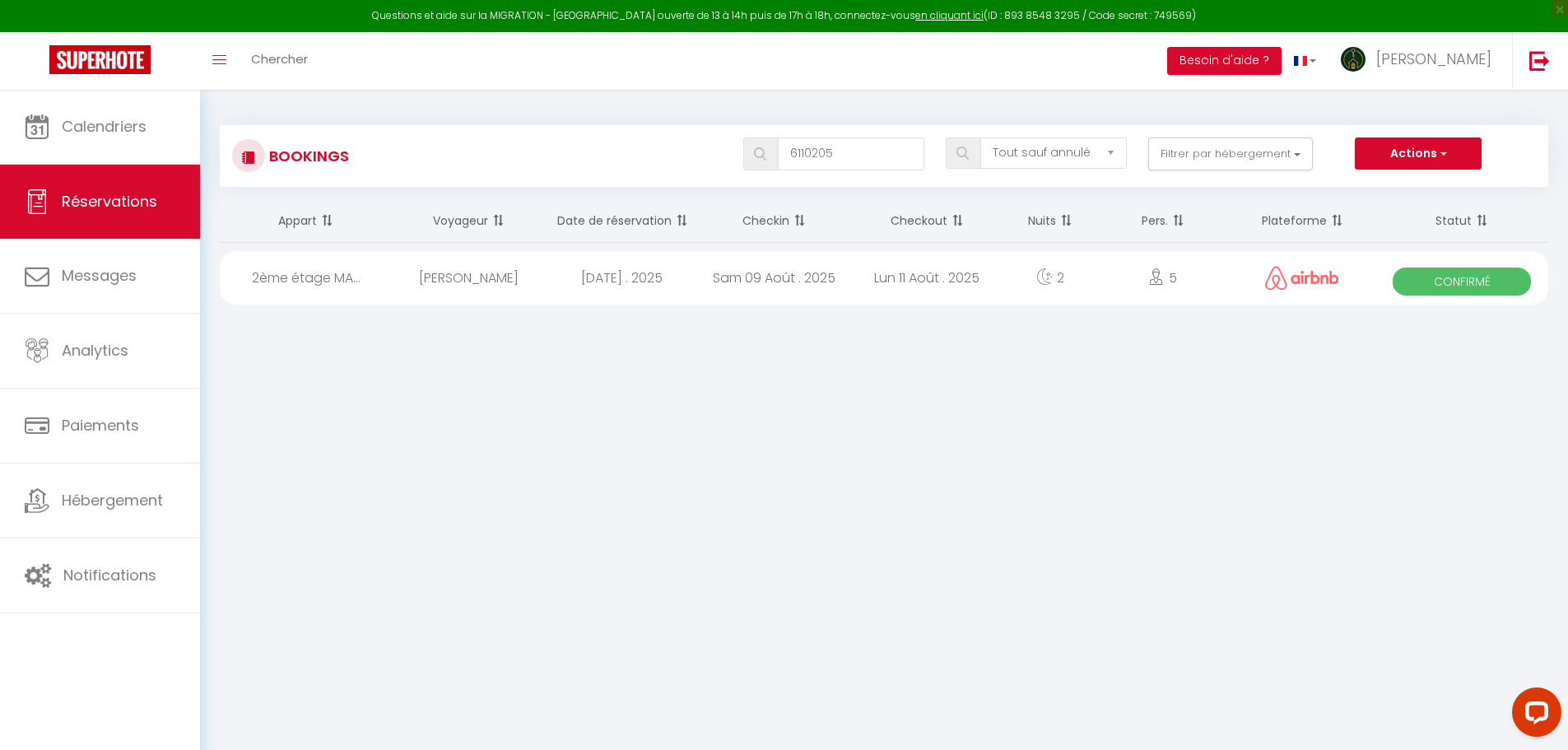
click at [1177, 288] on div "5" at bounding box center [1162, 278] width 133 height 54
select select "OK"
select select "0"
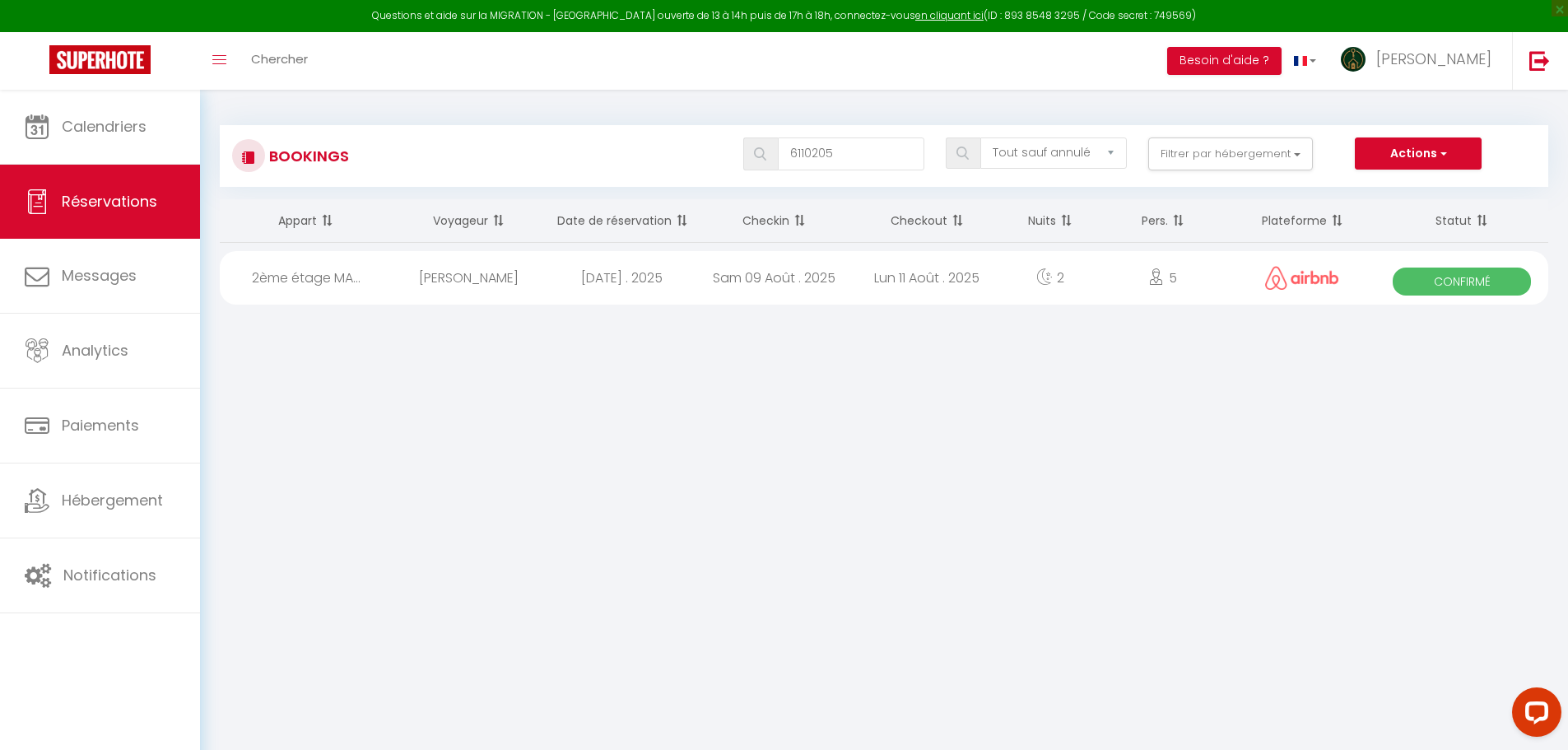
select select "1"
select select
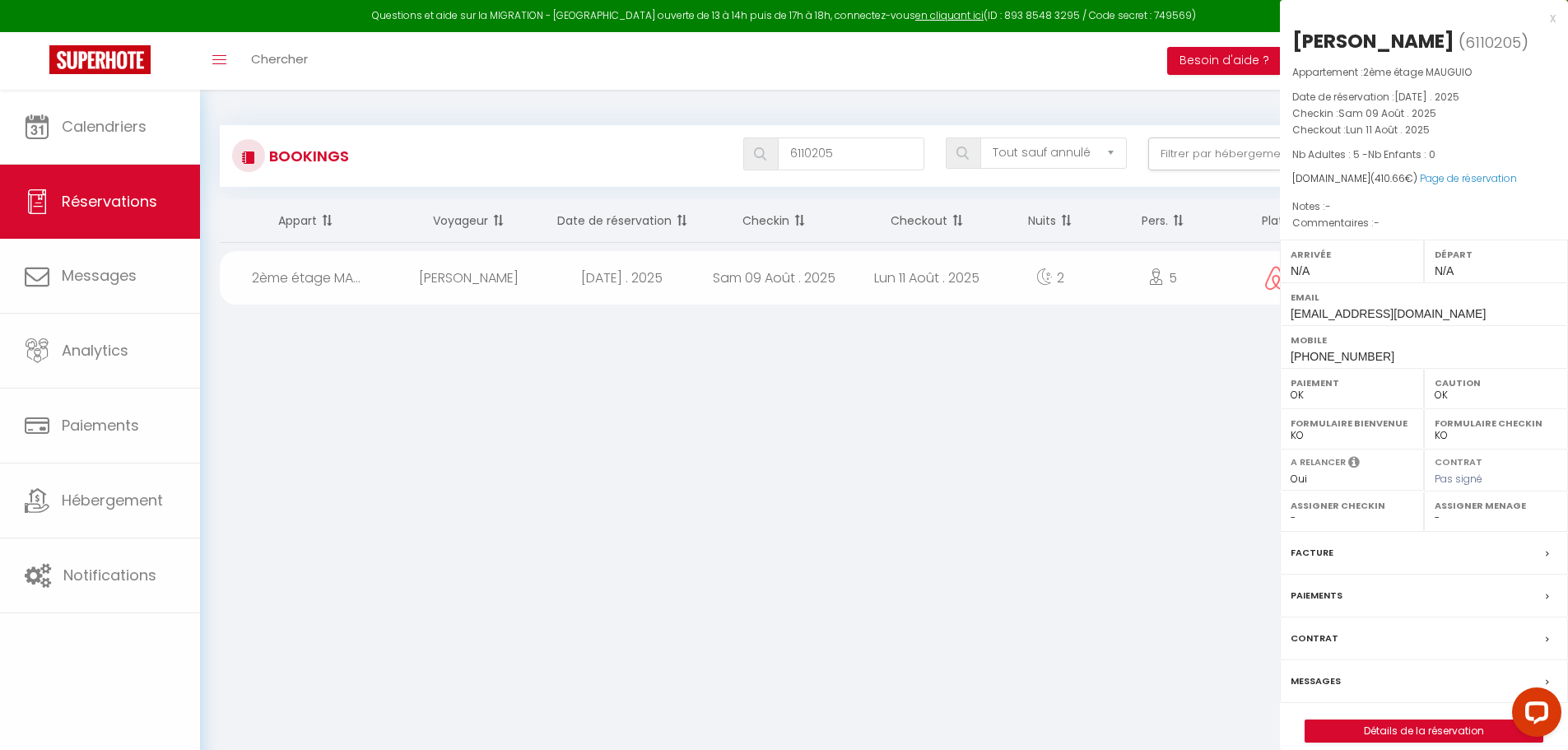
select select "30668"
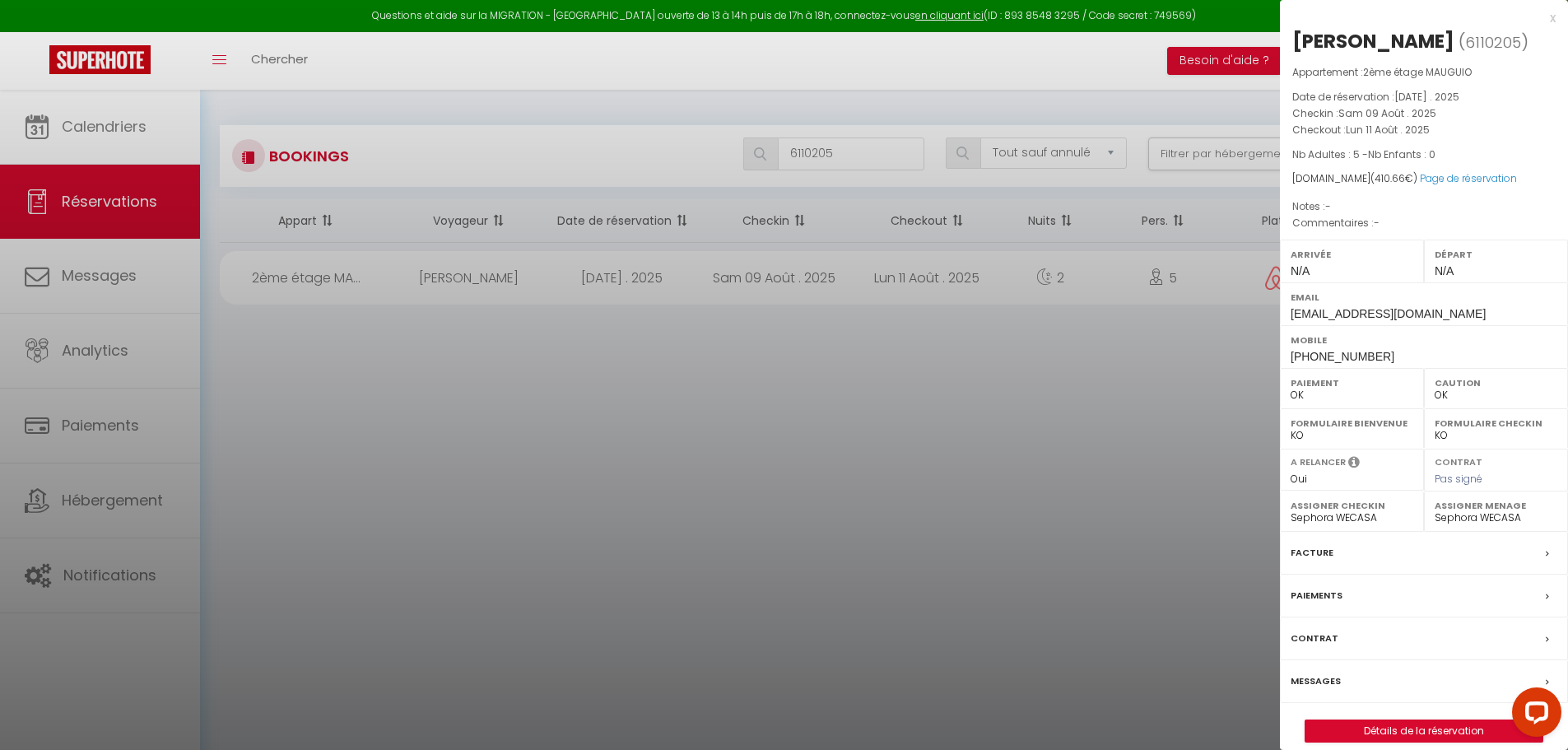
click at [1350, 674] on div "Messages" at bounding box center [1424, 682] width 288 height 43
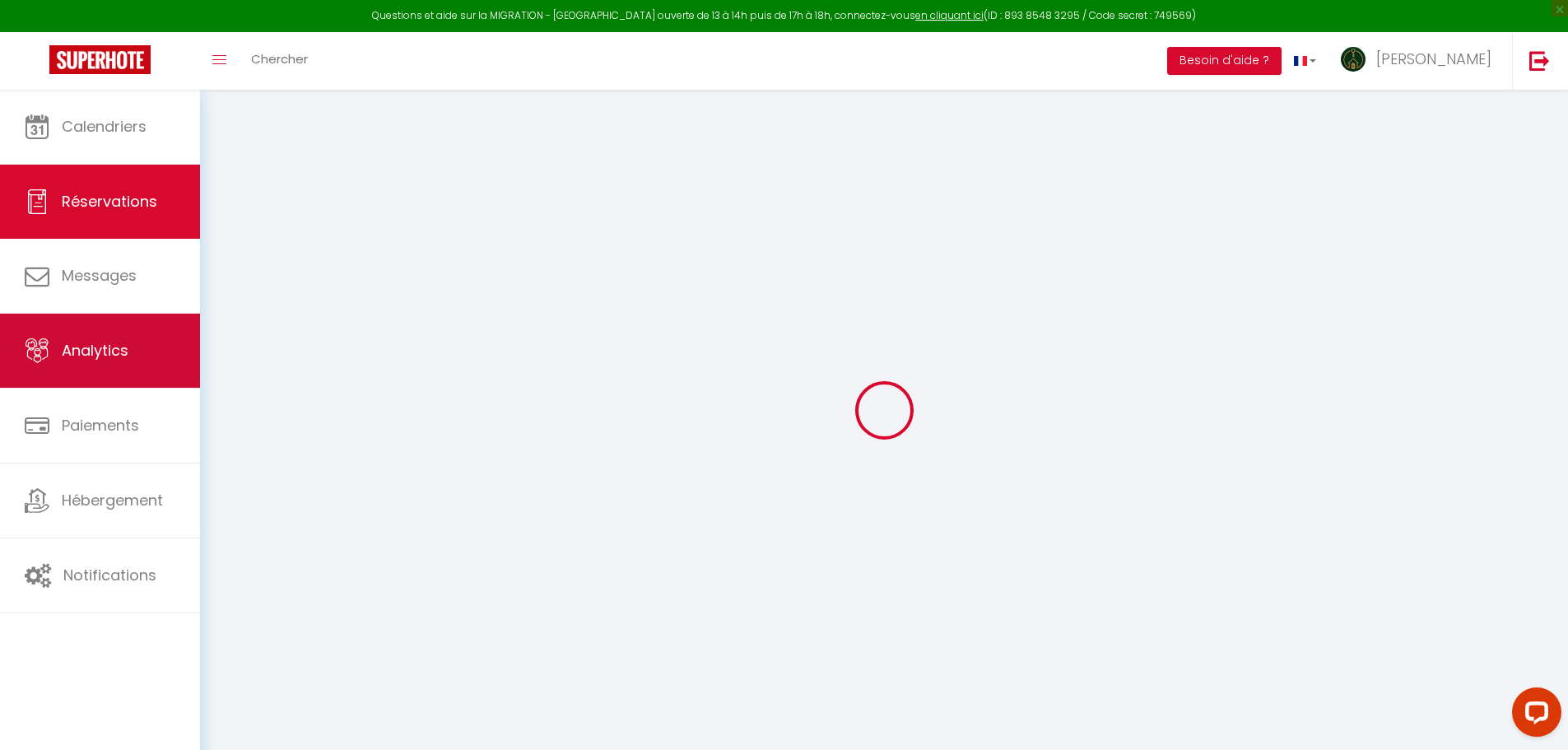
select select
checkbox input "false"
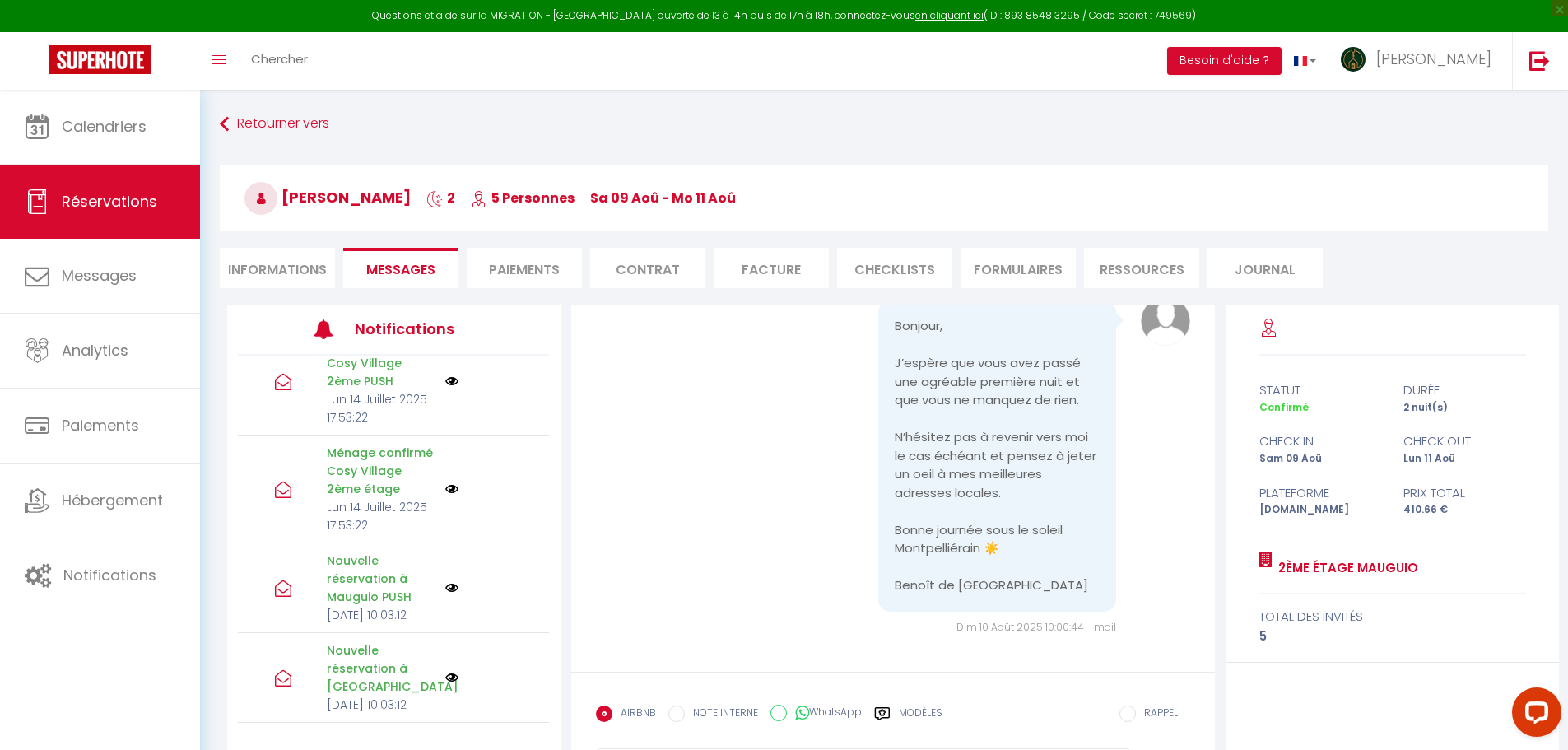
scroll to position [997, 0]
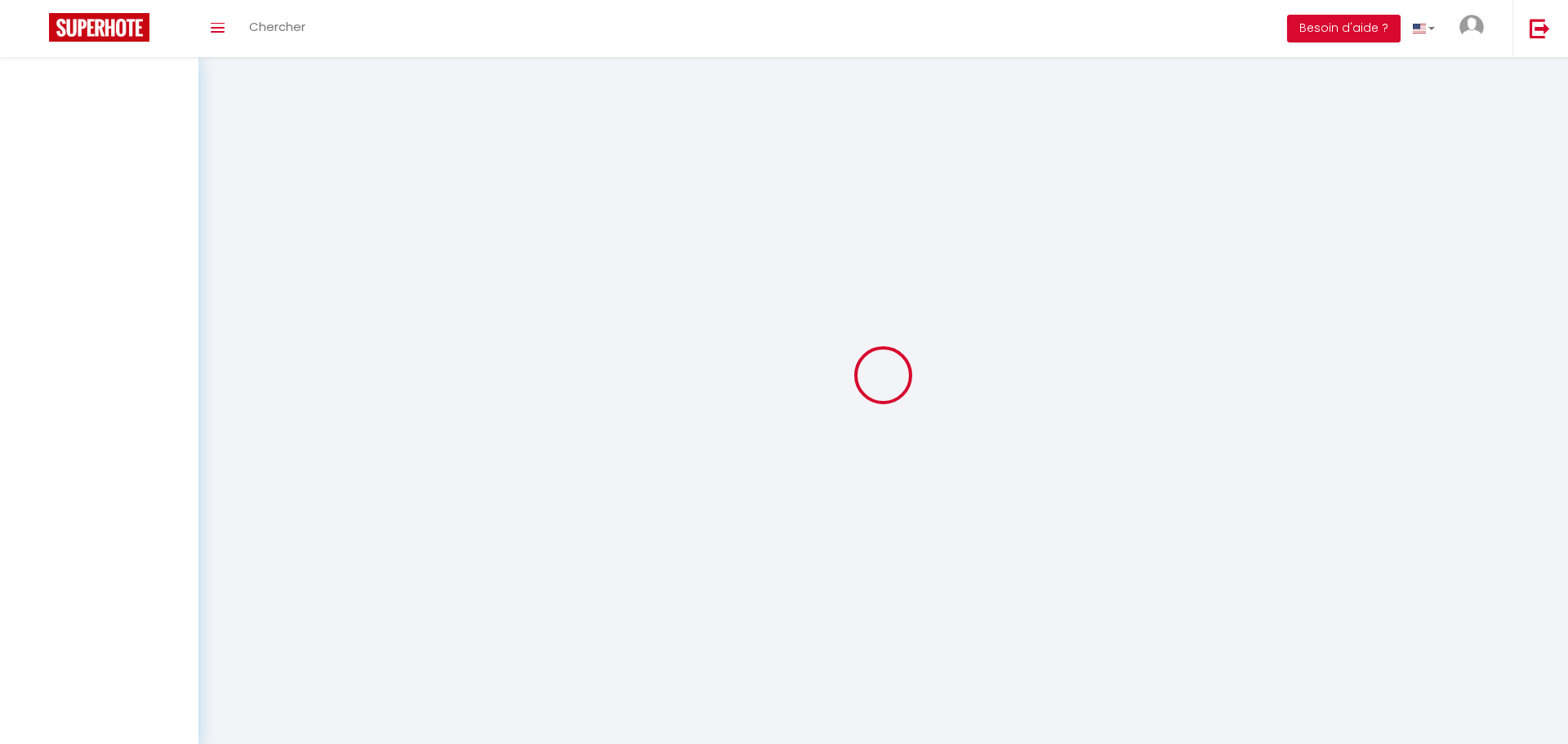
select select "not_cancelled"
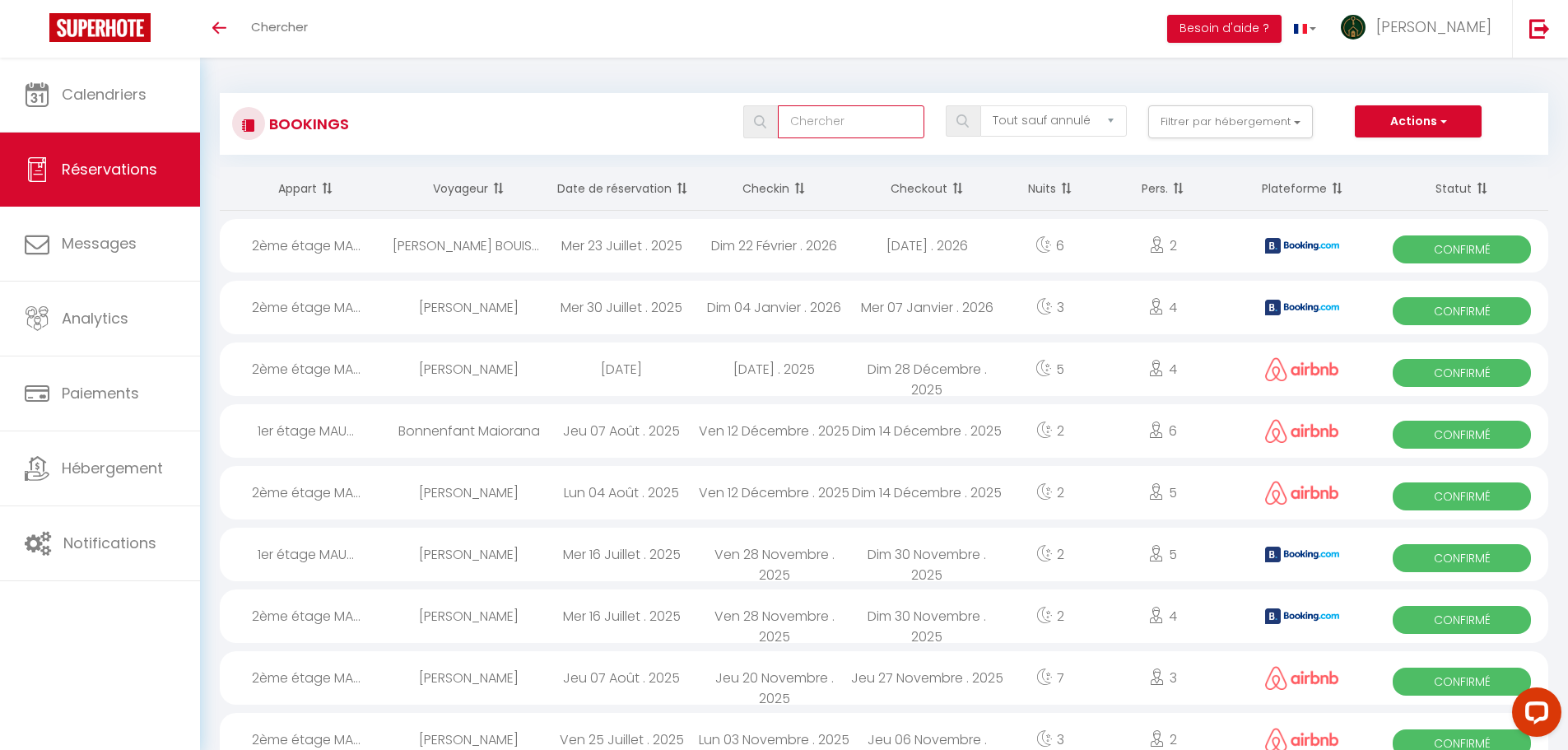
click at [819, 119] on input "text" at bounding box center [852, 122] width 147 height 33
paste input "6110205"
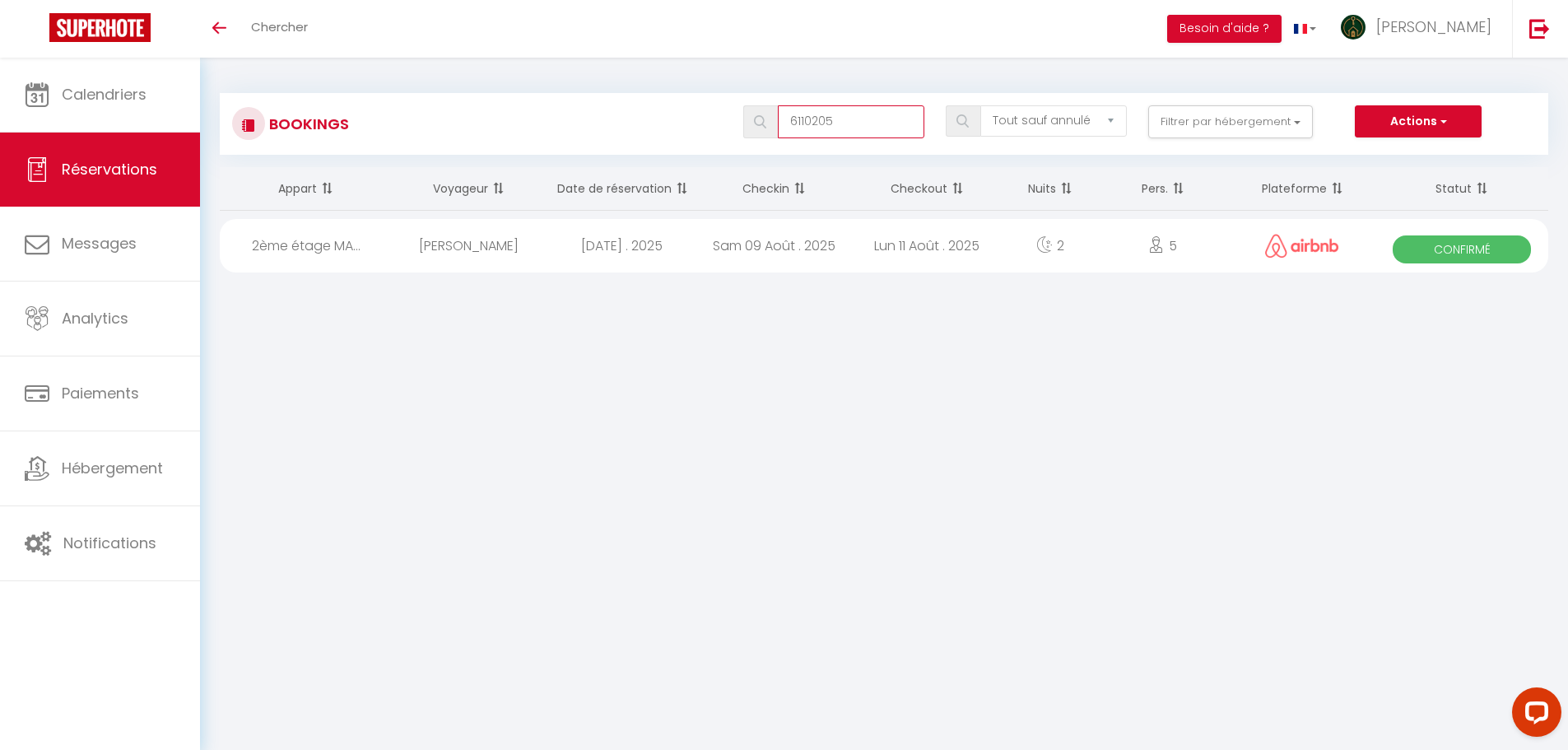
type input "6110205"
click at [666, 258] on div "[DATE] . 2025" at bounding box center [622, 246] width 153 height 54
select select "OK"
select select "0"
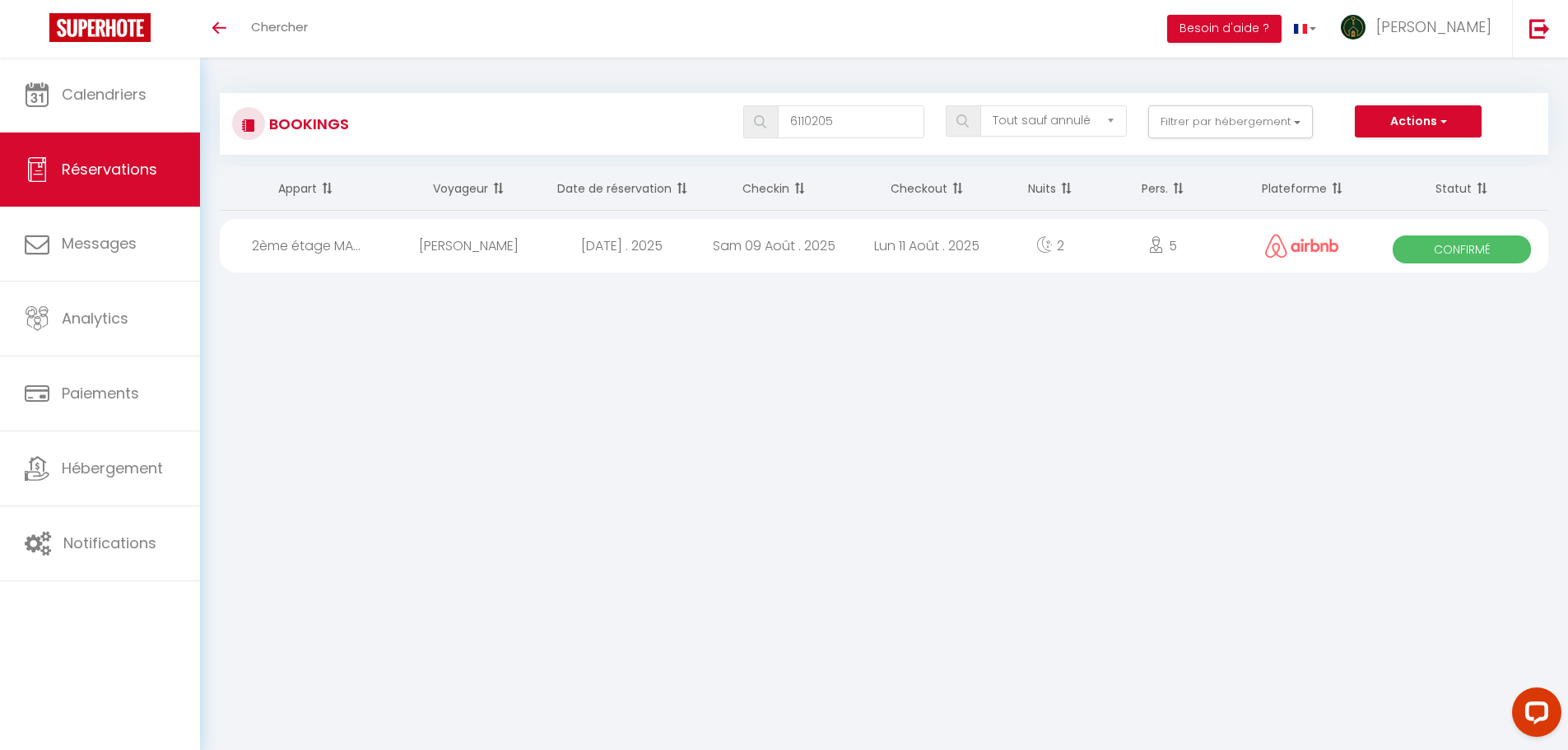
select select "0"
select select "1"
select select
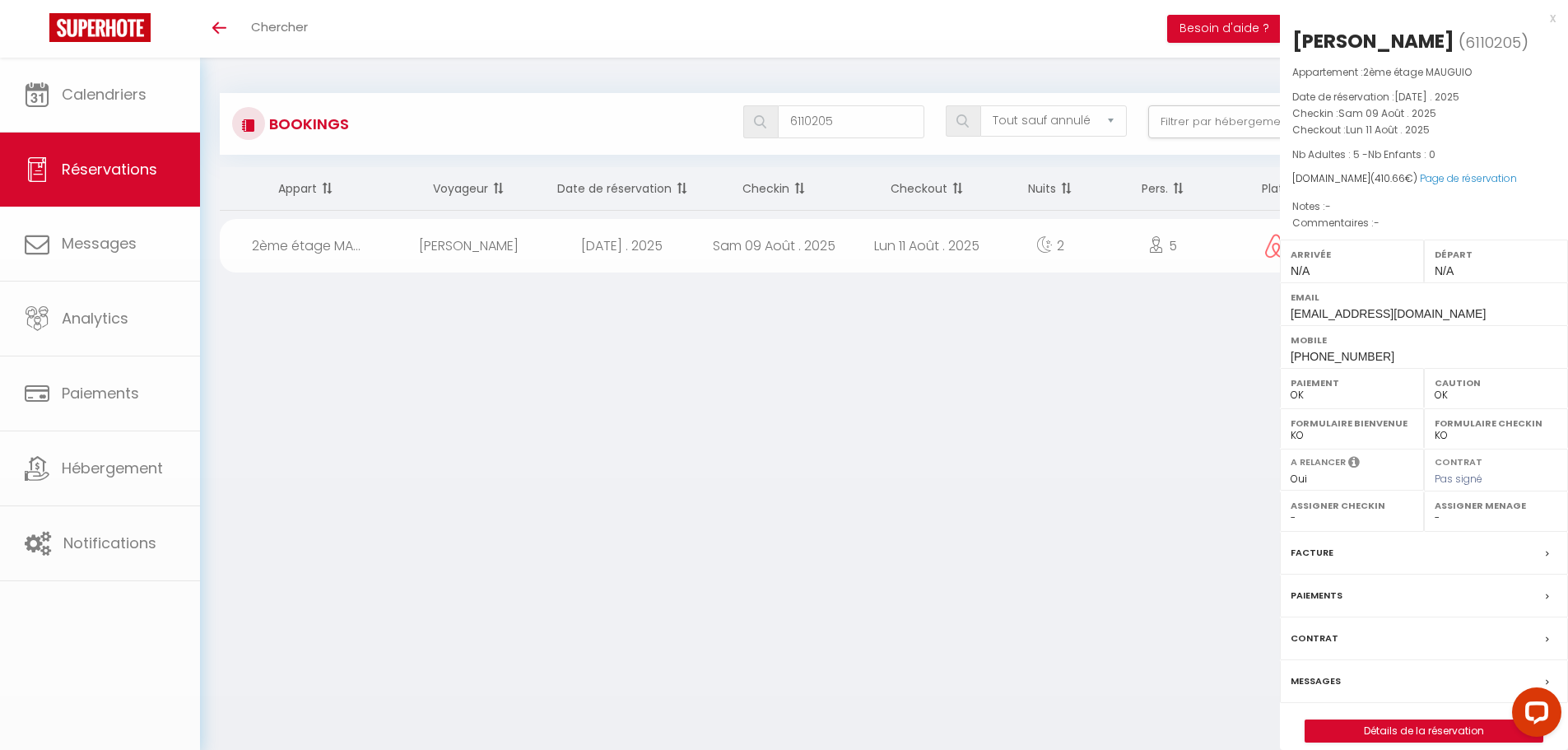
select select "30668"
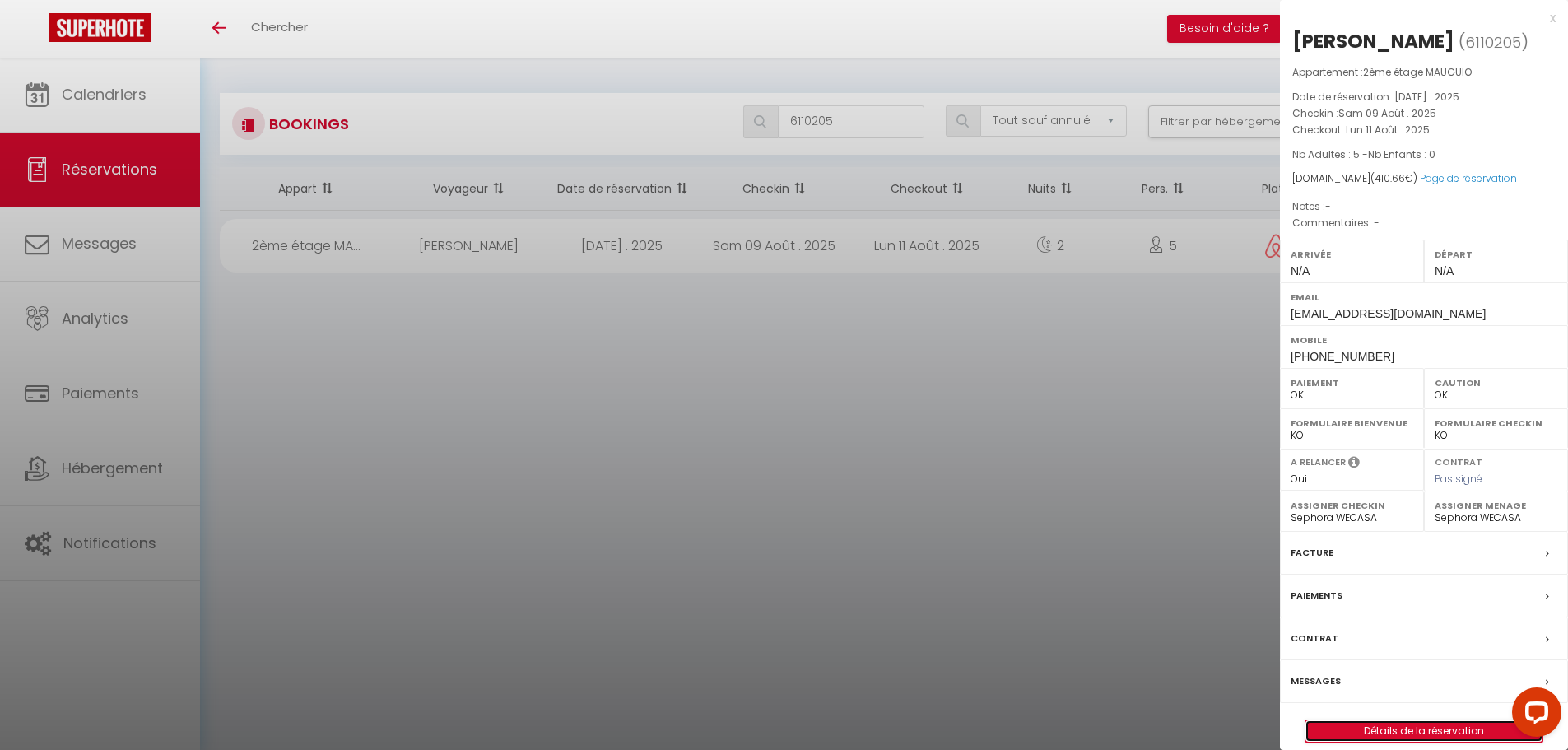
click at [1332, 724] on link "Détails de la réservation" at bounding box center [1425, 731] width 237 height 21
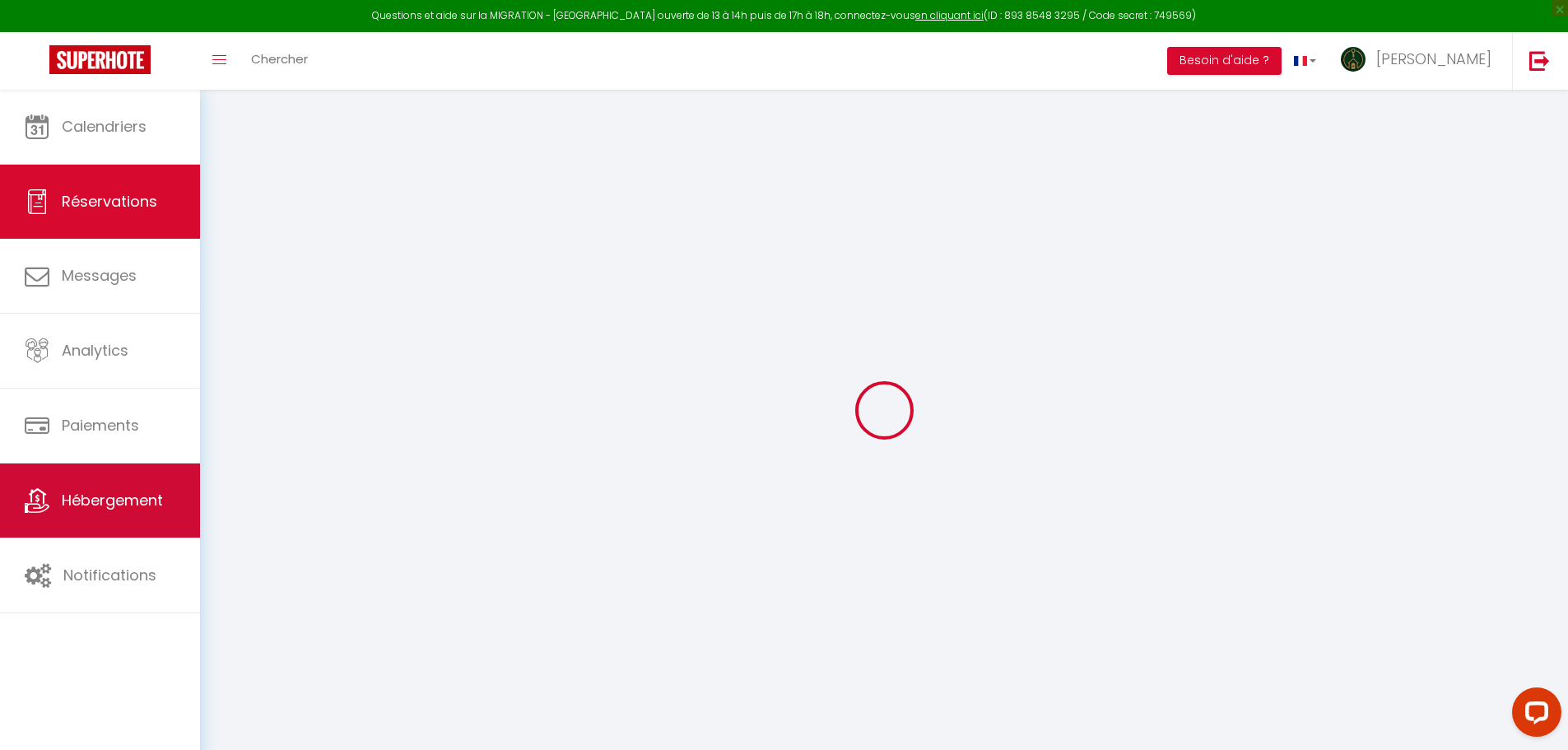
type input "Alex"
type input "Defontenay"
type input "u60hiscd1mcnzulbregqxbldzqhn@reply.superhote.com"
type input "+33620136198"
select select
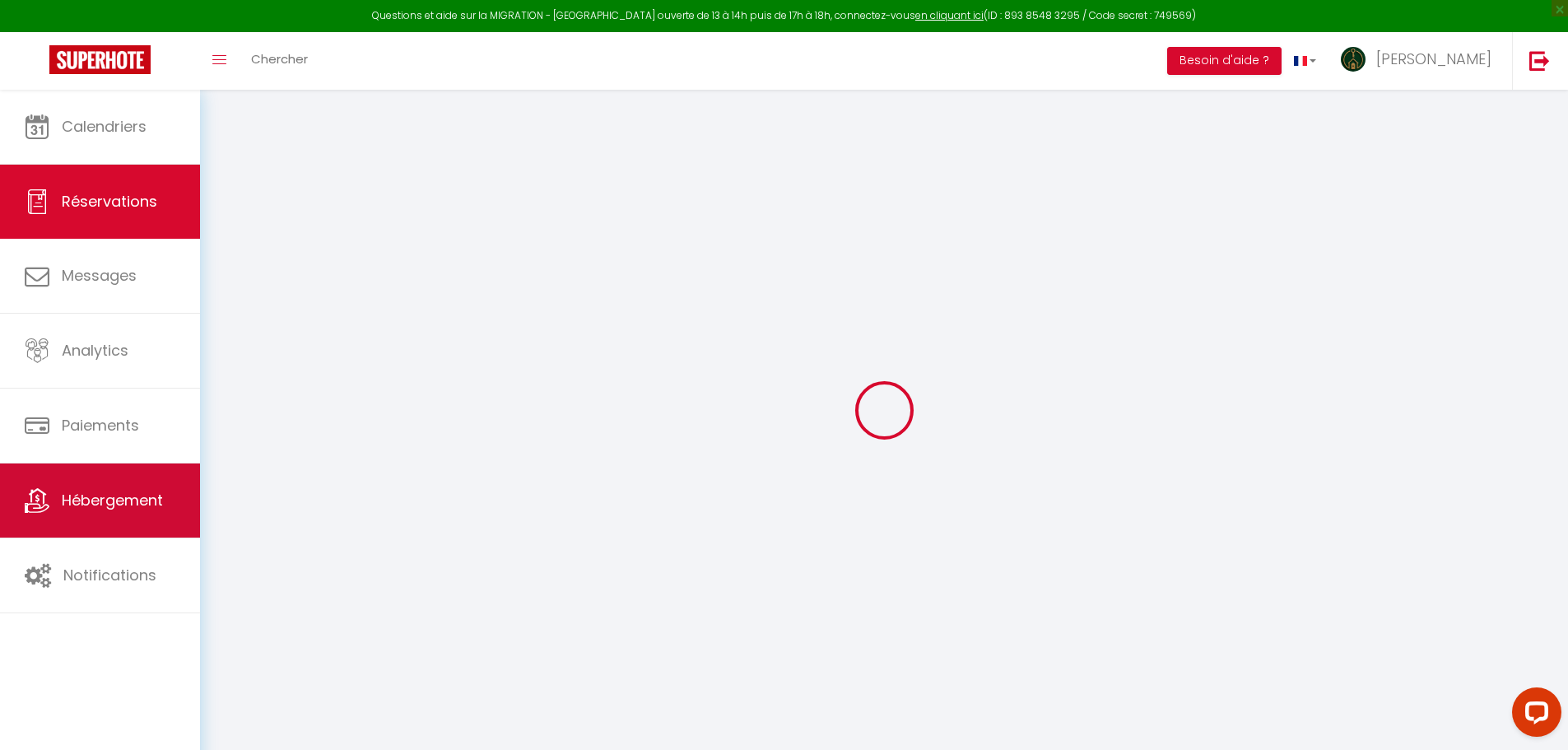
type input "69.52"
select select "42942"
select select "1"
select select
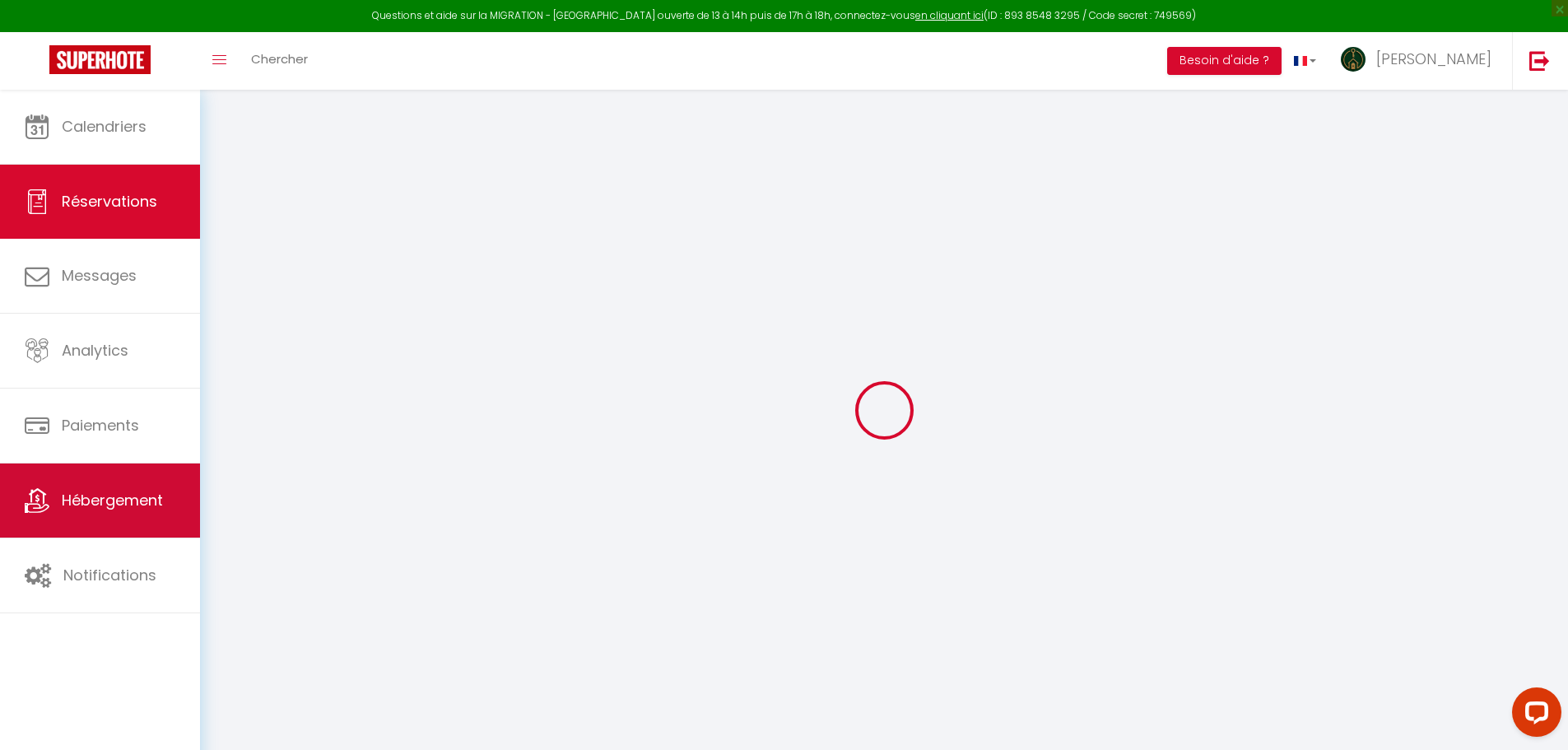
type input "5"
select select "12"
select select
type input "326.18"
checkbox input "false"
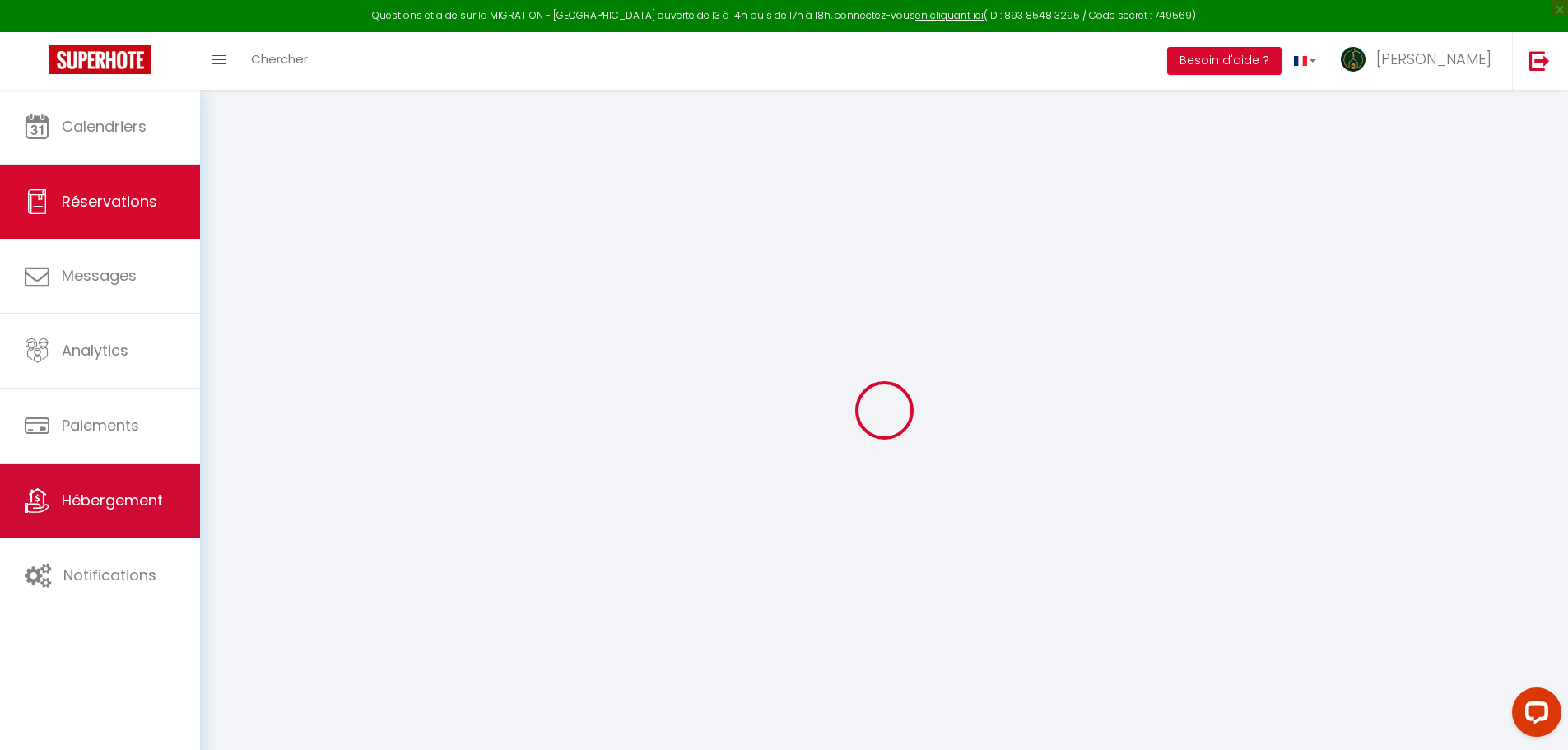
type input "0"
select select "1"
type input "0"
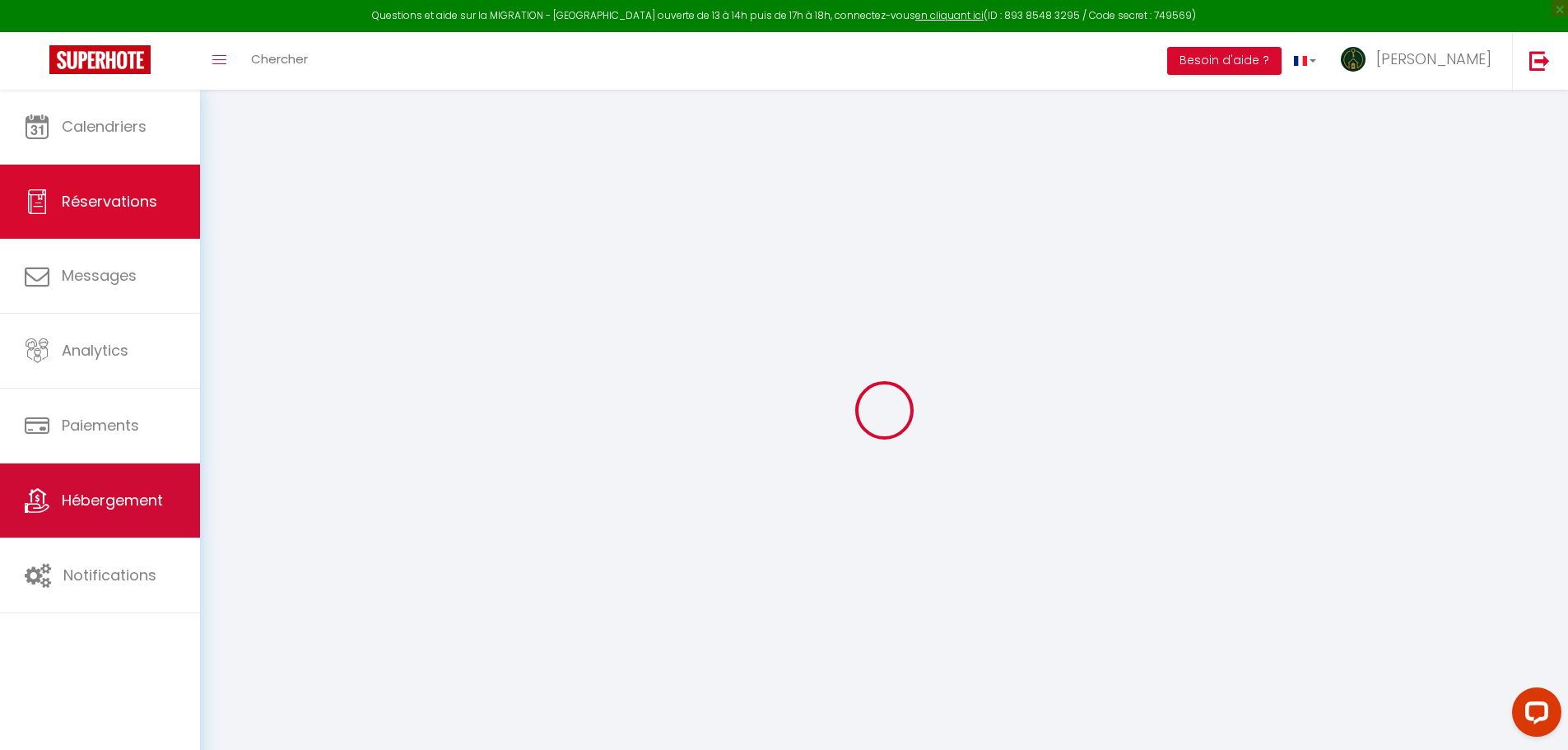
select select
select select "15"
checkbox input "false"
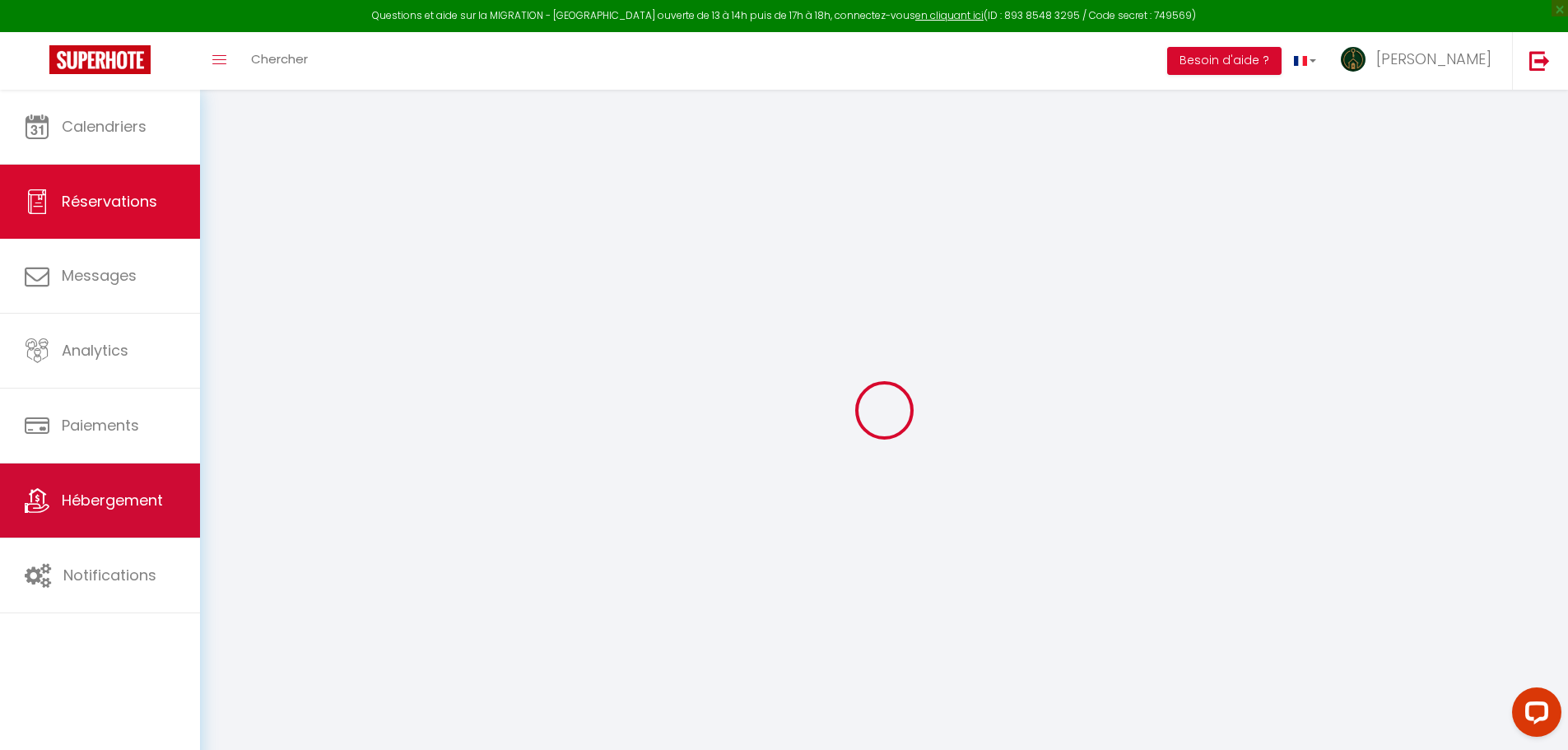
select select
checkbox input "false"
select select
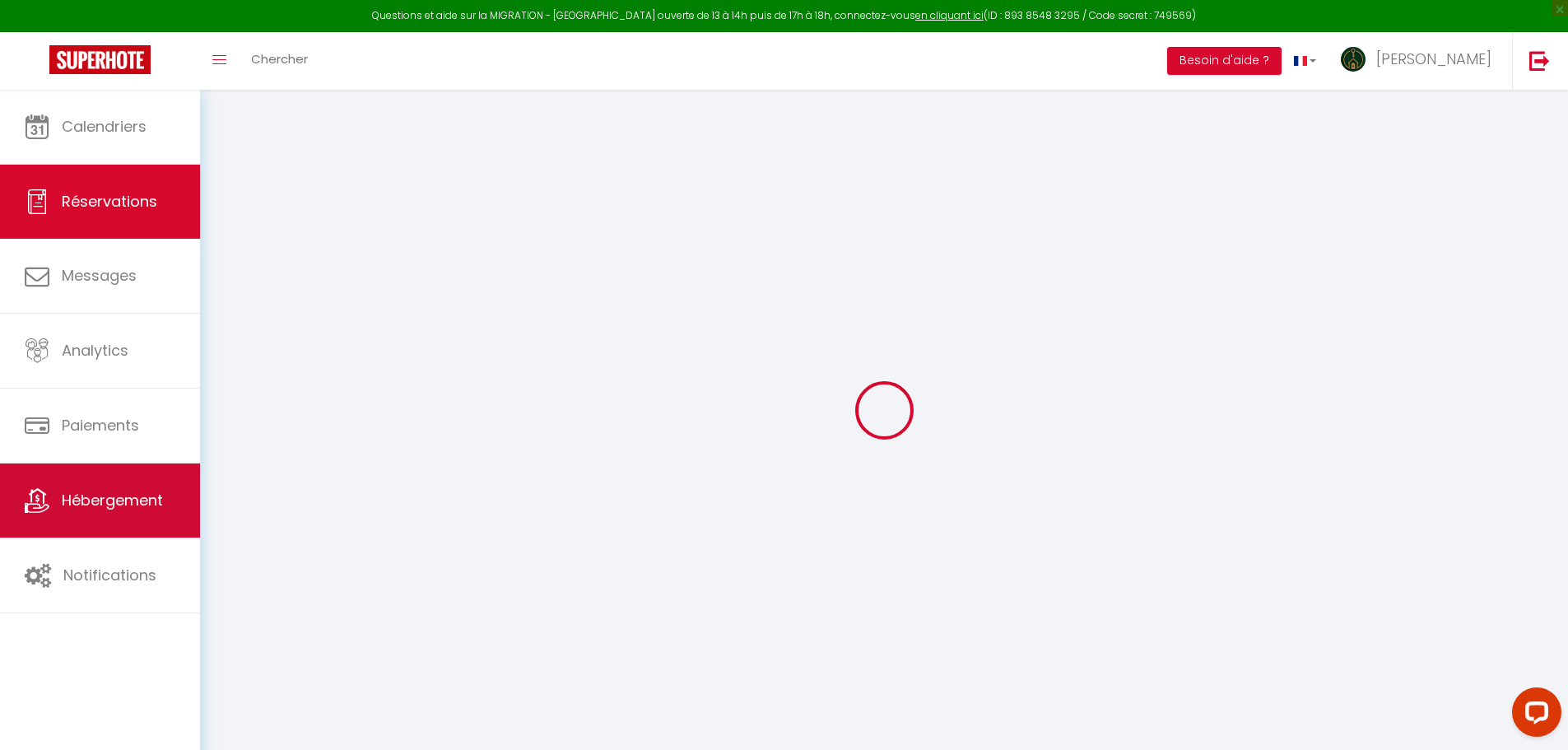
select select
checkbox input "false"
select select
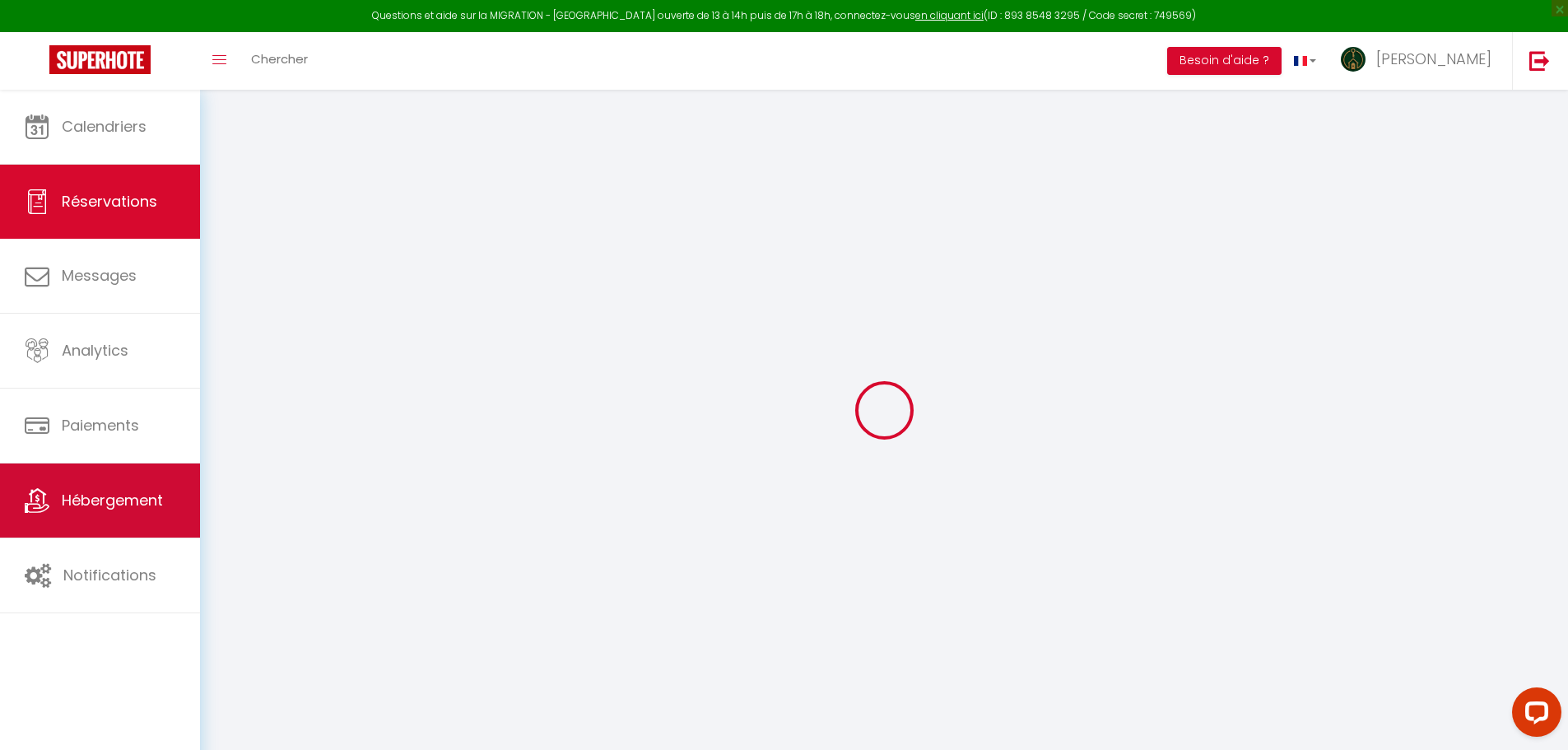
select select
checkbox input "false"
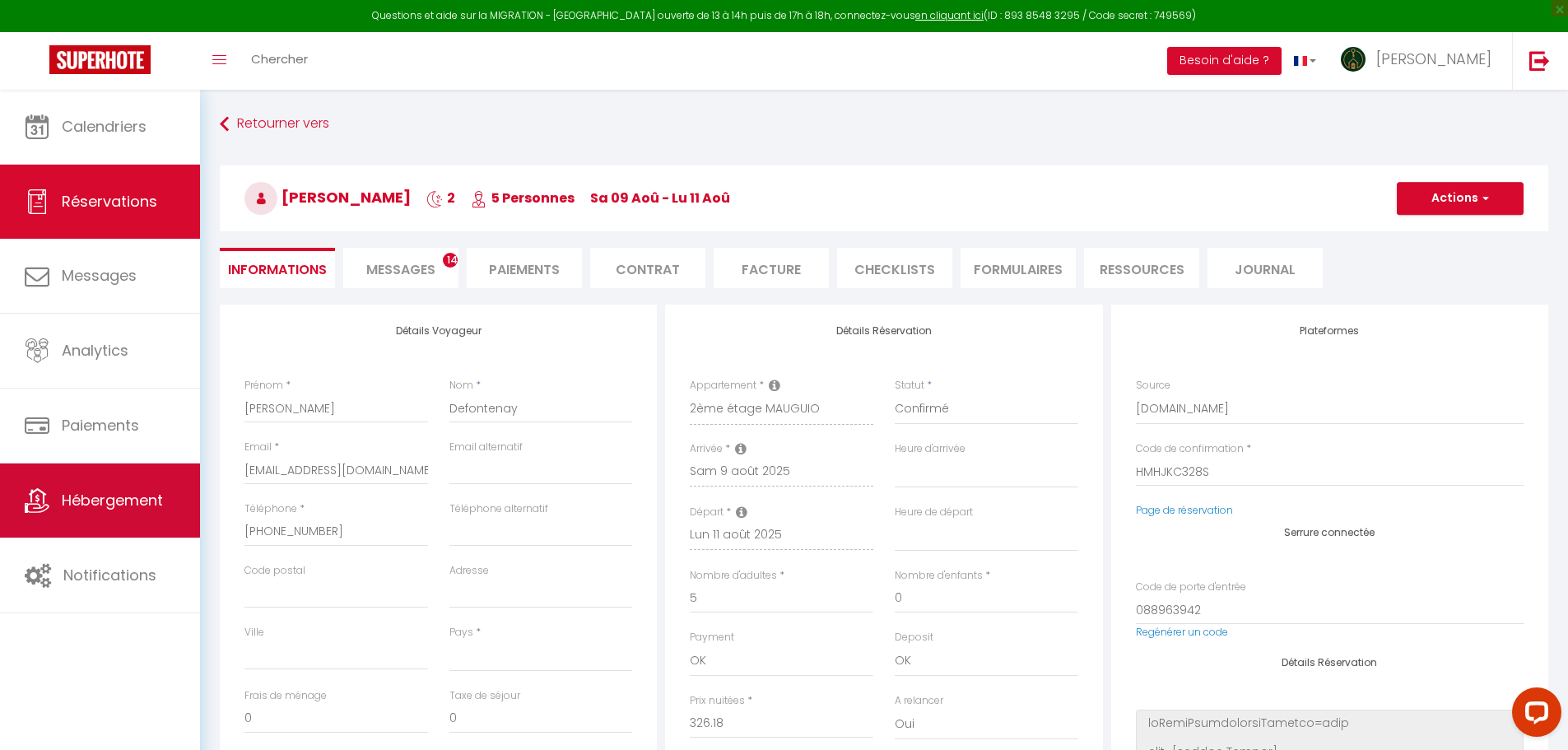
select select
type input "60"
type input "24.48"
select select
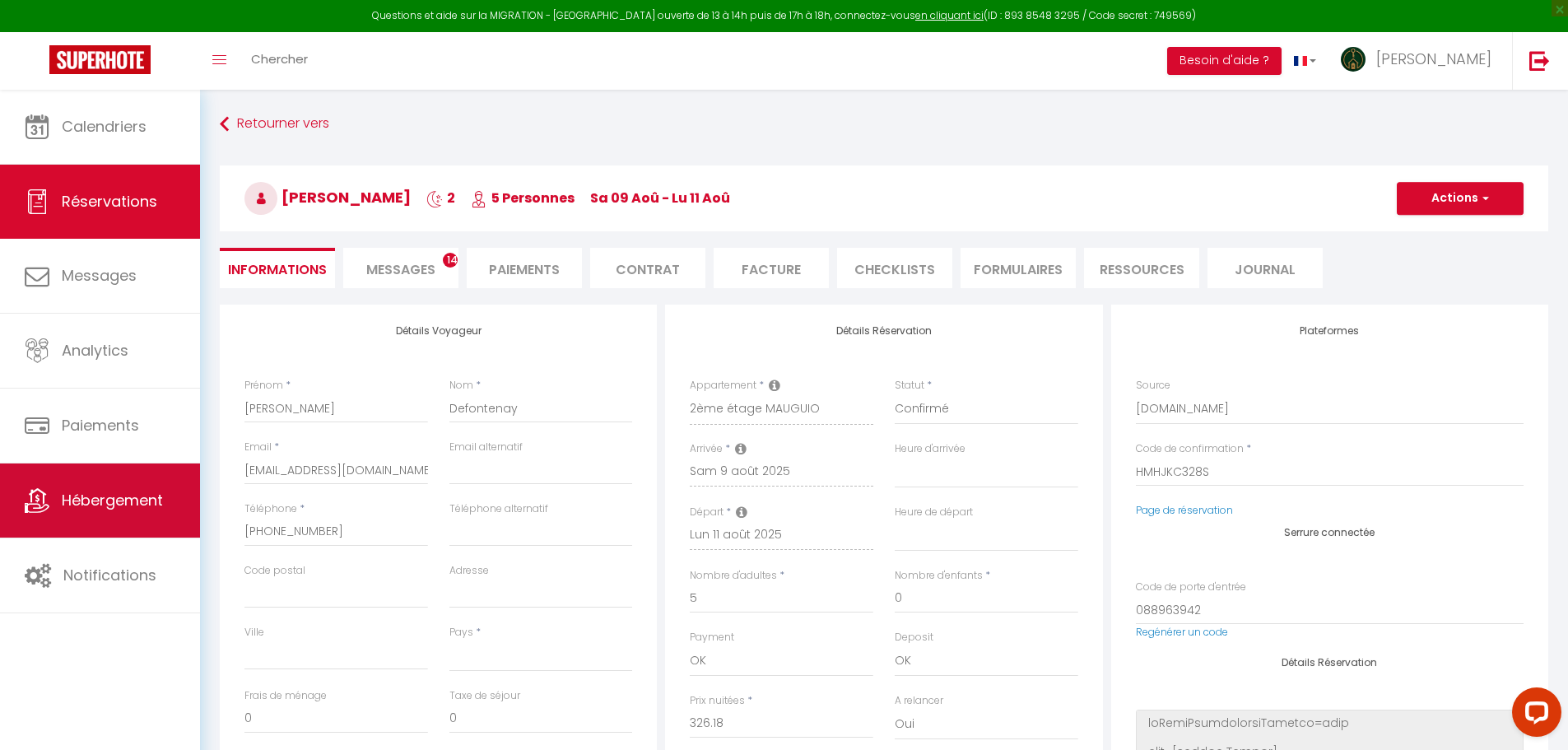
checkbox input "false"
select select
checkbox input "false"
select select
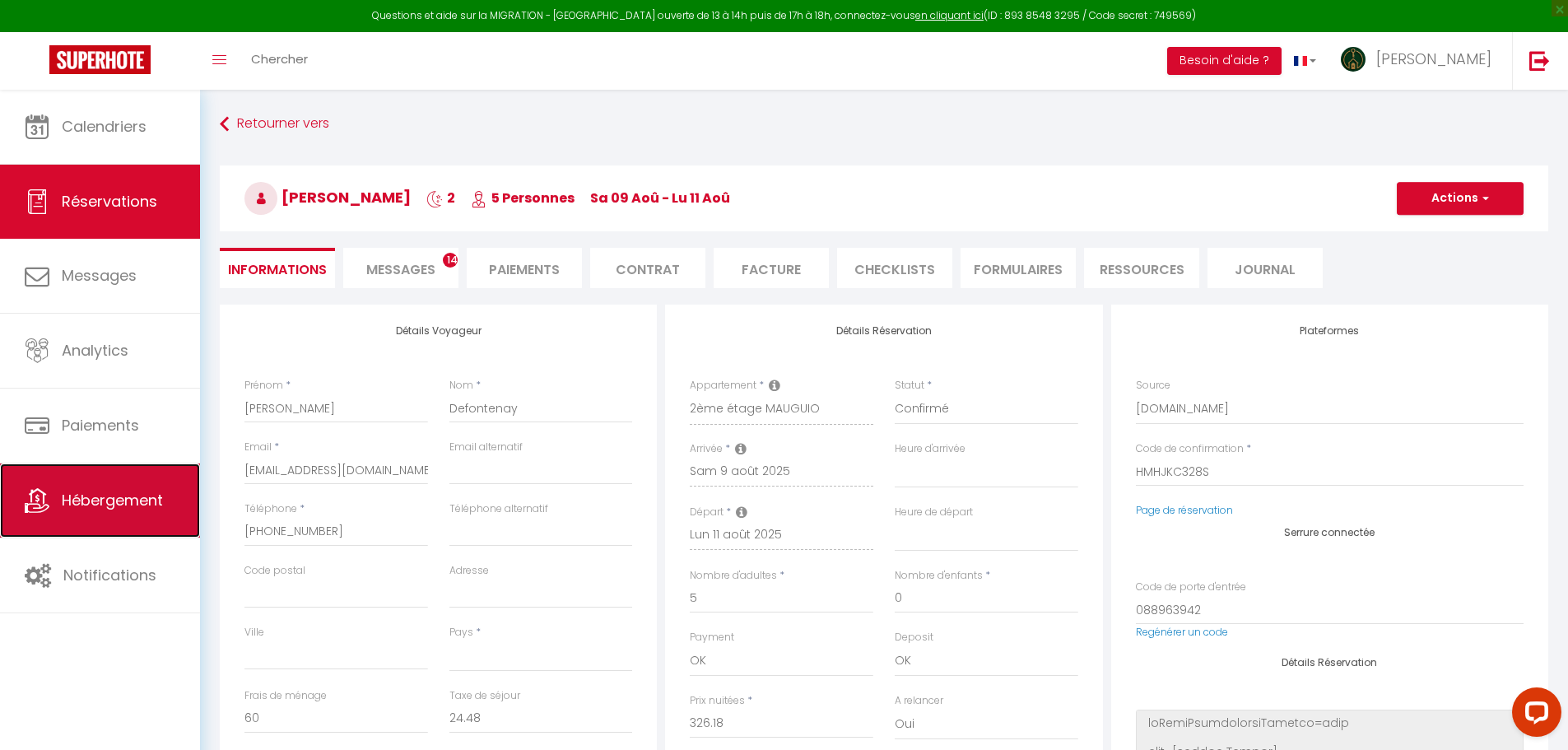
click at [90, 506] on span "Hébergement" at bounding box center [112, 499] width 101 height 21
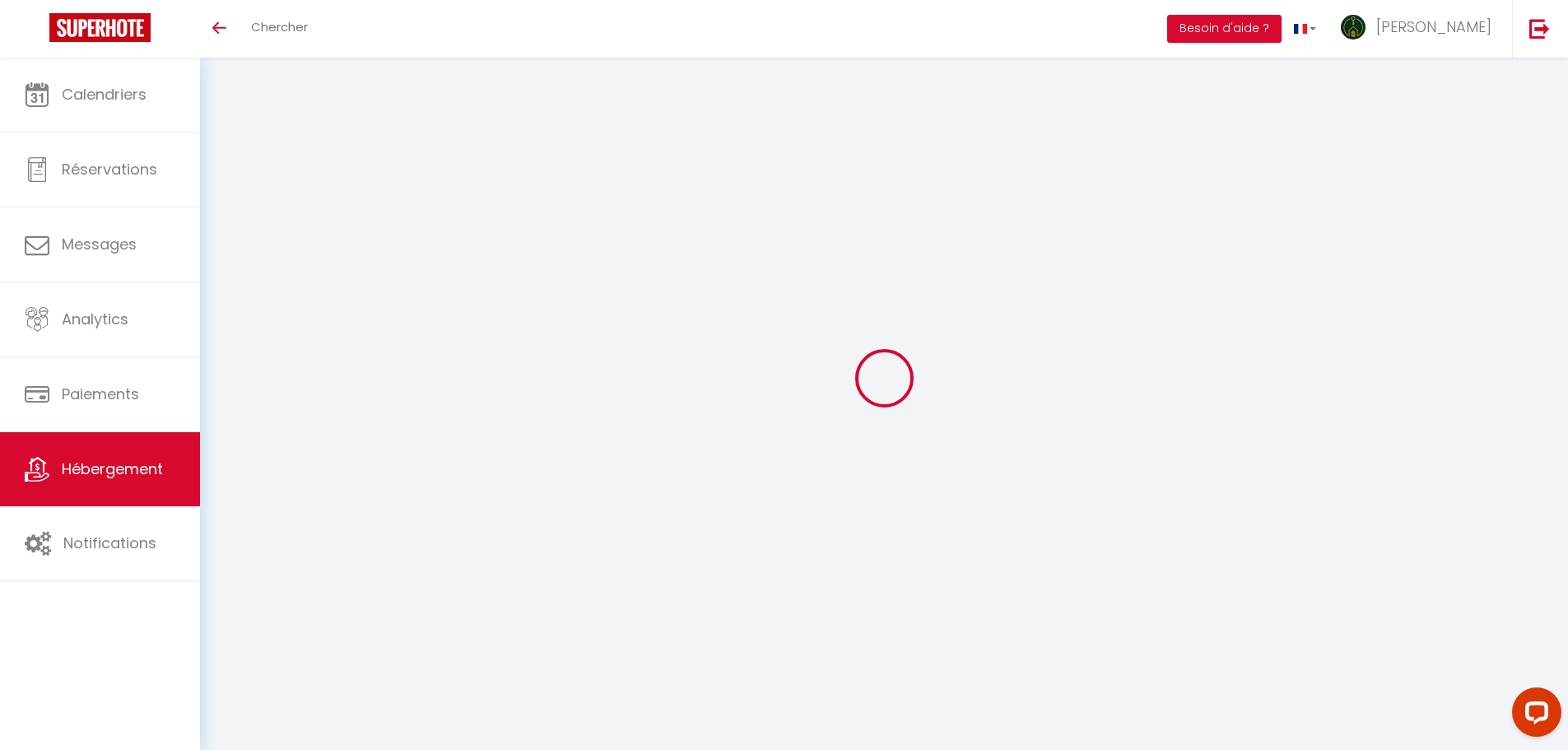
select select "+ 25 %"
select select "5654-1157685476845259240"
select select "270"
select select "EUR"
